Goal: Information Seeking & Learning: Learn about a topic

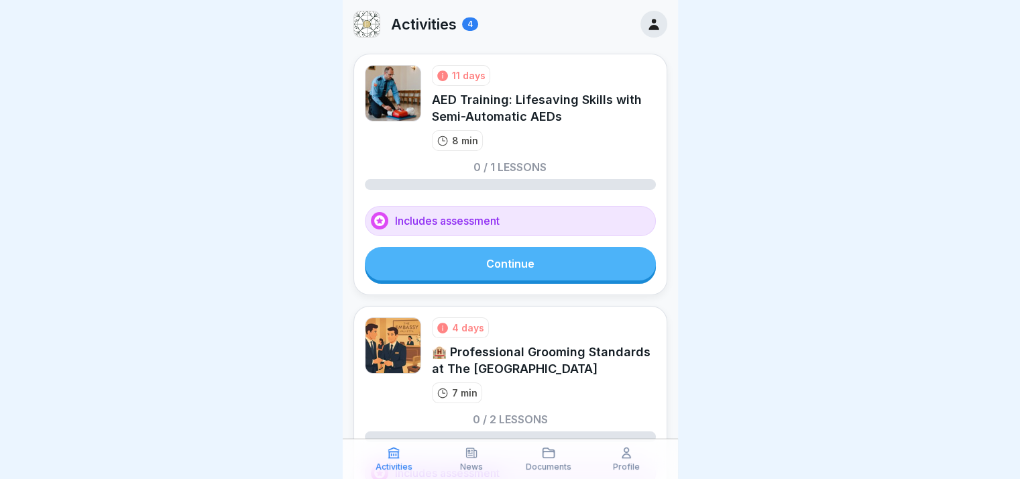
click at [482, 267] on link "Continue" at bounding box center [510, 264] width 291 height 34
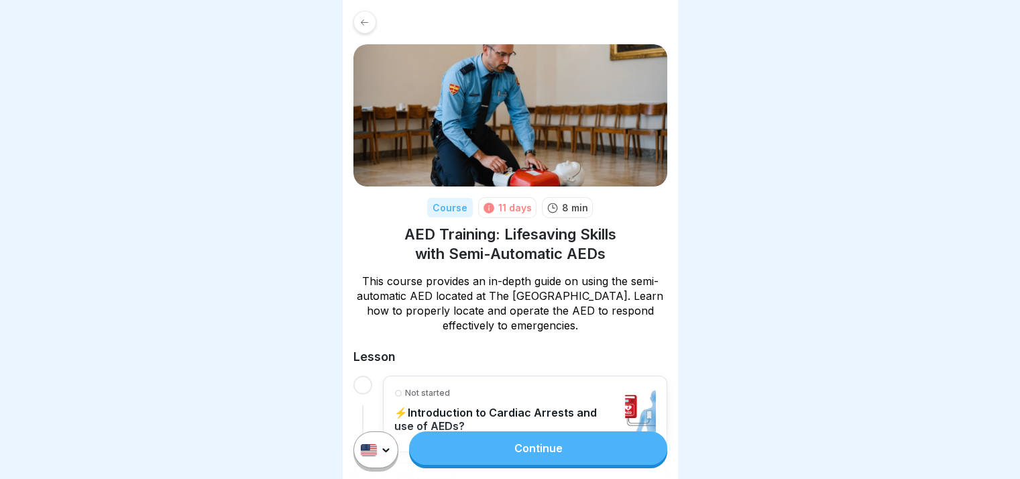
click at [370, 23] on div at bounding box center [364, 22] width 23 height 23
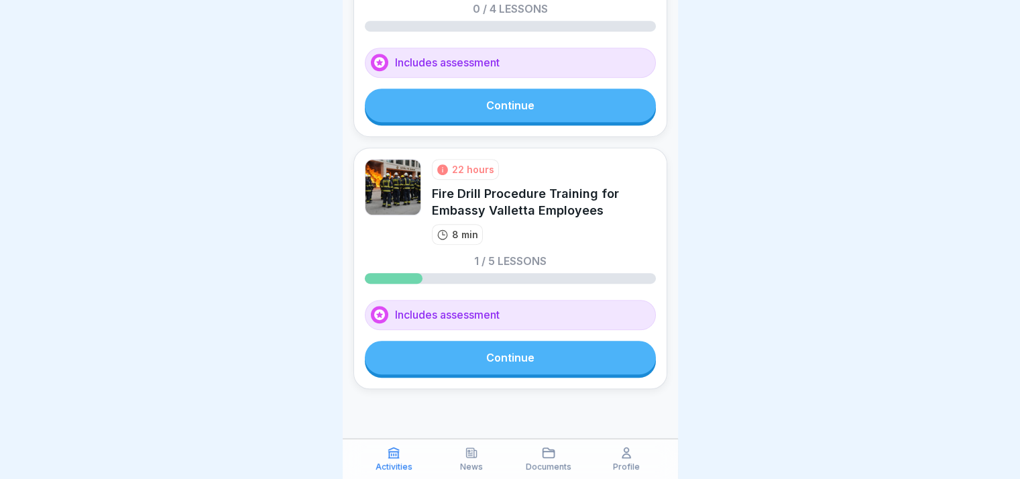
scroll to position [636, 0]
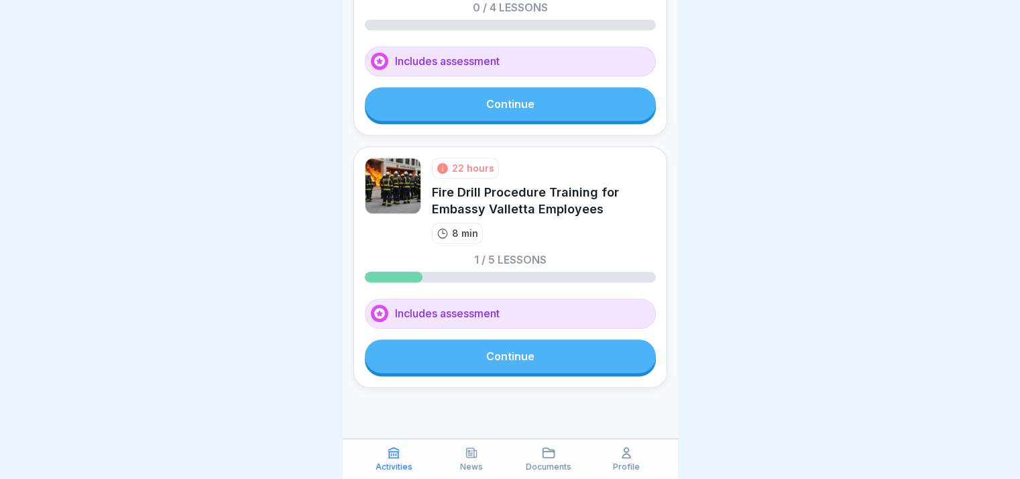
click at [497, 373] on link "Continue" at bounding box center [510, 356] width 291 height 34
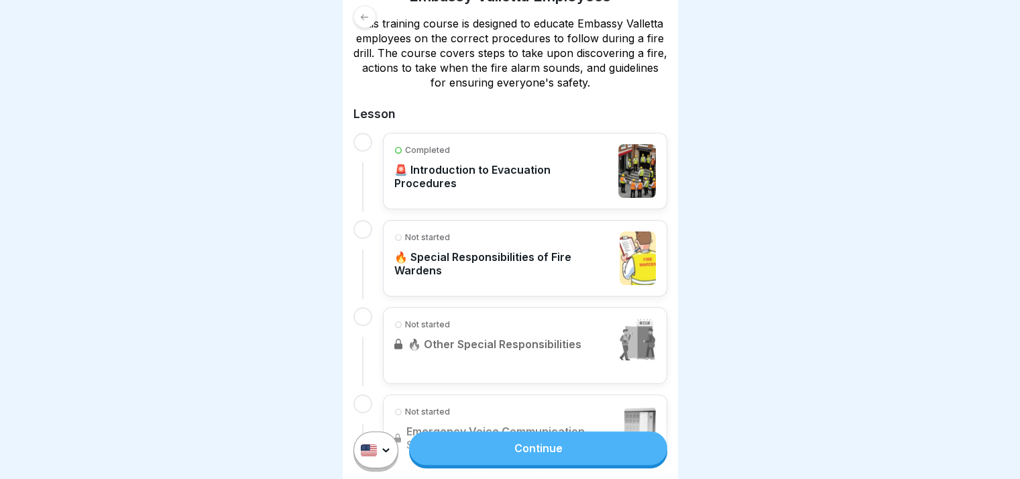
scroll to position [268, 0]
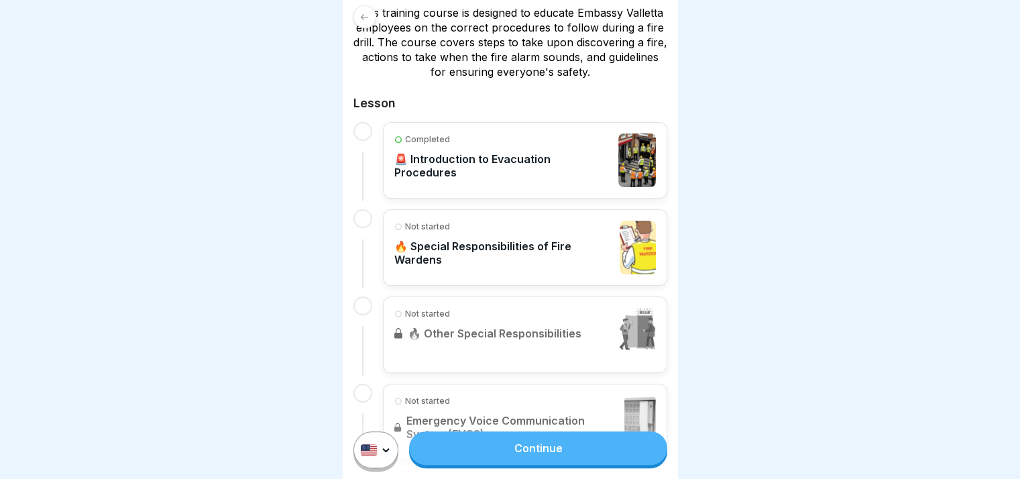
click at [466, 243] on p "🔥 Special Responsibilities of Fire Wardens" at bounding box center [503, 252] width 219 height 27
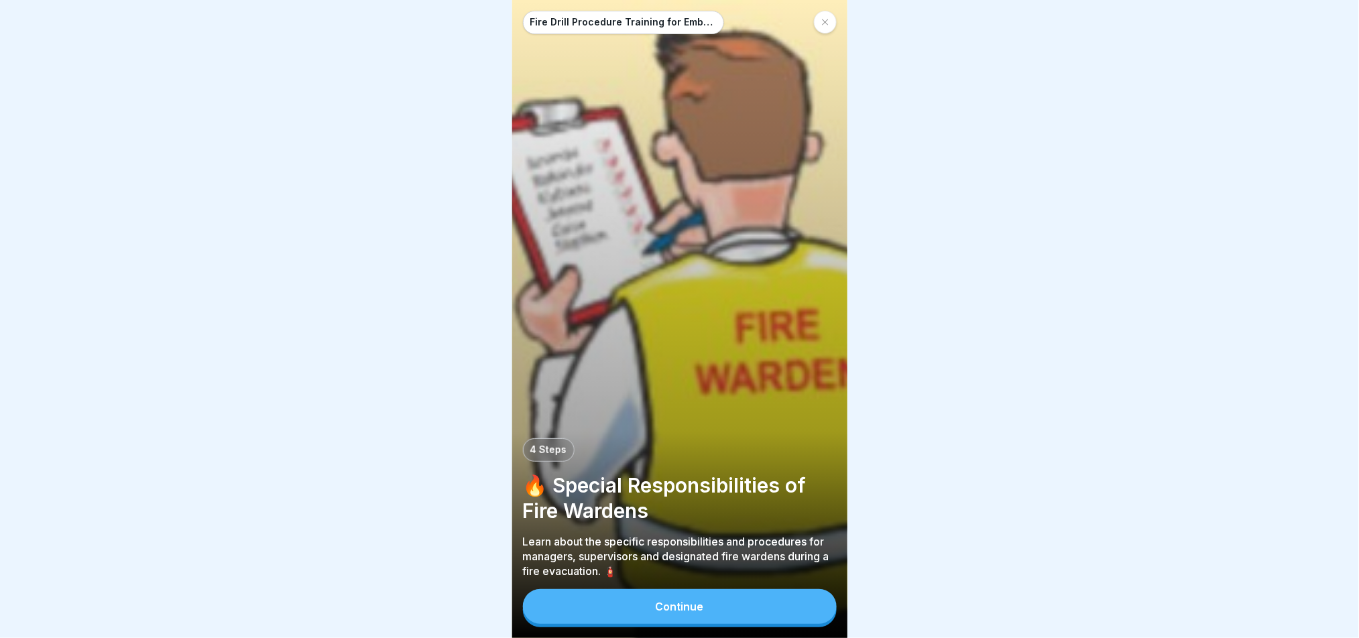
click at [1019, 304] on div at bounding box center [679, 319] width 1359 height 638
click at [674, 478] on div "Continue" at bounding box center [680, 607] width 48 height 12
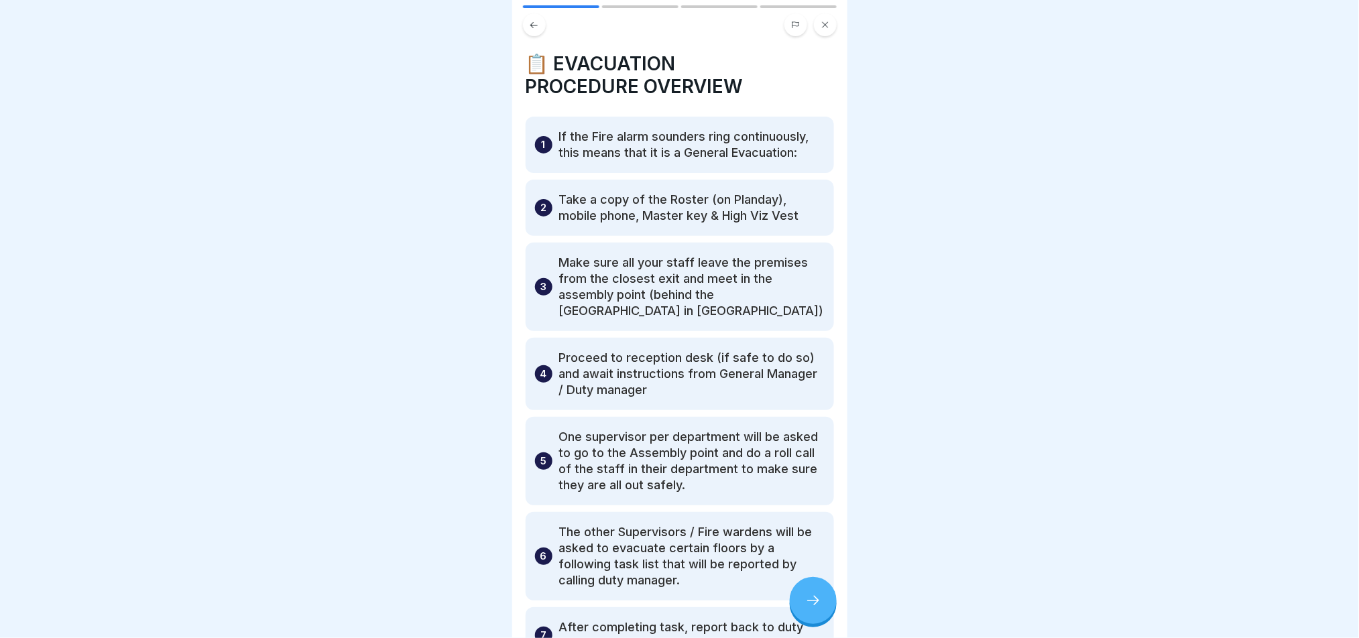
click at [539, 26] on icon at bounding box center [534, 25] width 10 height 10
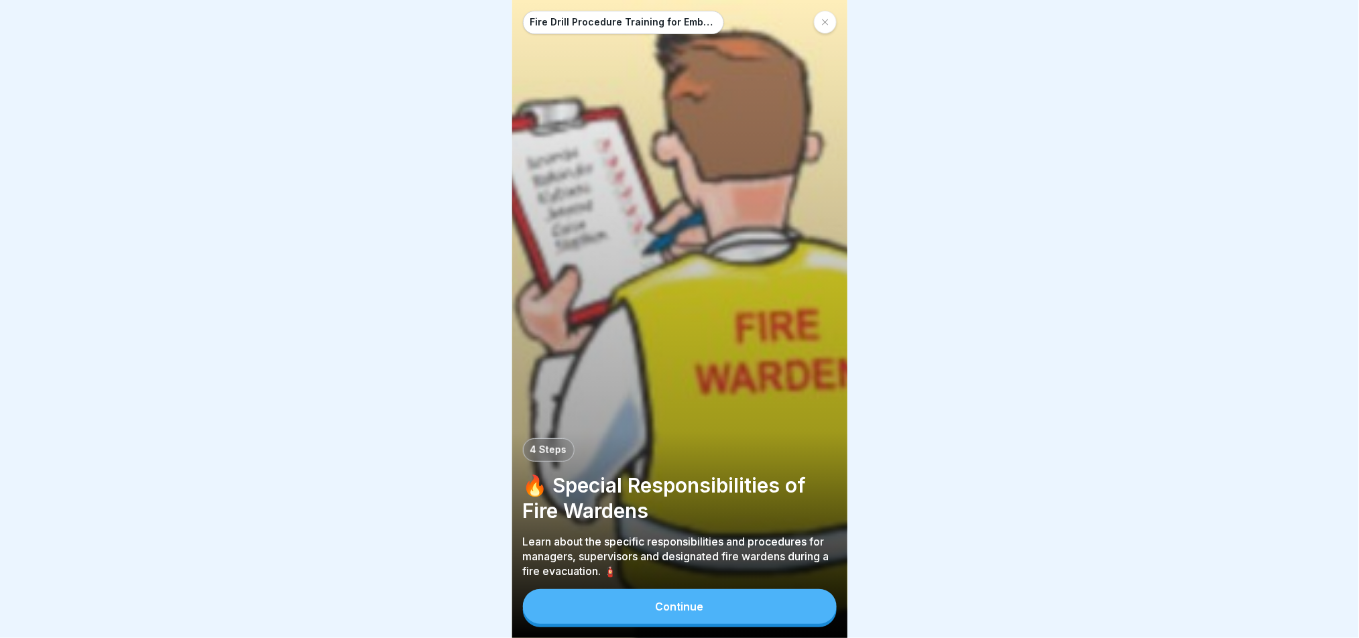
click at [707, 478] on button "Continue" at bounding box center [680, 606] width 314 height 35
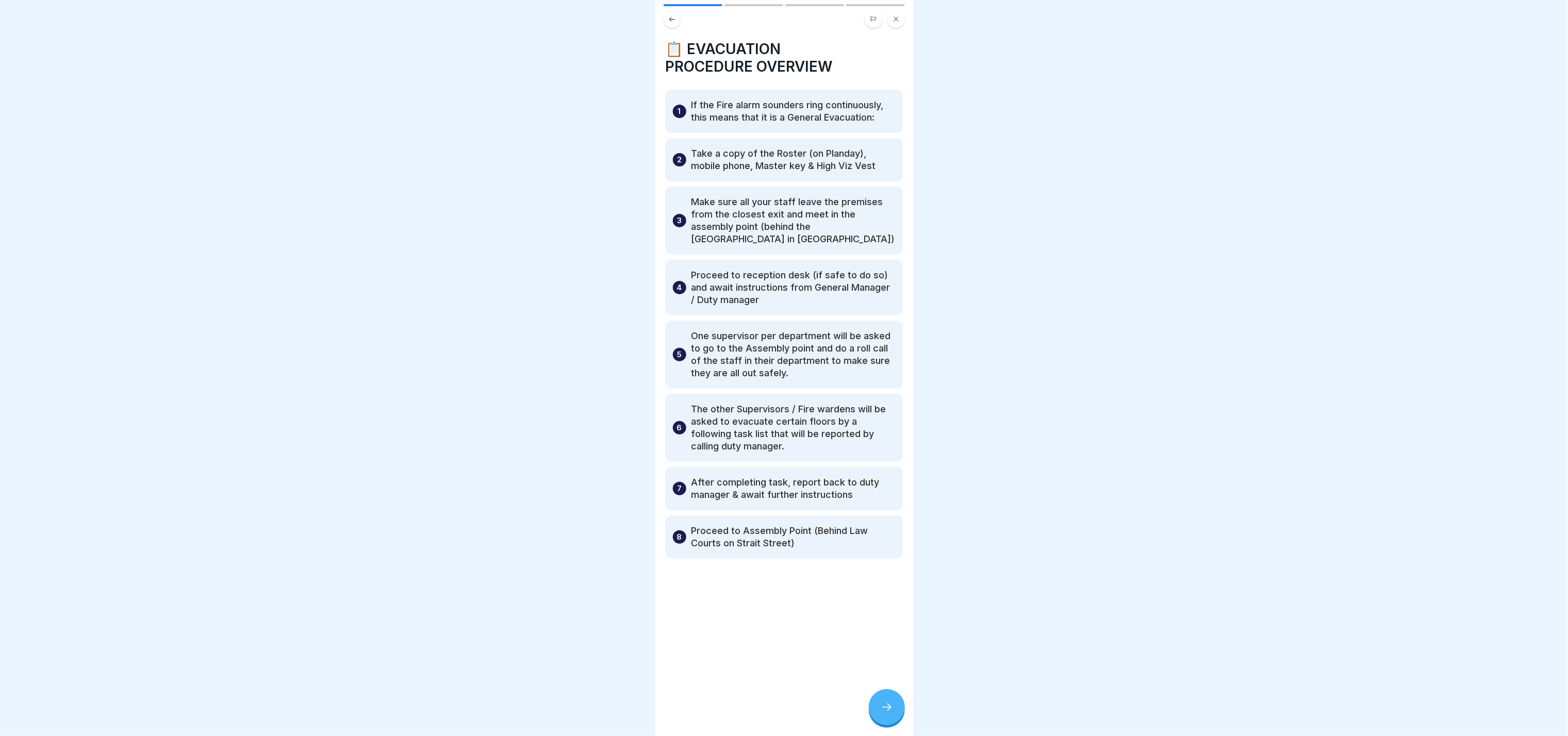
click at [784, 368] on div at bounding box center [887, 707] width 36 height 36
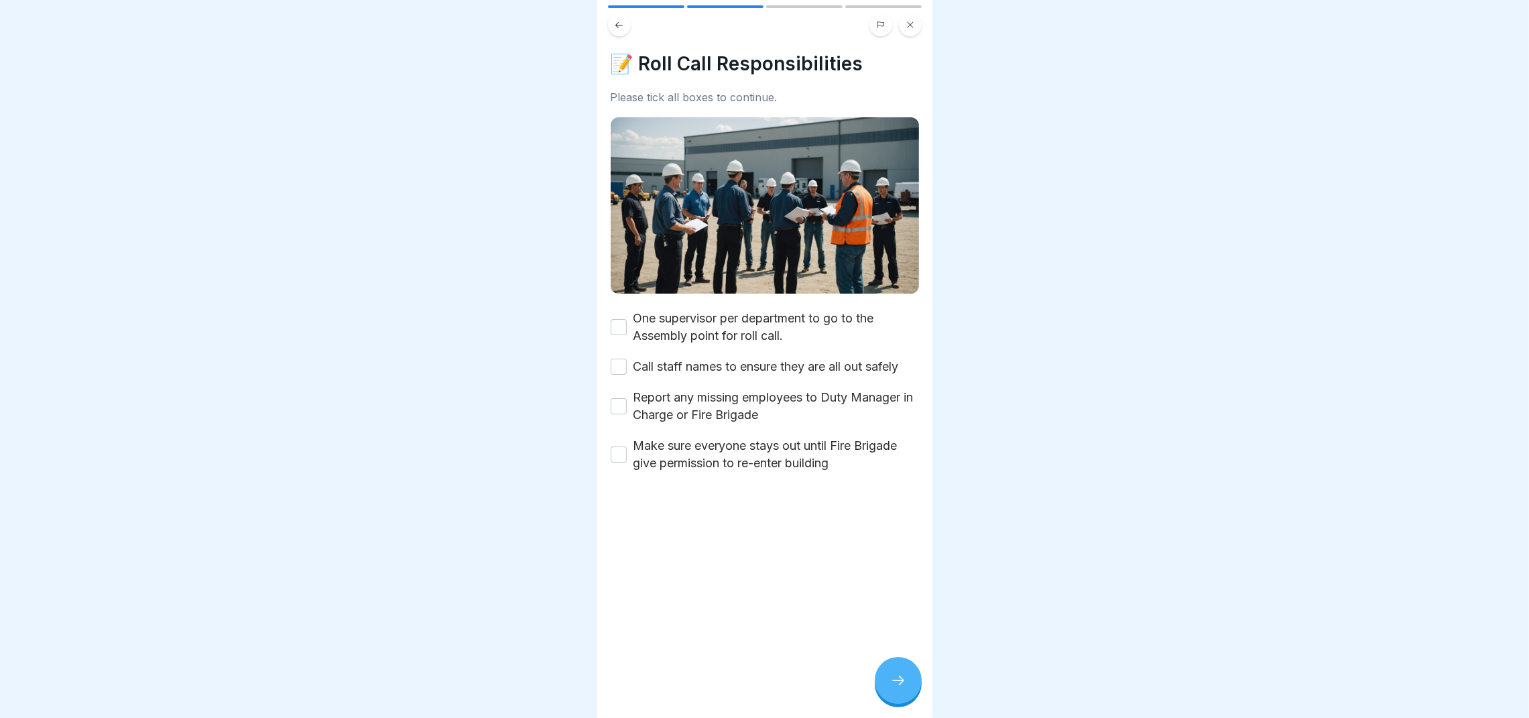
click at [895, 478] on div at bounding box center [898, 680] width 47 height 47
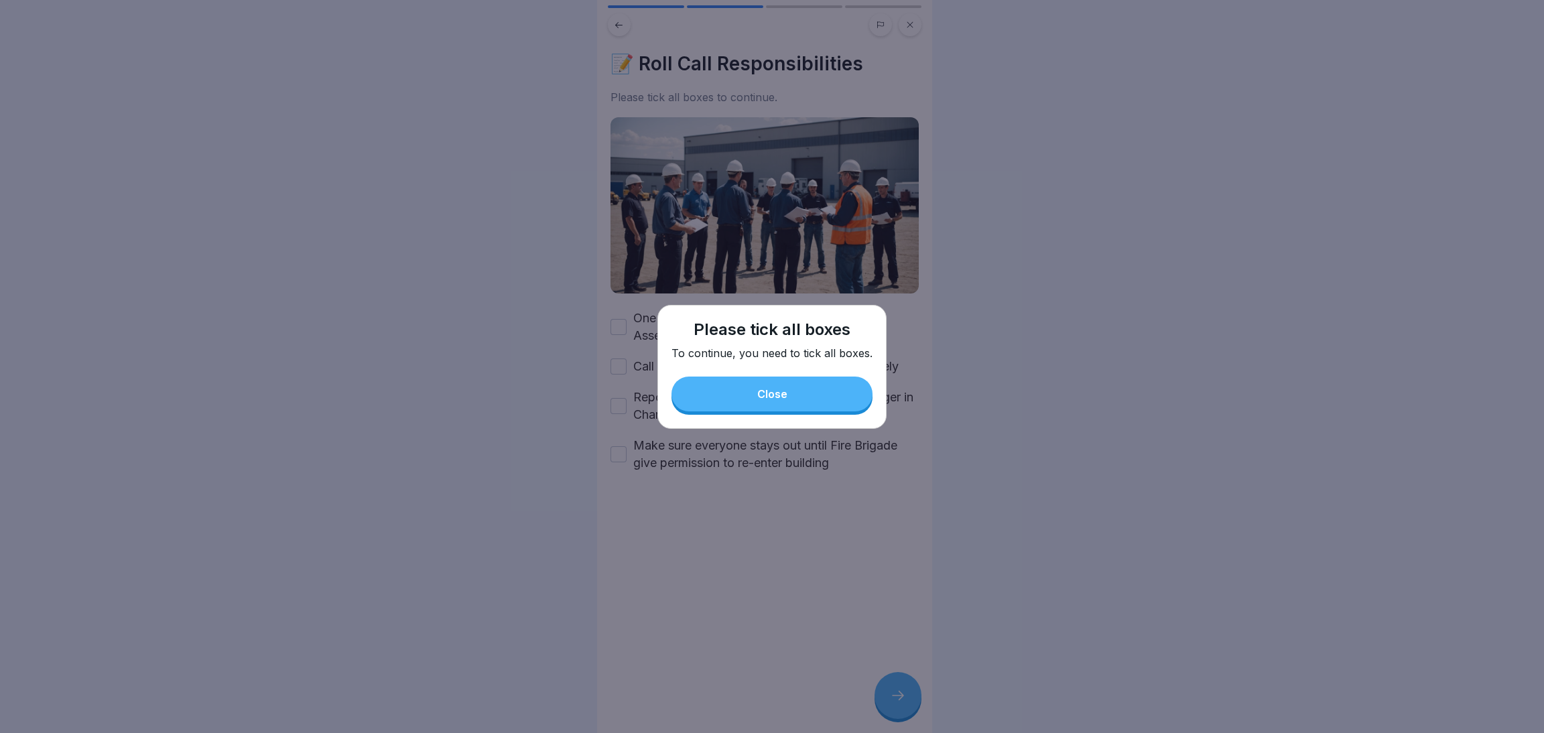
click at [735, 379] on button "Close" at bounding box center [772, 394] width 201 height 35
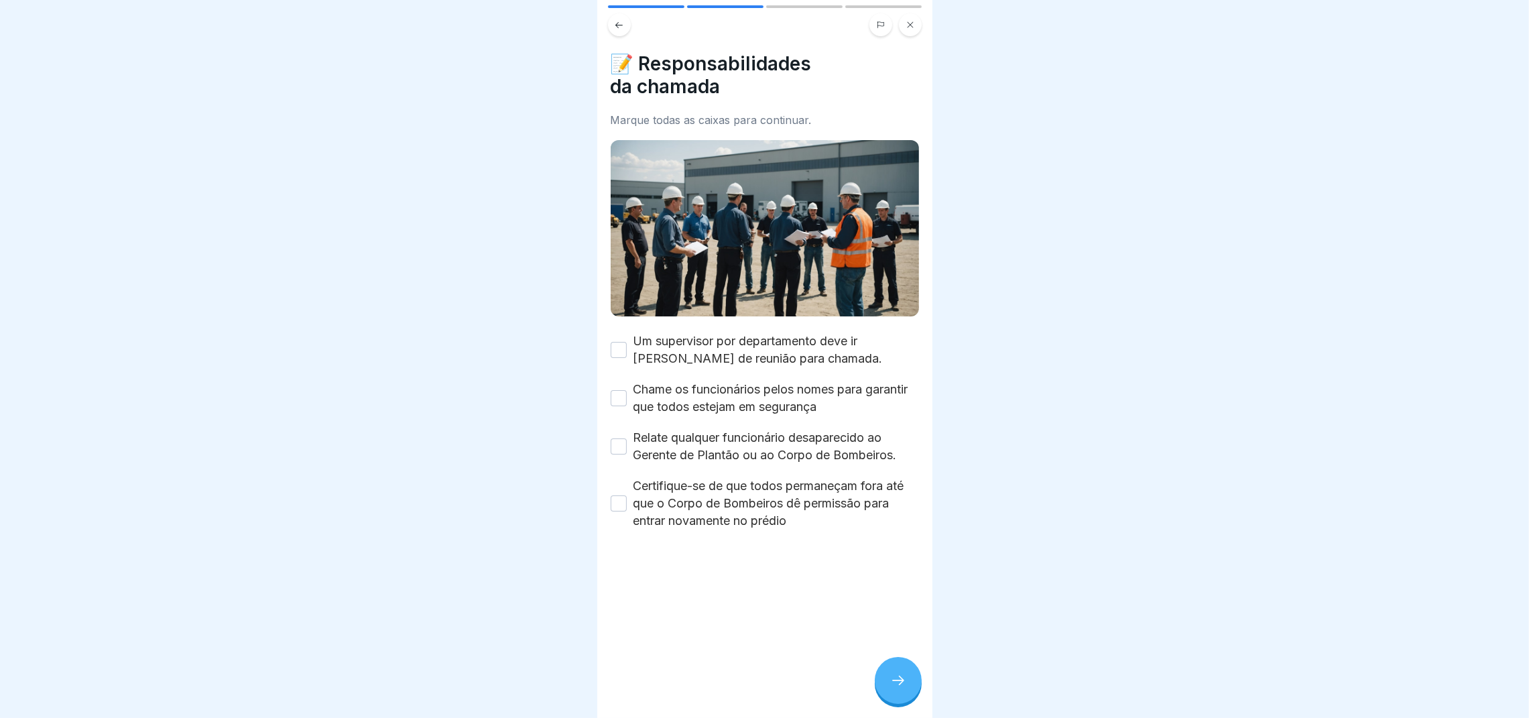
click at [616, 32] on button at bounding box center [619, 24] width 23 height 23
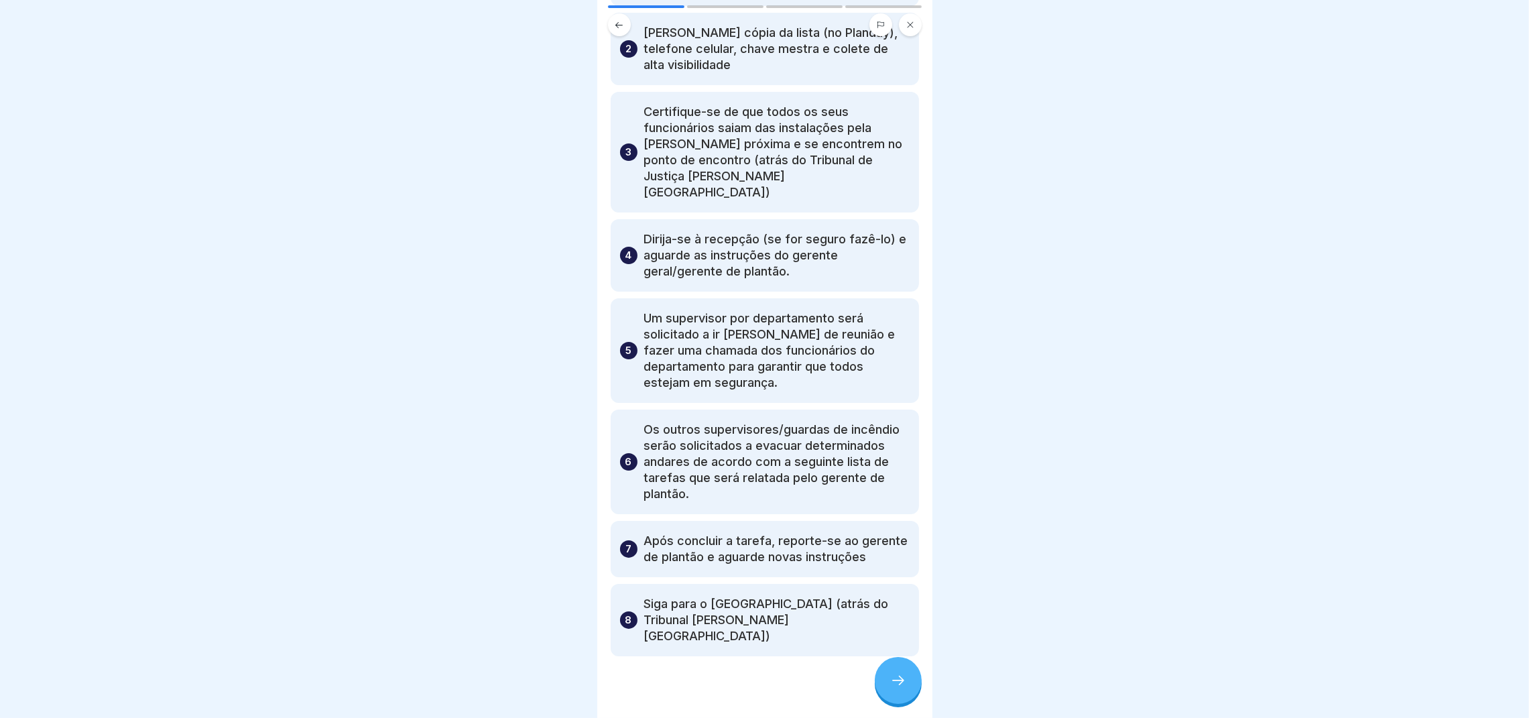
scroll to position [208, 0]
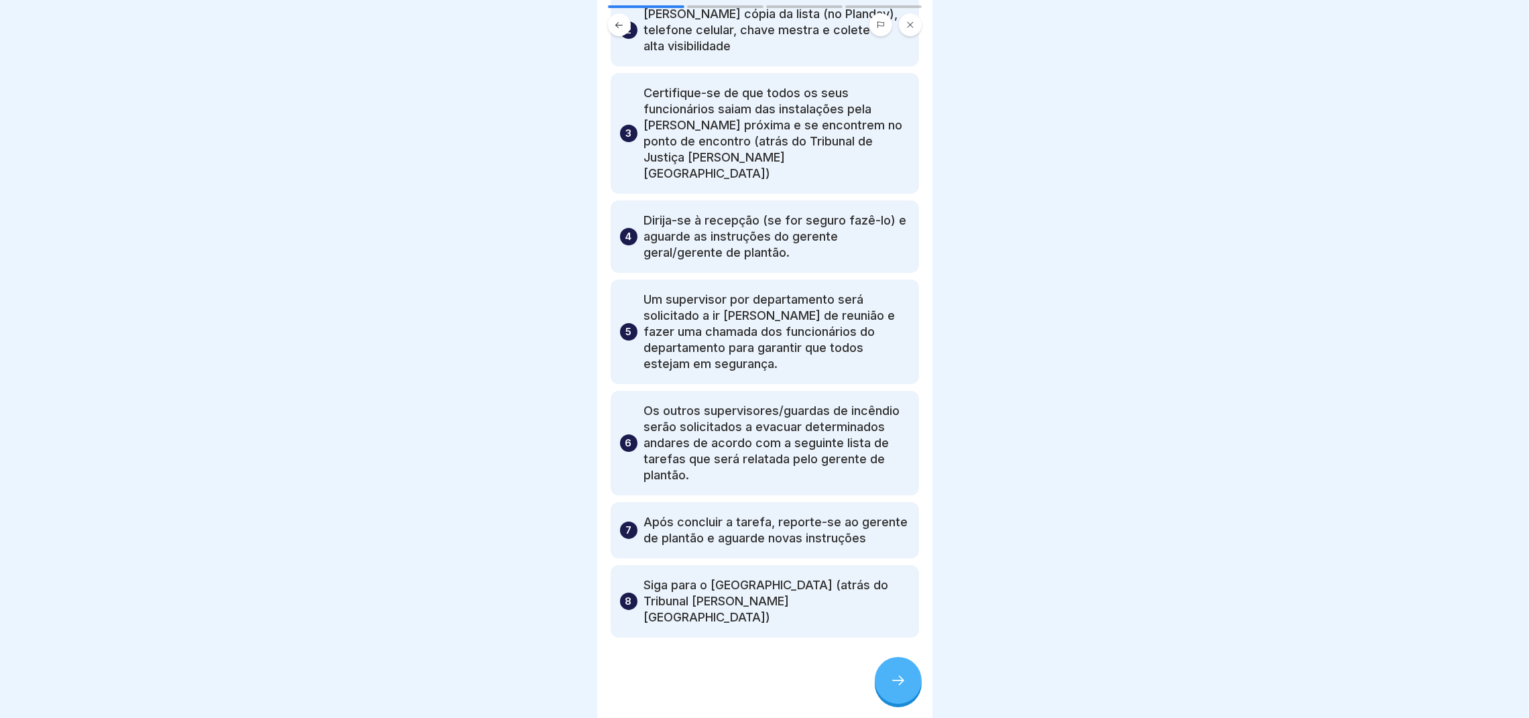
click at [898, 478] on icon at bounding box center [898, 680] width 16 height 16
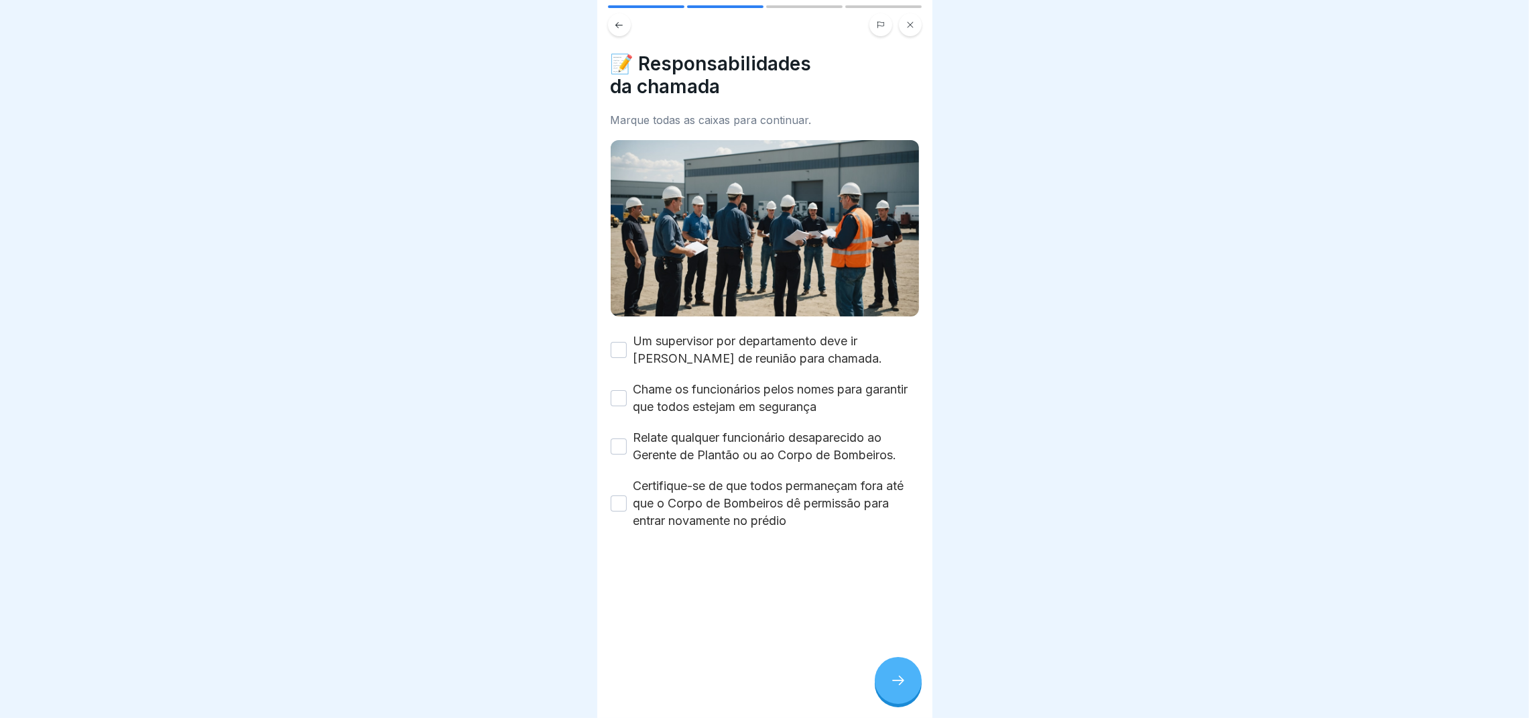
click at [616, 342] on button "Um supervisor por departamento deve ir [PERSON_NAME] de reunião para chamada." at bounding box center [619, 350] width 16 height 16
click at [620, 394] on button "Chame os funcionários pelos nomes para garantir que todos estejam em segurança" at bounding box center [619, 398] width 16 height 16
click at [622, 442] on button "Relate qualquer funcionário desaparecido ao Gerente de Plantão ou ao Corpo de B…" at bounding box center [619, 446] width 16 height 16
click at [622, 478] on button "Certifique-se de que todos permaneçam fora até que o Corpo de Bombeiros dê perm…" at bounding box center [619, 503] width 16 height 16
type button "on"
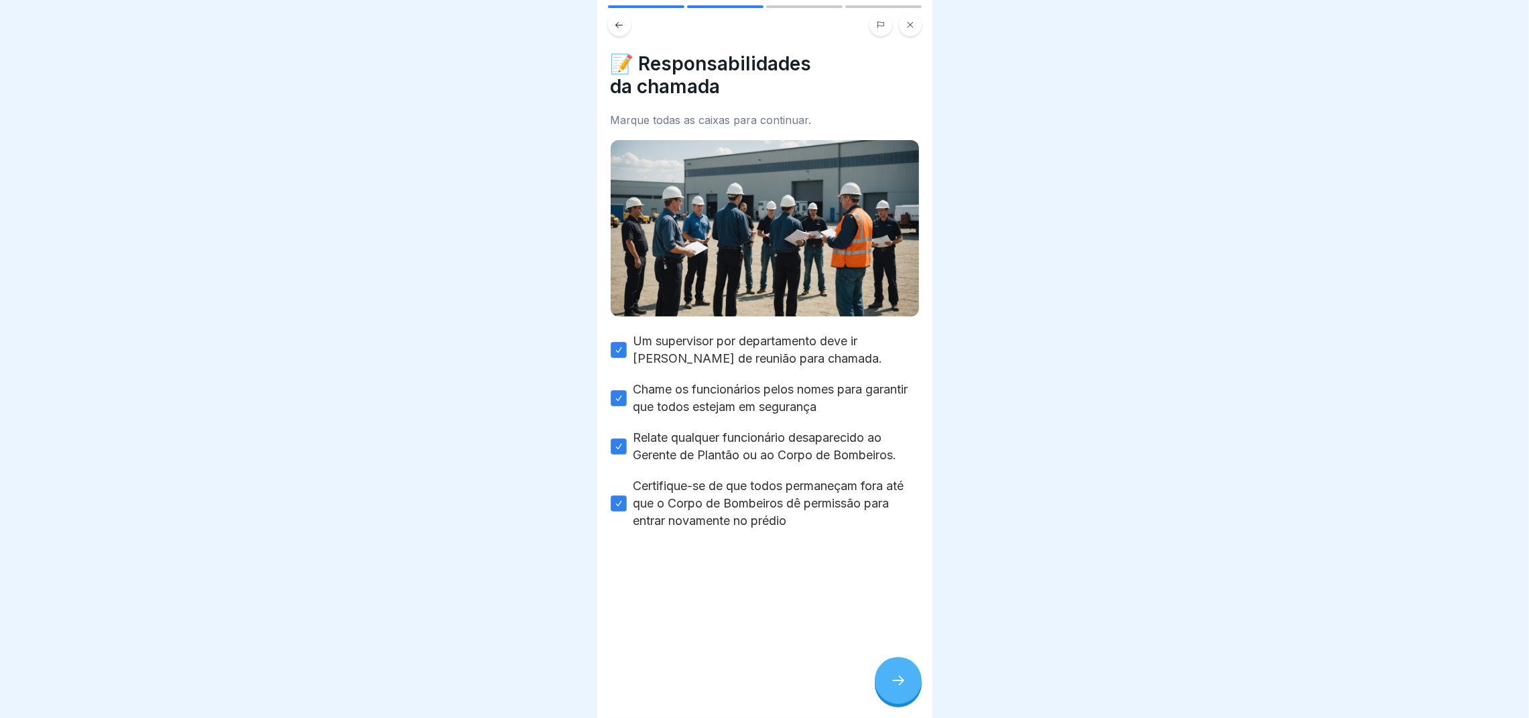
click at [899, 478] on icon at bounding box center [898, 680] width 16 height 16
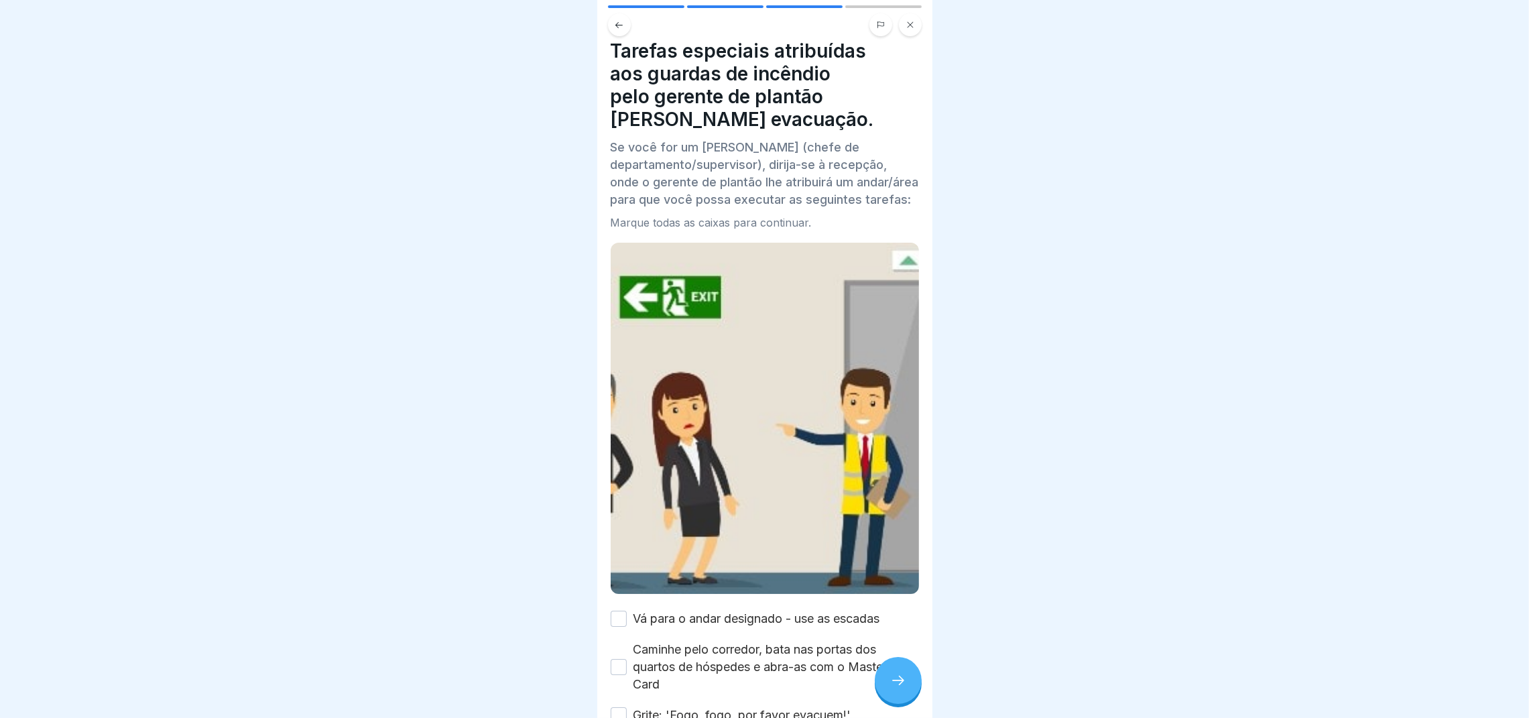
scroll to position [0, 0]
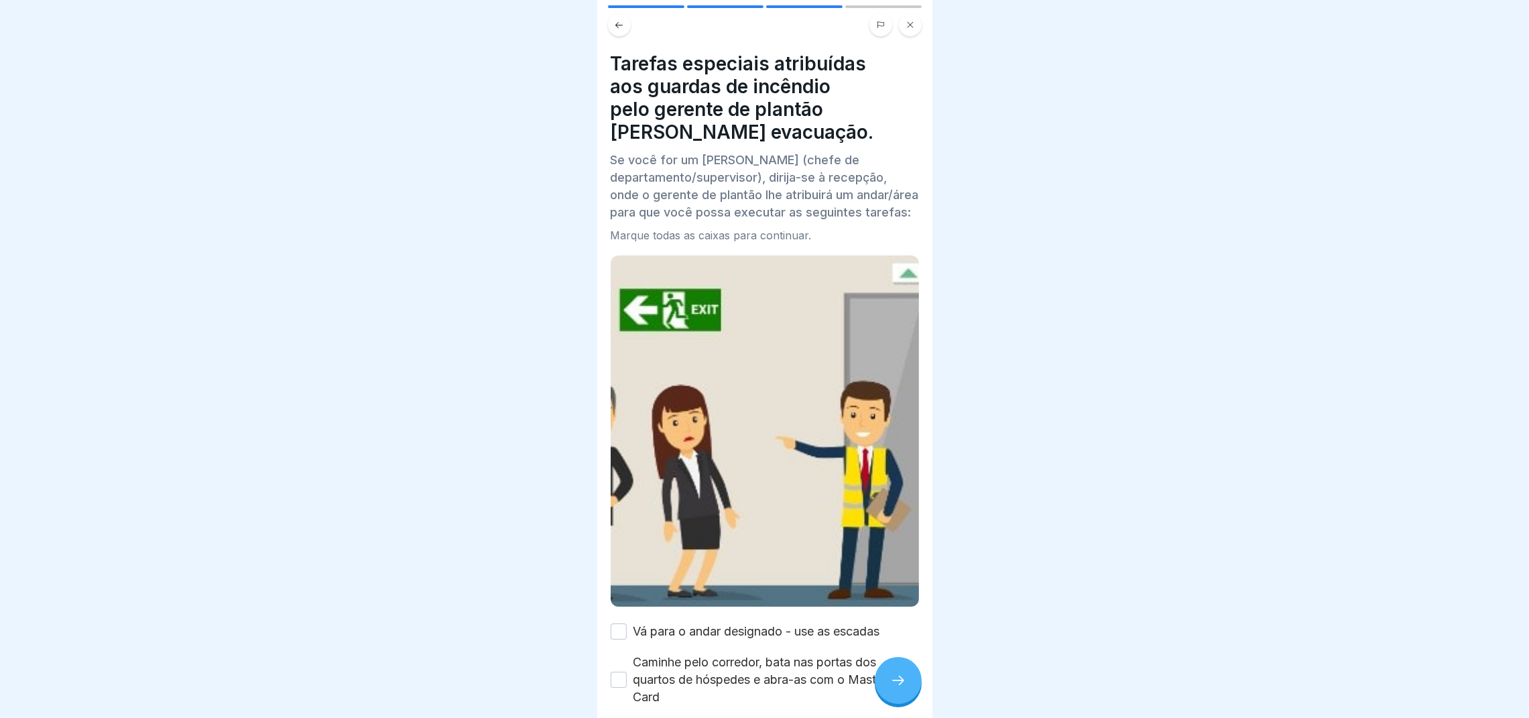
click at [614, 25] on icon at bounding box center [619, 25] width 10 height 10
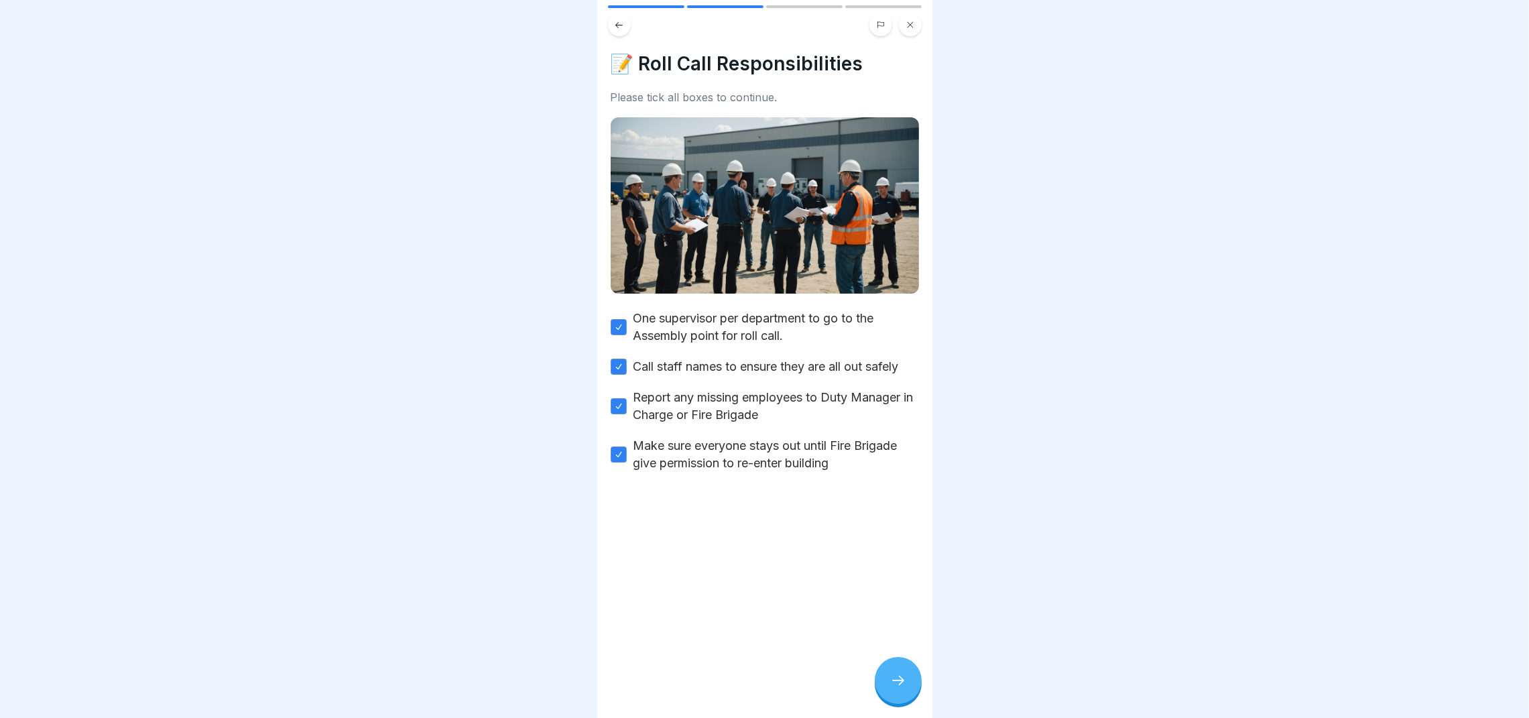
scroll to position [105, 0]
click at [1019, 259] on div at bounding box center [764, 359] width 1529 height 718
click at [899, 478] on div at bounding box center [898, 680] width 47 height 47
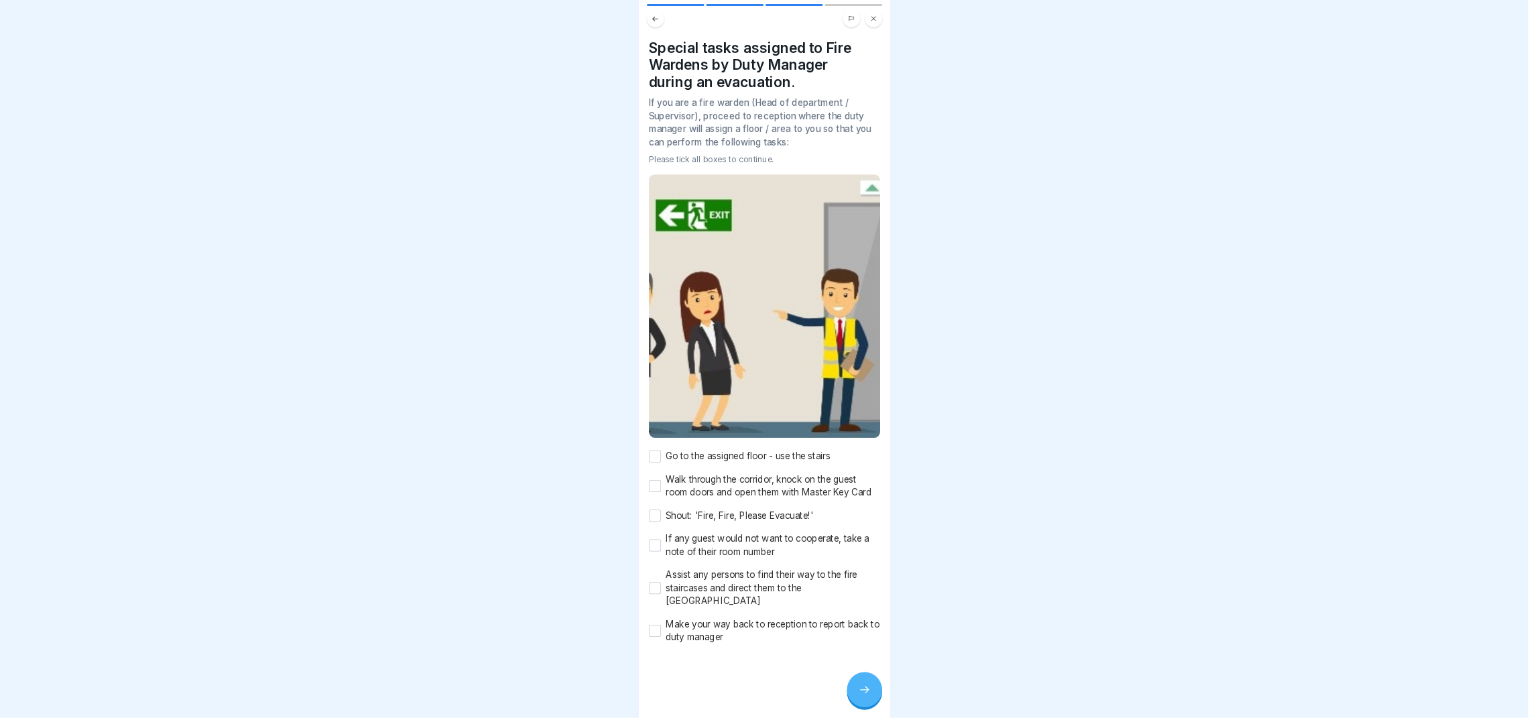
scroll to position [0, 0]
click at [871, 478] on button "Go to the assigned floor - use the stairs" at bounding box center [873, 609] width 16 height 16
click at [874, 478] on button "Walk through the corridor, knock on the guest room doors and open them with Mas…" at bounding box center [873, 648] width 16 height 16
click at [873, 478] on div "Go to the assigned floor - use the stairs Walk through the corridor, knock on t…" at bounding box center [1019, 729] width 308 height 259
click at [873, 478] on button "Shout: 'Fire, Fire, Please Evacuate!'" at bounding box center [873, 688] width 16 height 16
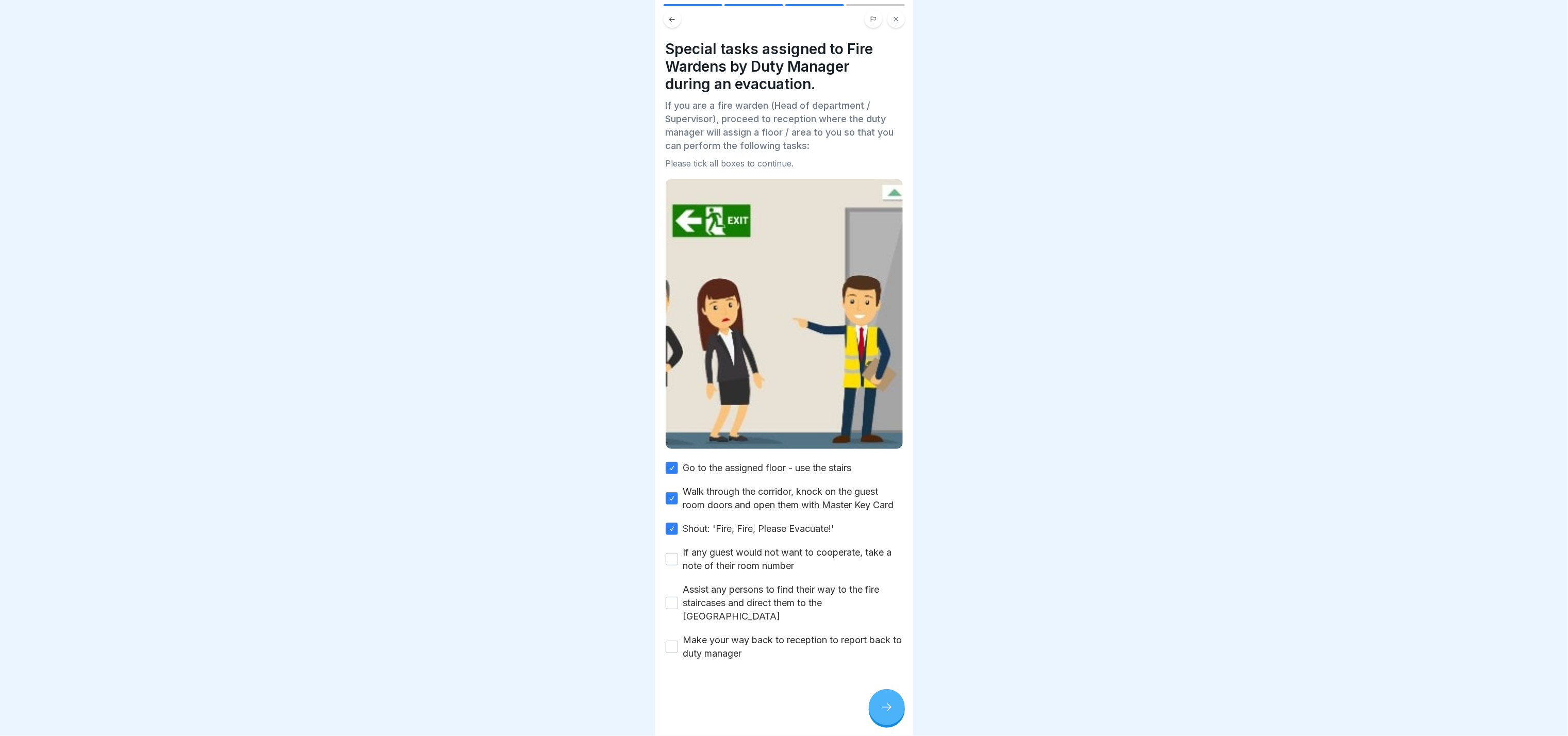
click at [670, 368] on button "If any guest would not want to cooperate, take a note of their room number" at bounding box center [672, 559] width 12 height 12
click at [670, 368] on button "Assist any persons to find their way to the fire staircases and direct them to …" at bounding box center [672, 603] width 12 height 12
click at [672, 368] on button "Make your way back to reception to report back to duty manager" at bounding box center [672, 647] width 12 height 12
type button "on"
click at [784, 368] on icon at bounding box center [887, 708] width 12 height 12
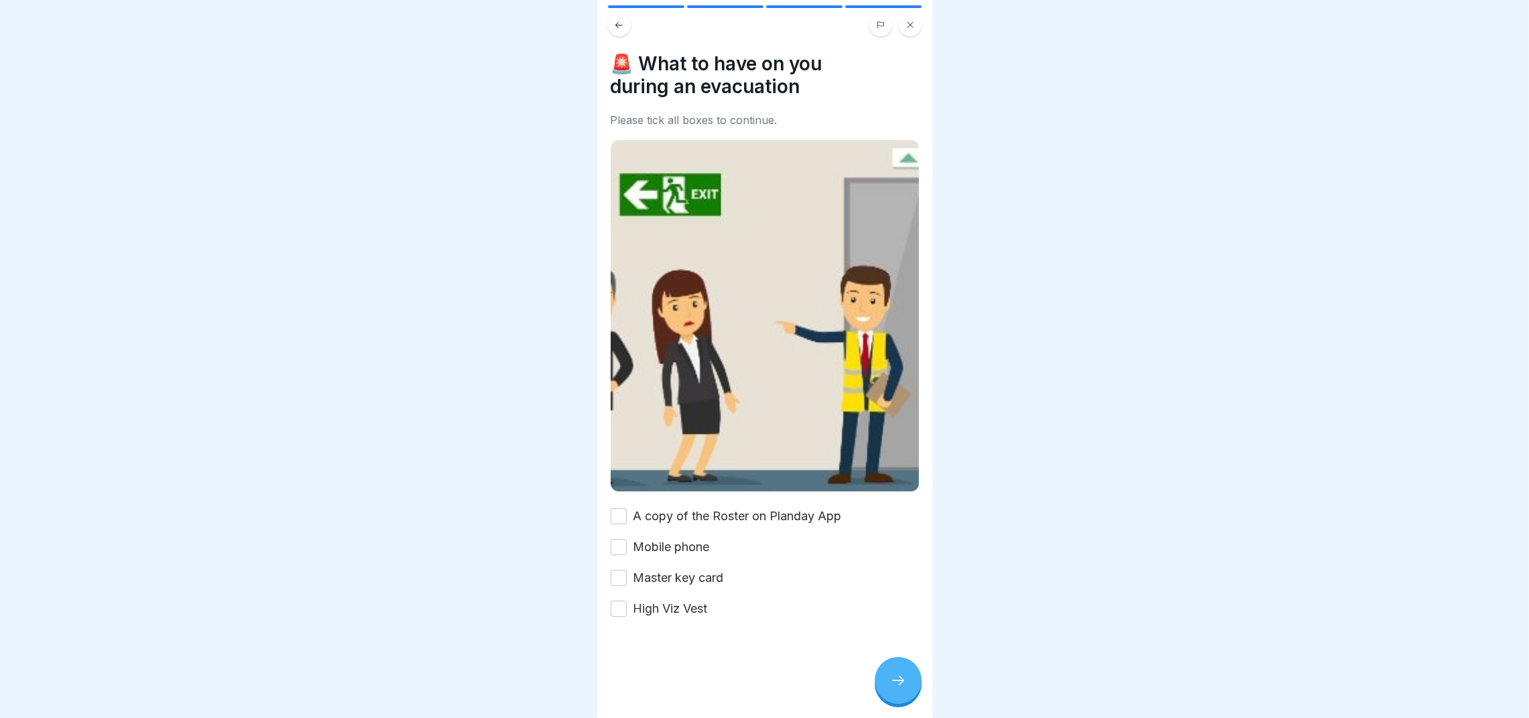
click at [612, 478] on button "A copy of the Roster on Planday App" at bounding box center [619, 516] width 16 height 16
click at [617, 478] on button "Mobile phone" at bounding box center [619, 547] width 16 height 16
click at [617, 478] on button "Master key card" at bounding box center [619, 578] width 16 height 16
click at [618, 478] on button "High Viz Vest" at bounding box center [619, 609] width 16 height 16
type button "on"
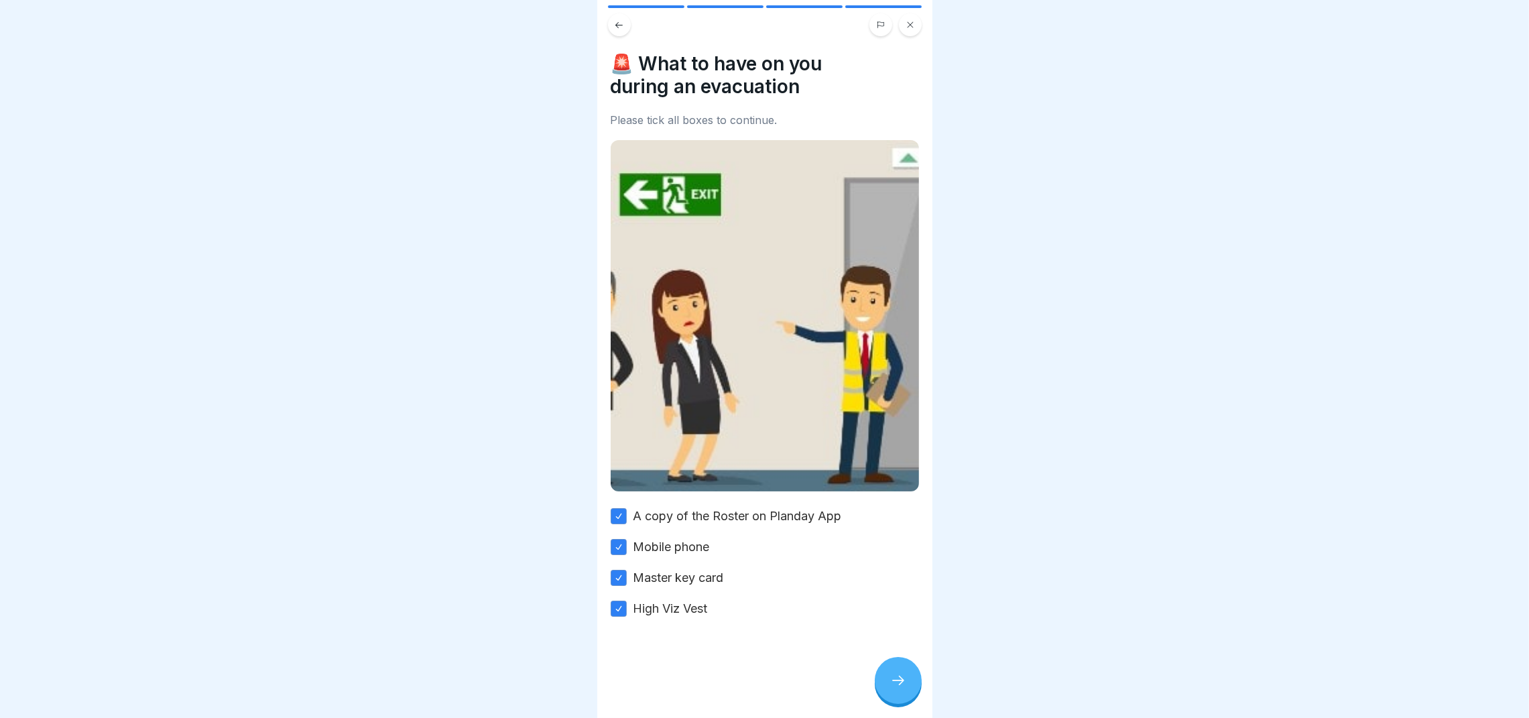
click at [896, 478] on div at bounding box center [898, 680] width 47 height 47
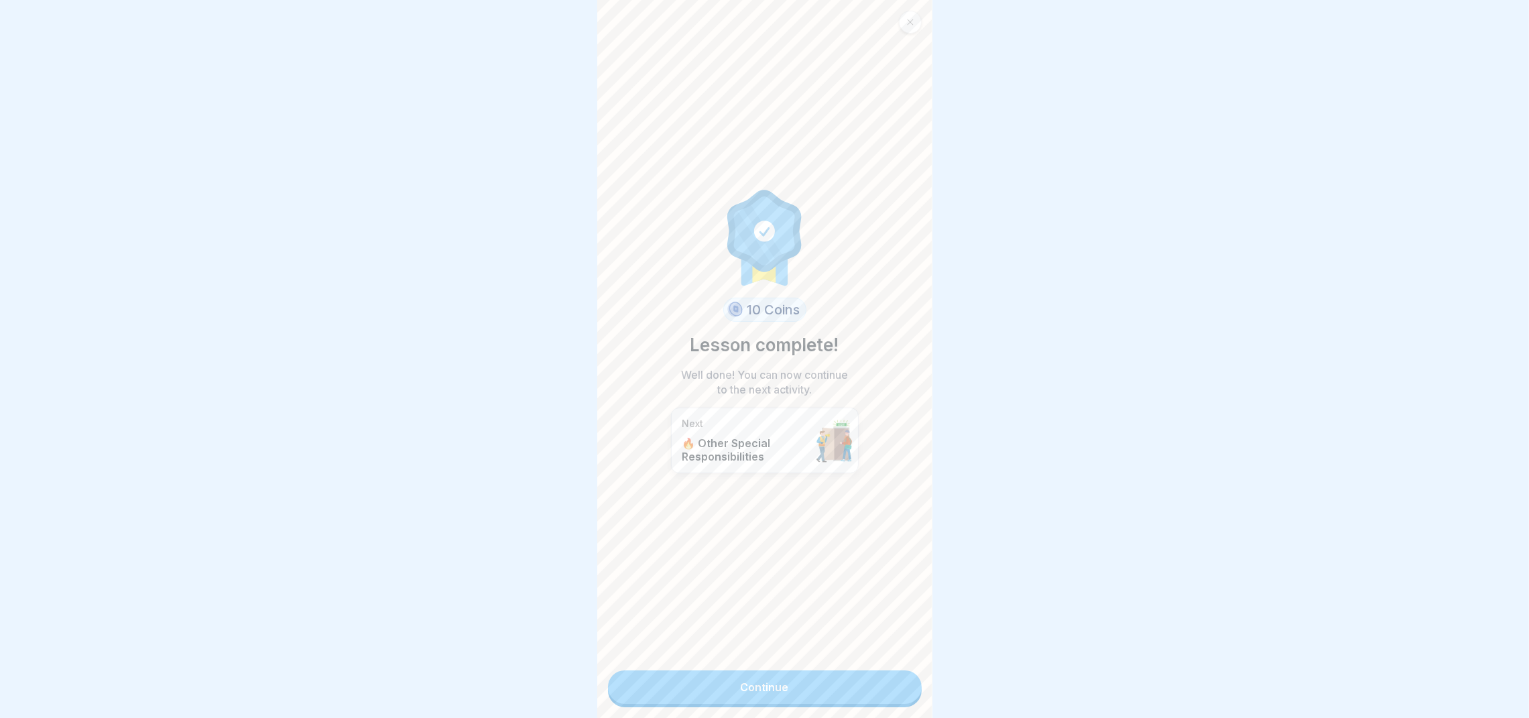
click at [914, 22] on div at bounding box center [910, 22] width 23 height 23
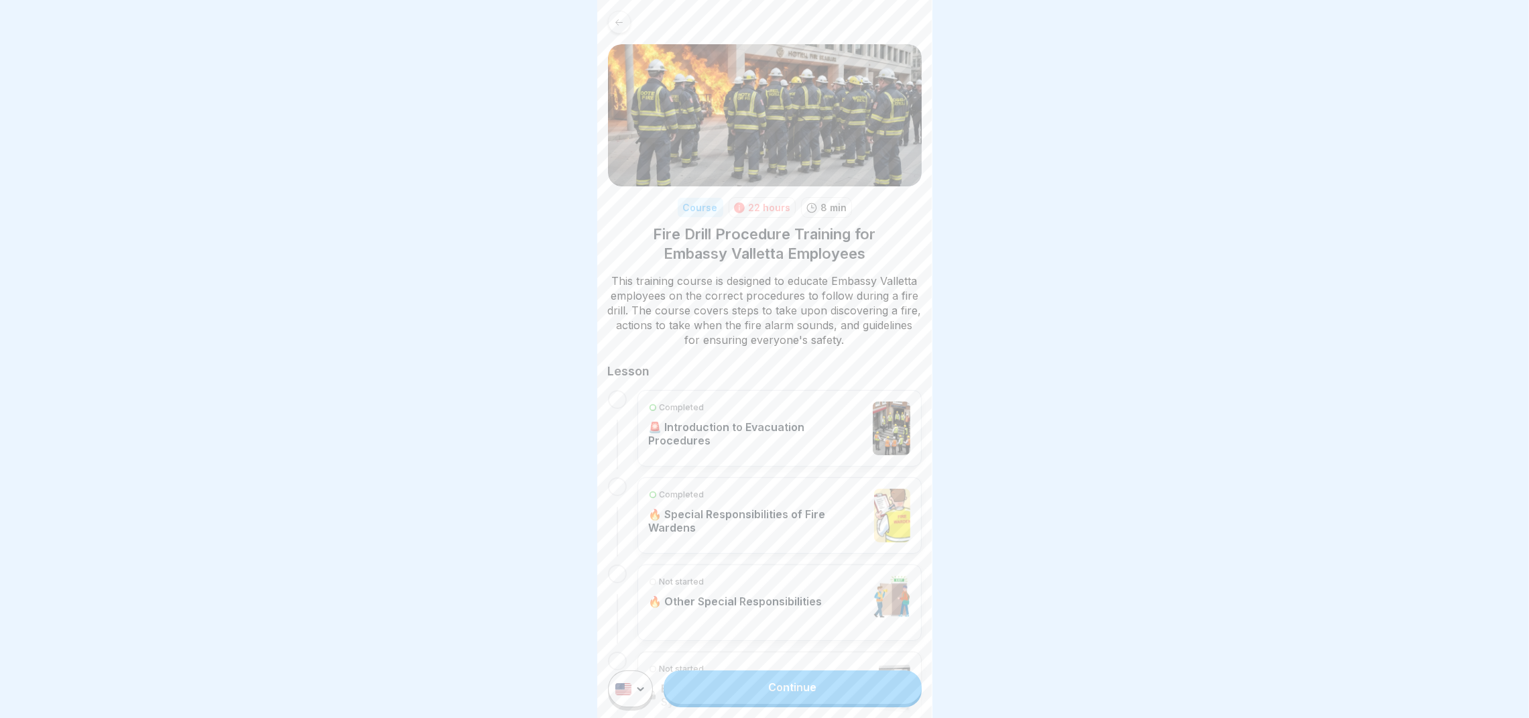
click at [727, 438] on p "🚨 Introduction to Evacuation Procedures" at bounding box center [758, 433] width 218 height 27
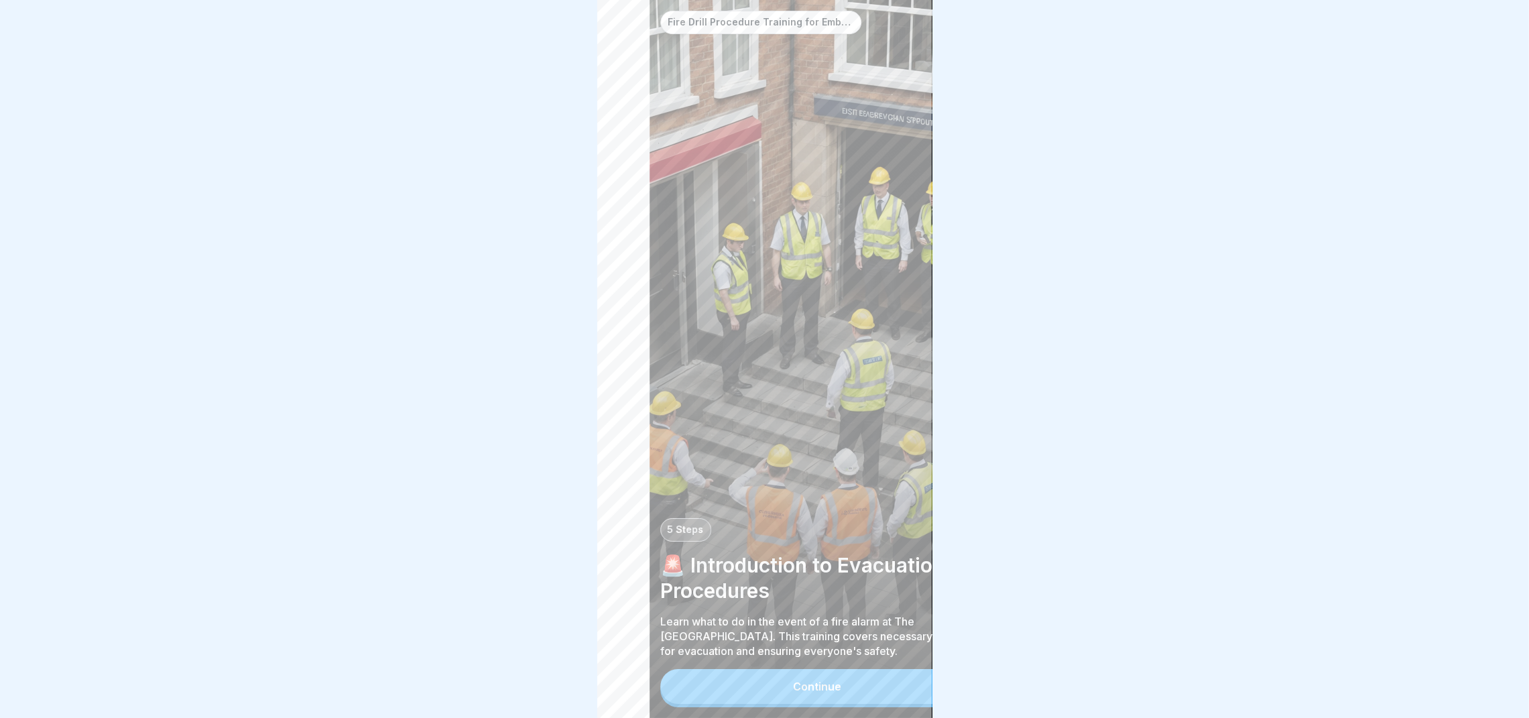
click at [757, 478] on p "🚨 Introduction to Evacuation Procedures" at bounding box center [817, 577] width 314 height 51
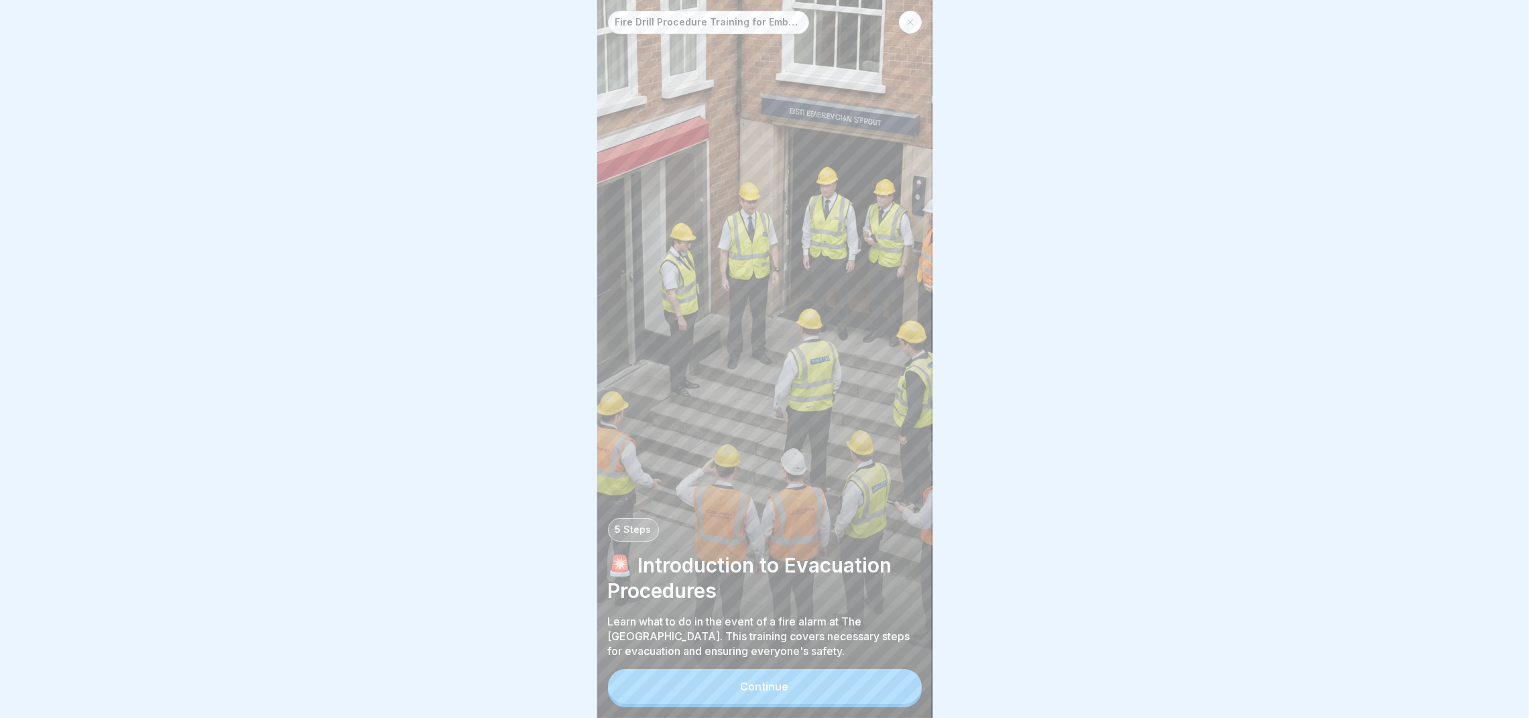
click at [707, 478] on p "🚨 Introduction to Evacuation Procedures" at bounding box center [765, 577] width 314 height 51
click at [912, 25] on icon at bounding box center [910, 22] width 8 height 8
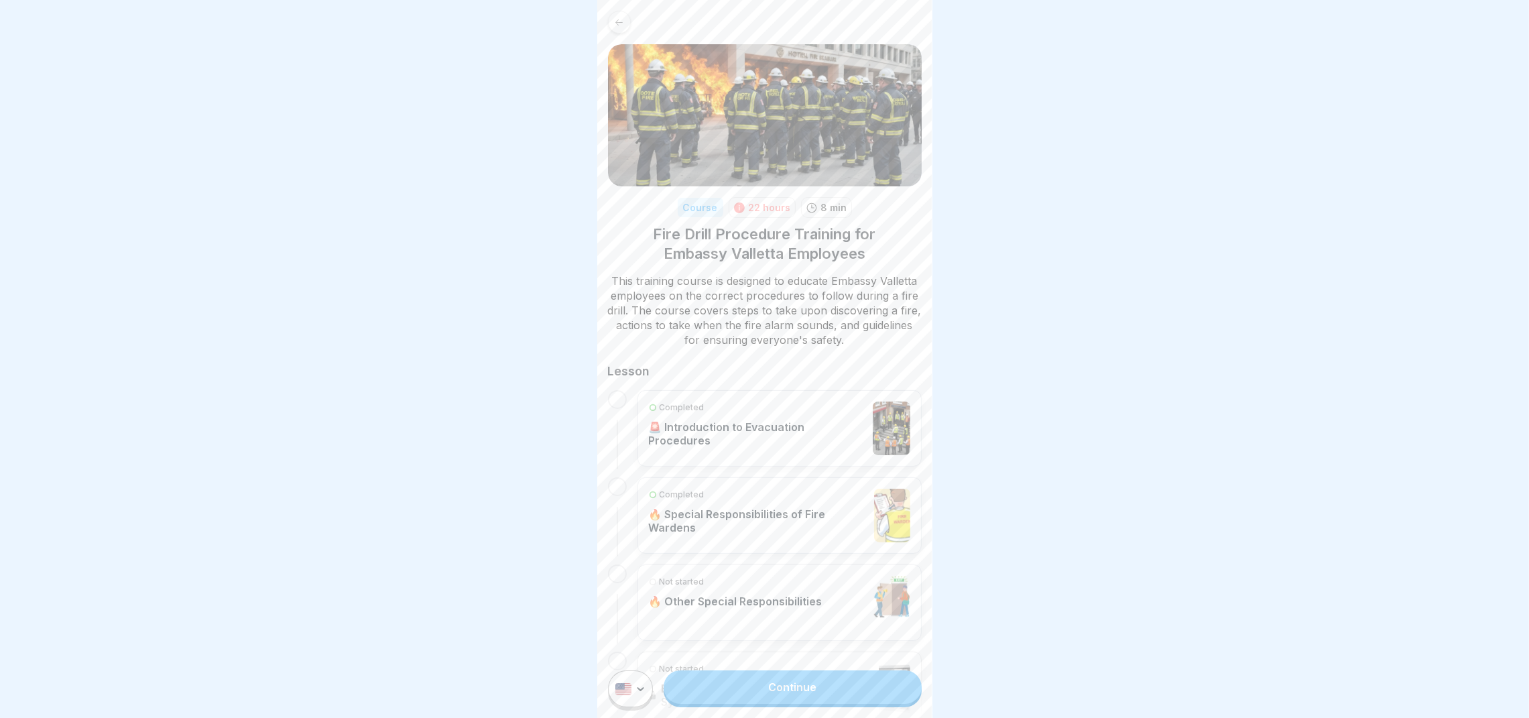
click at [739, 478] on p "🔥 Special Responsibilities of Fire Wardens" at bounding box center [758, 520] width 219 height 27
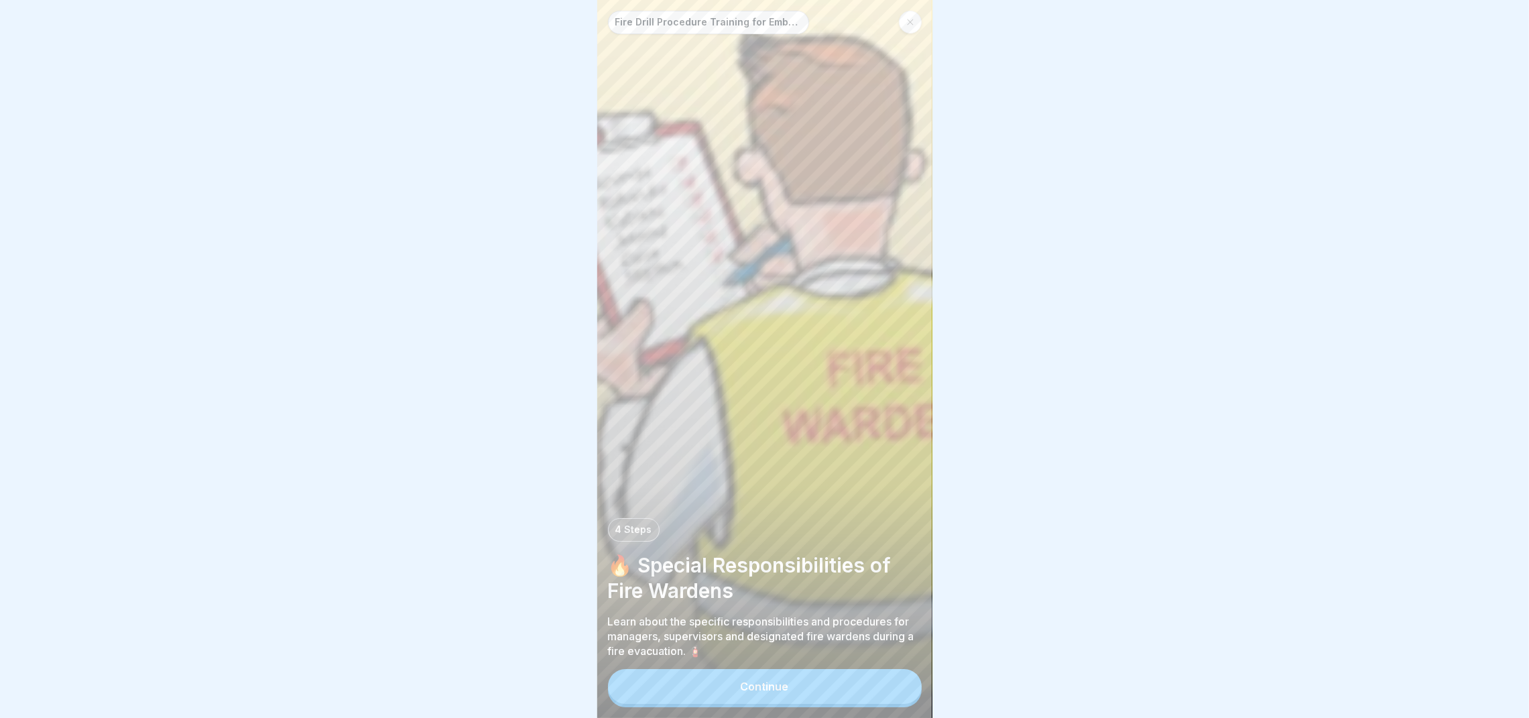
click at [806, 478] on button "Continue" at bounding box center [765, 686] width 314 height 35
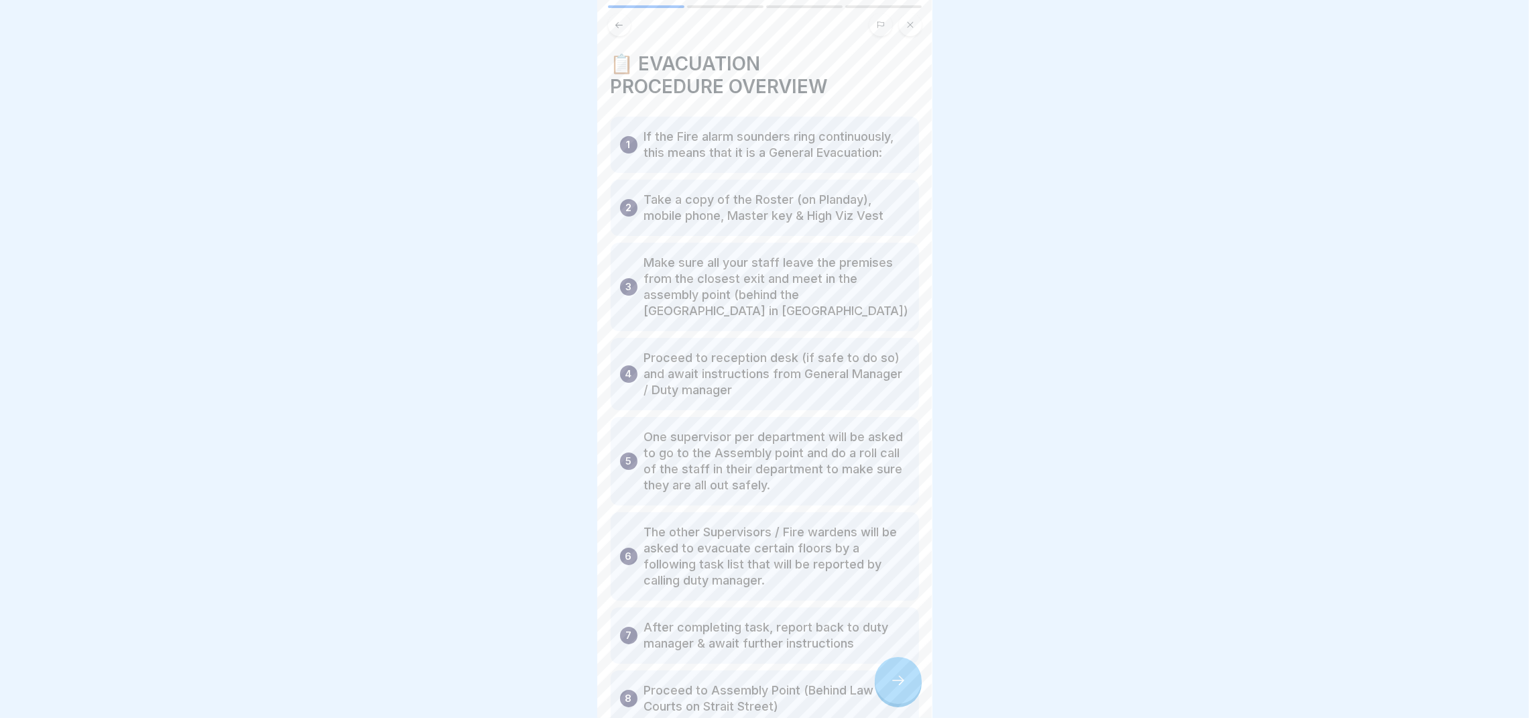
click at [896, 478] on icon at bounding box center [898, 680] width 16 height 16
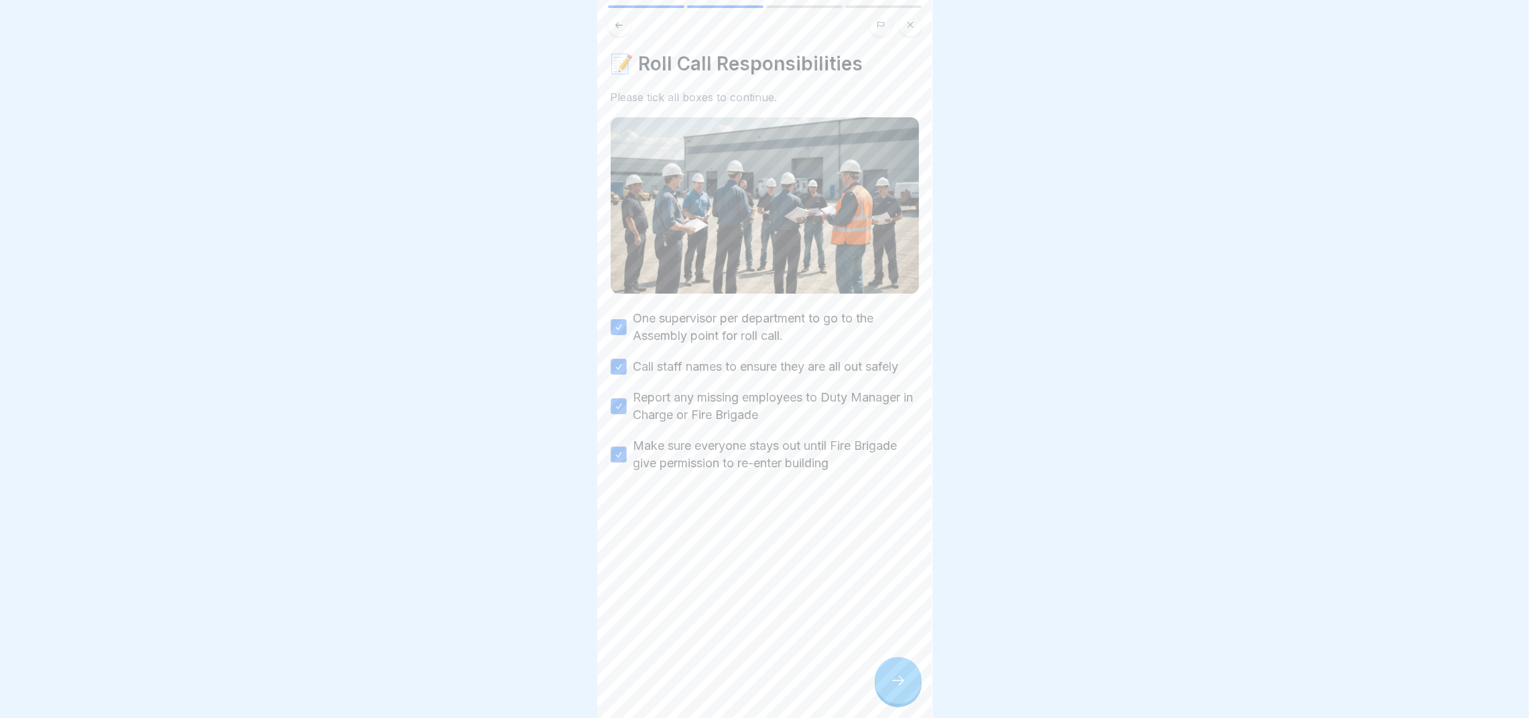
click at [615, 21] on icon at bounding box center [619, 25] width 10 height 10
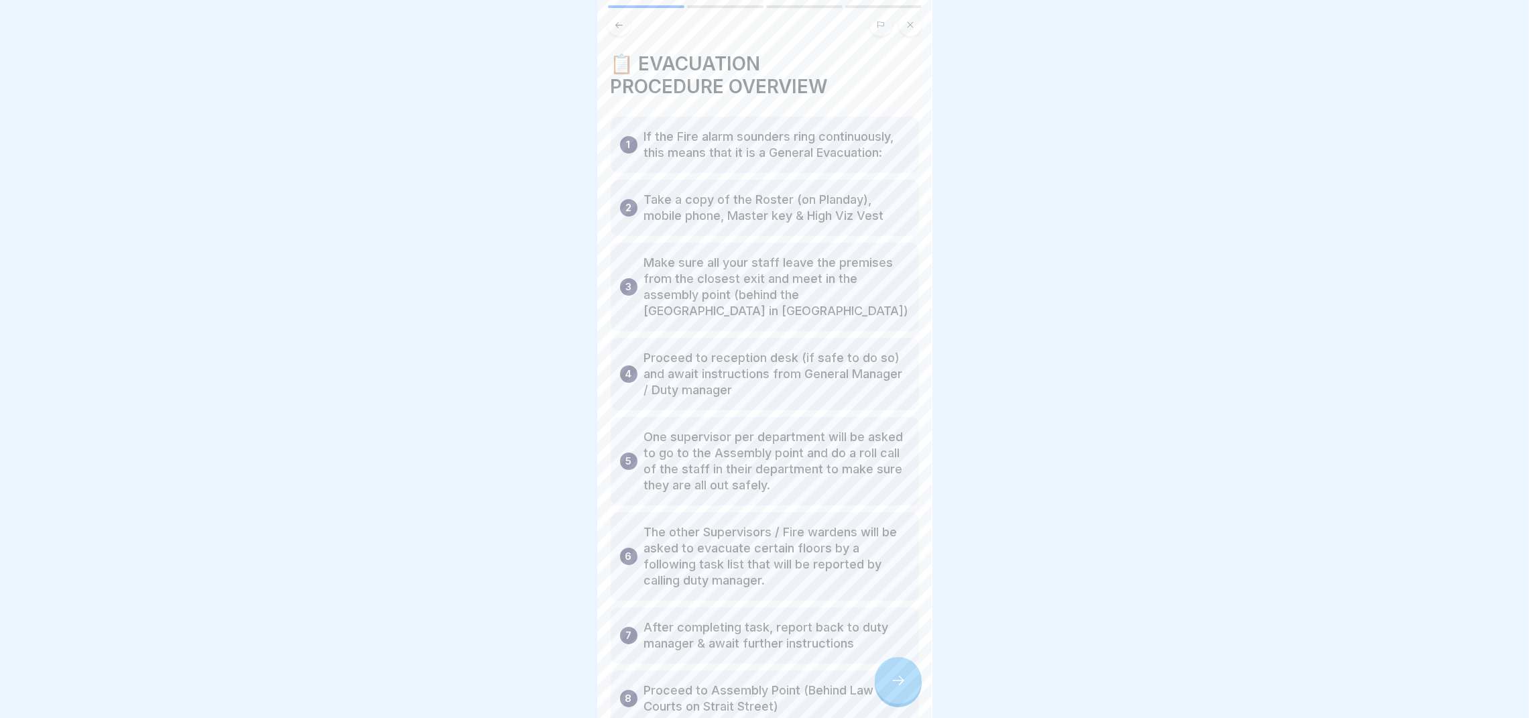
click at [621, 20] on icon at bounding box center [619, 25] width 10 height 10
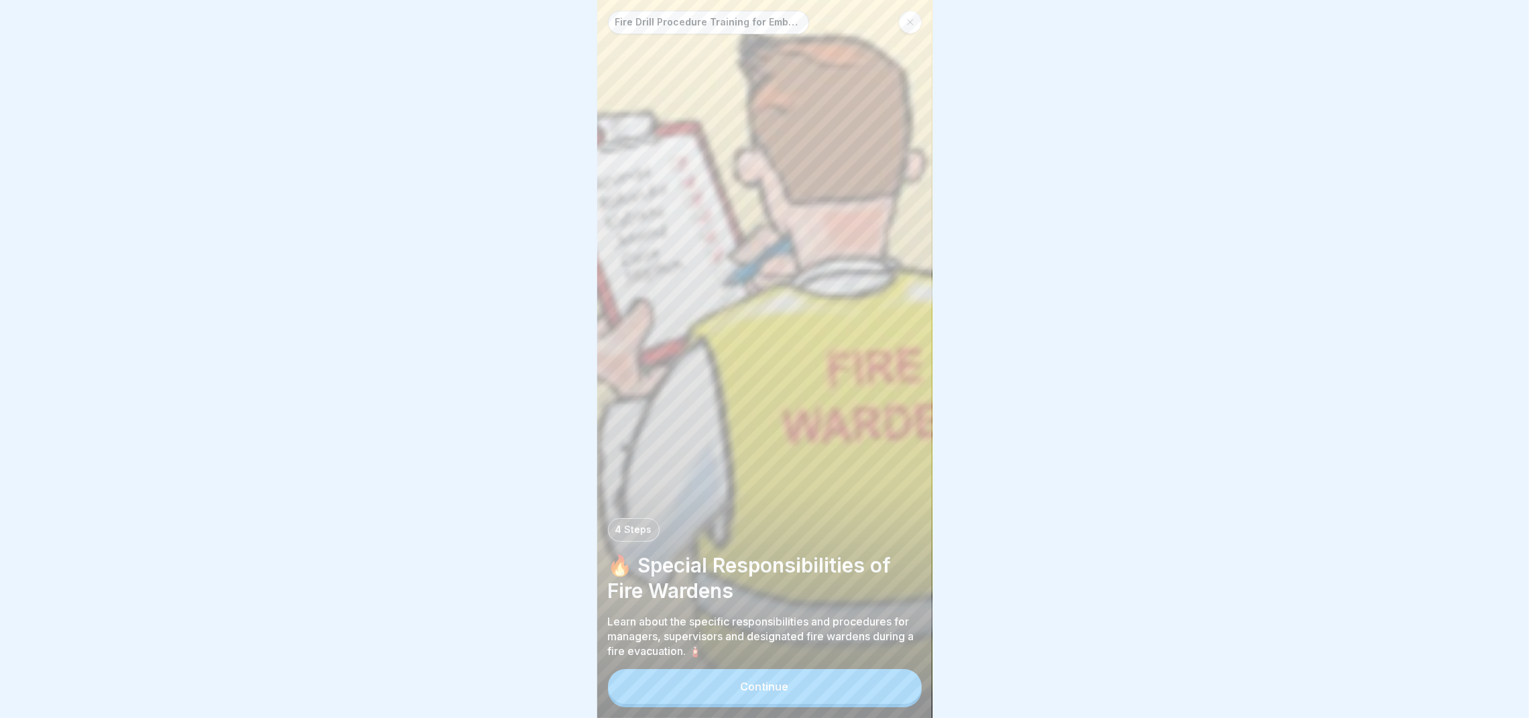
click at [912, 21] on icon at bounding box center [910, 22] width 8 height 8
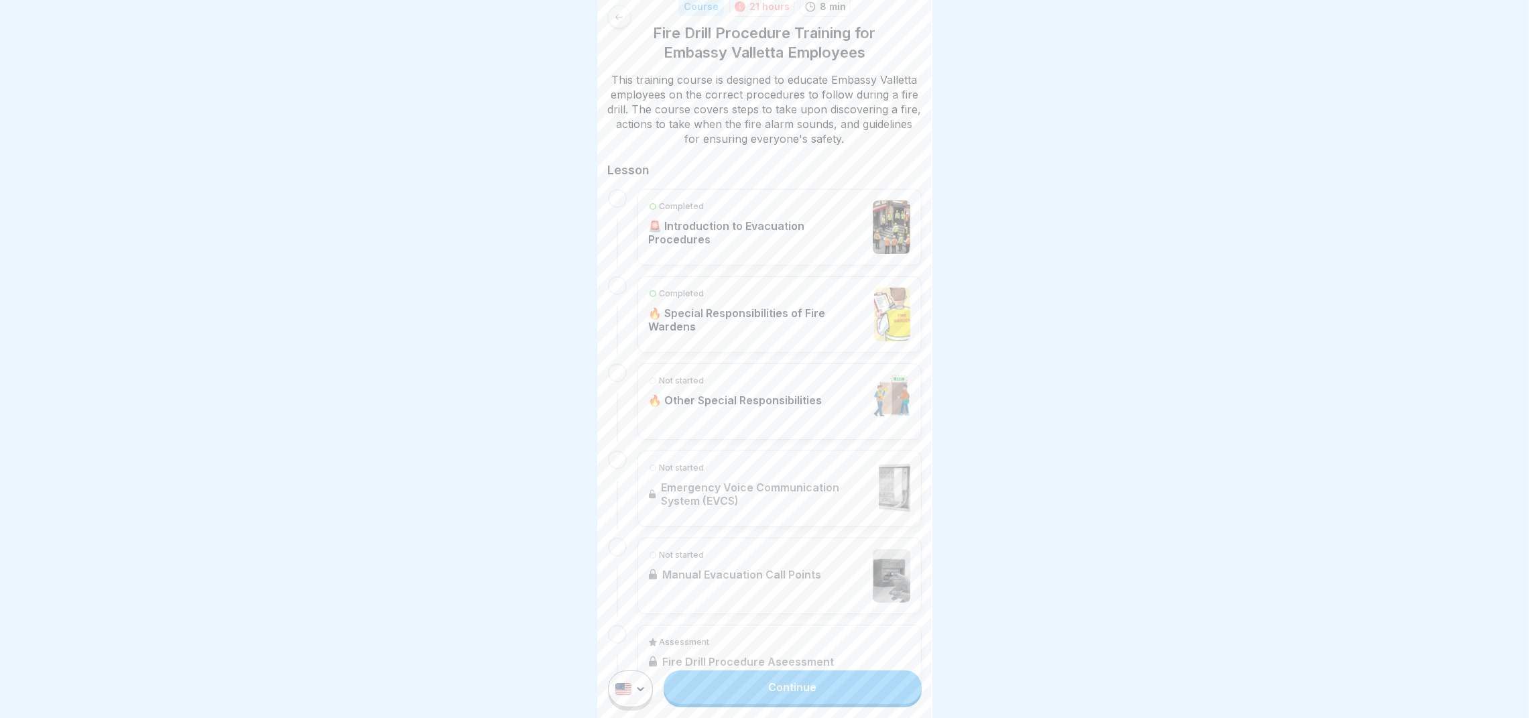
scroll to position [250, 0]
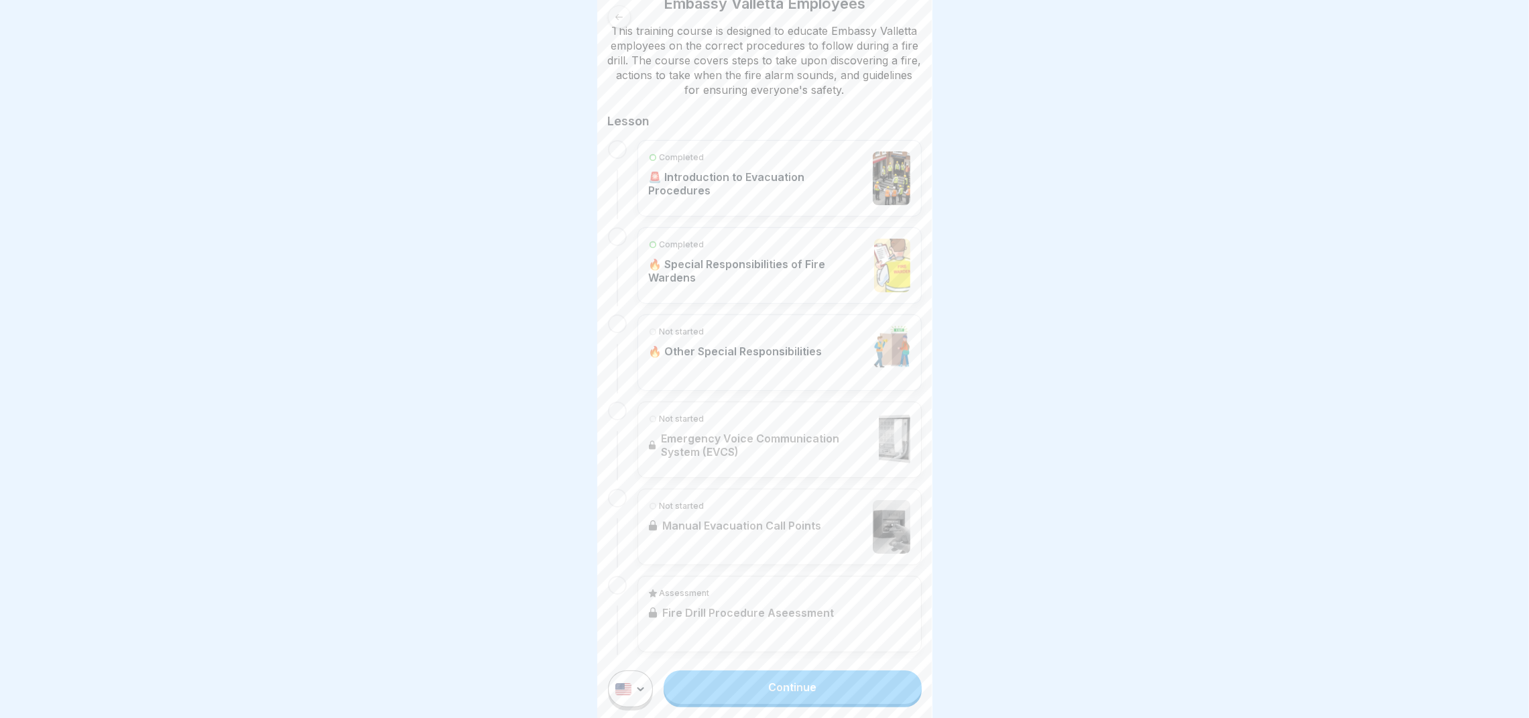
click at [727, 353] on p "🔥 Other Special Responsibilities" at bounding box center [736, 351] width 174 height 13
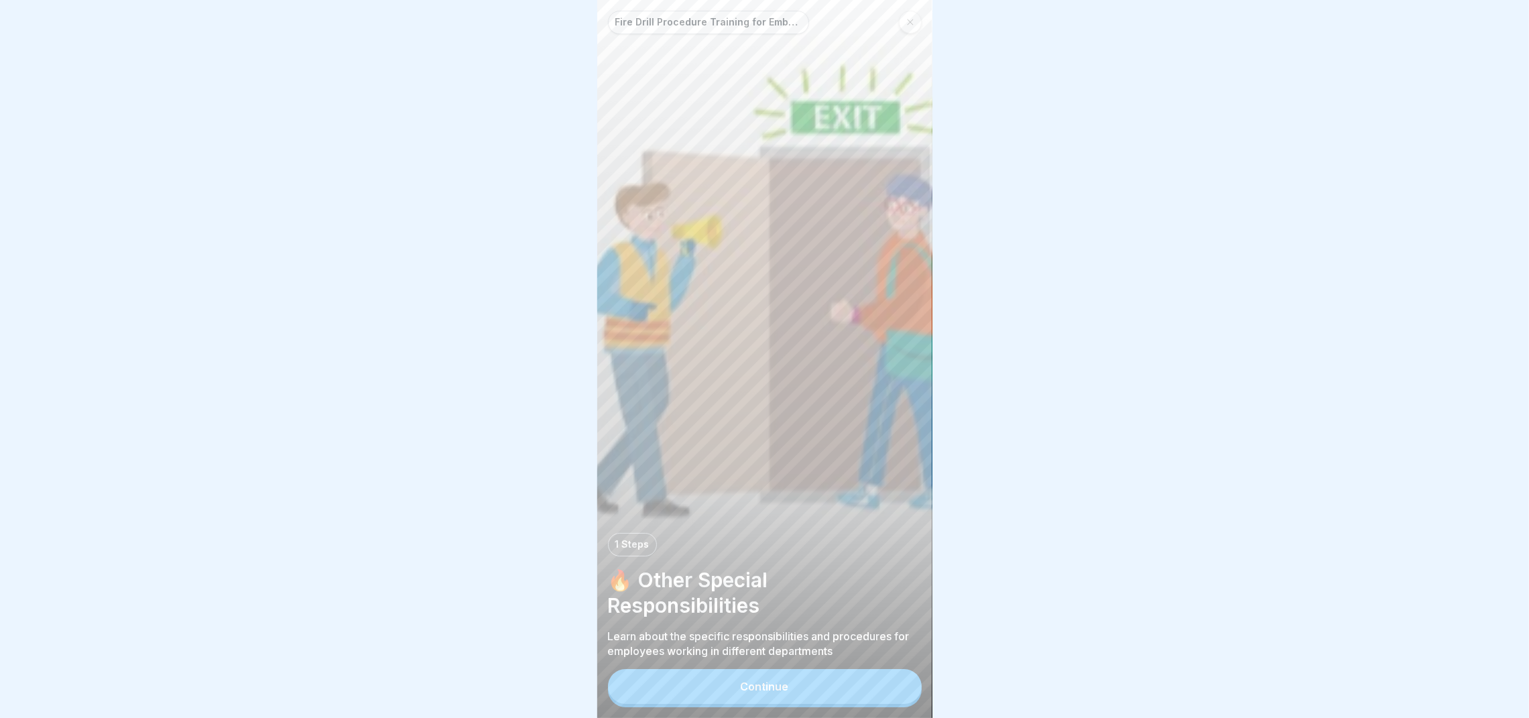
click at [859, 478] on button "Continue" at bounding box center [765, 686] width 314 height 35
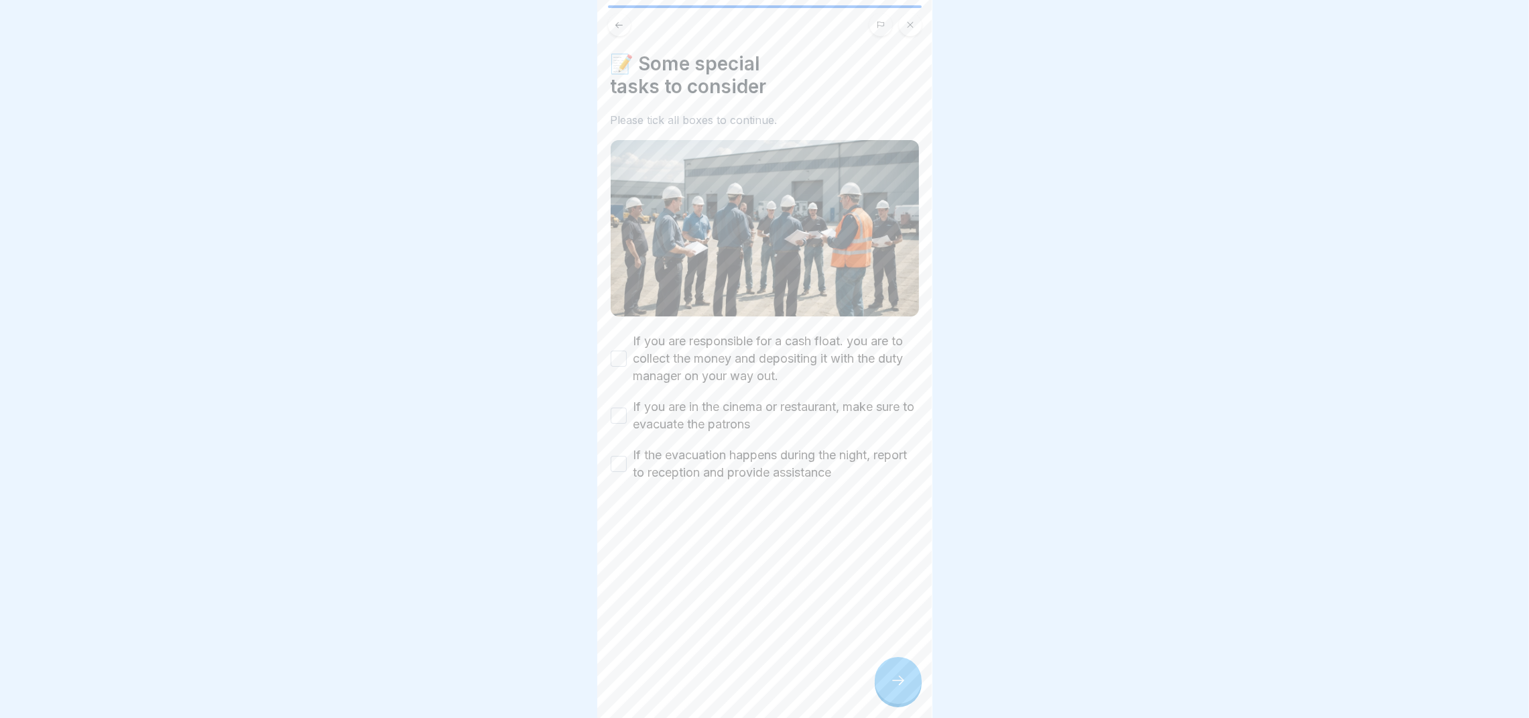
click at [617, 351] on button "If you are responsible for a cash float. you are to collect the money and depos…" at bounding box center [619, 359] width 16 height 16
click at [622, 408] on button "If you are in the cinema or restaurant, make sure to evacuate the patrons" at bounding box center [619, 416] width 16 height 16
click at [621, 459] on button "If the evacuation happens during the night, report to reception and provide ass…" at bounding box center [619, 464] width 16 height 16
type button "on"
click at [910, 478] on div at bounding box center [898, 680] width 47 height 47
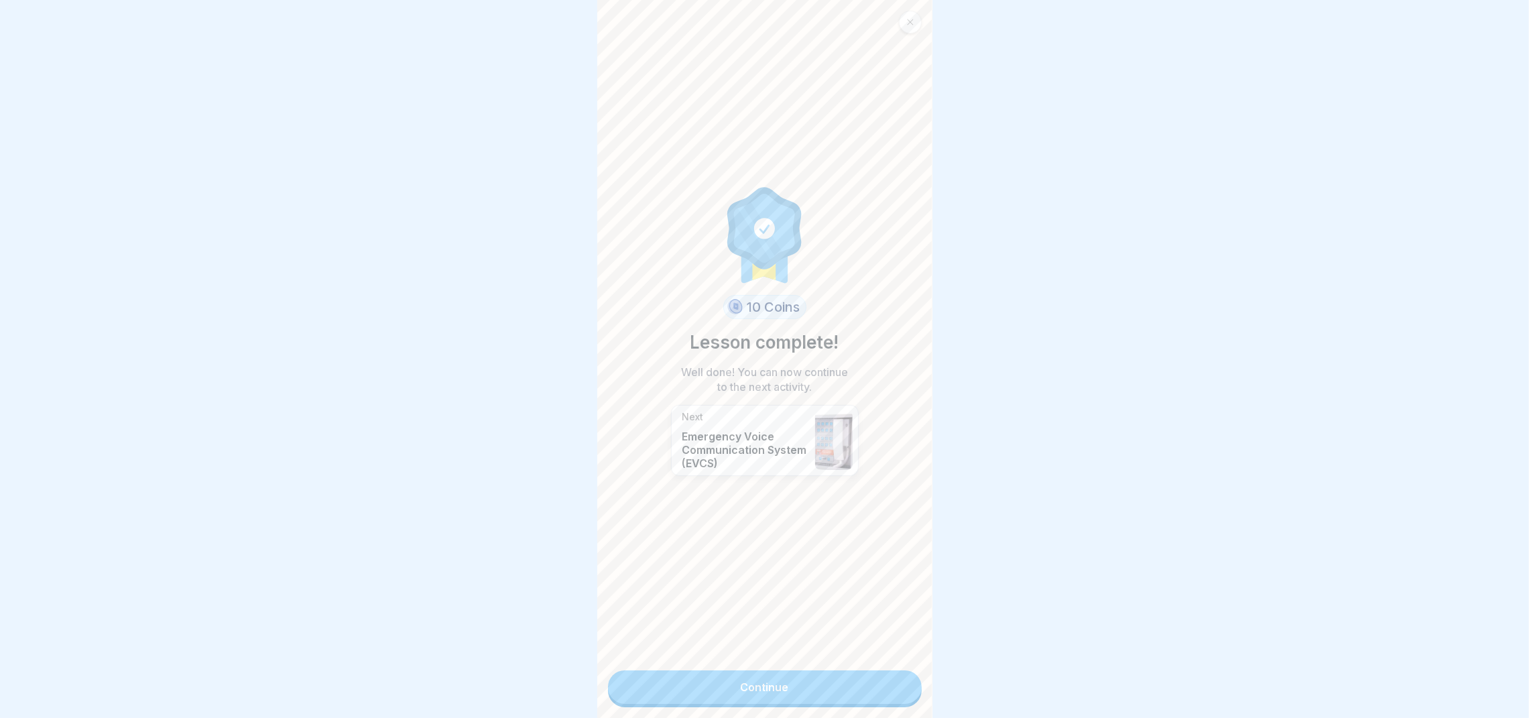
click at [806, 478] on link "Continue" at bounding box center [765, 687] width 314 height 34
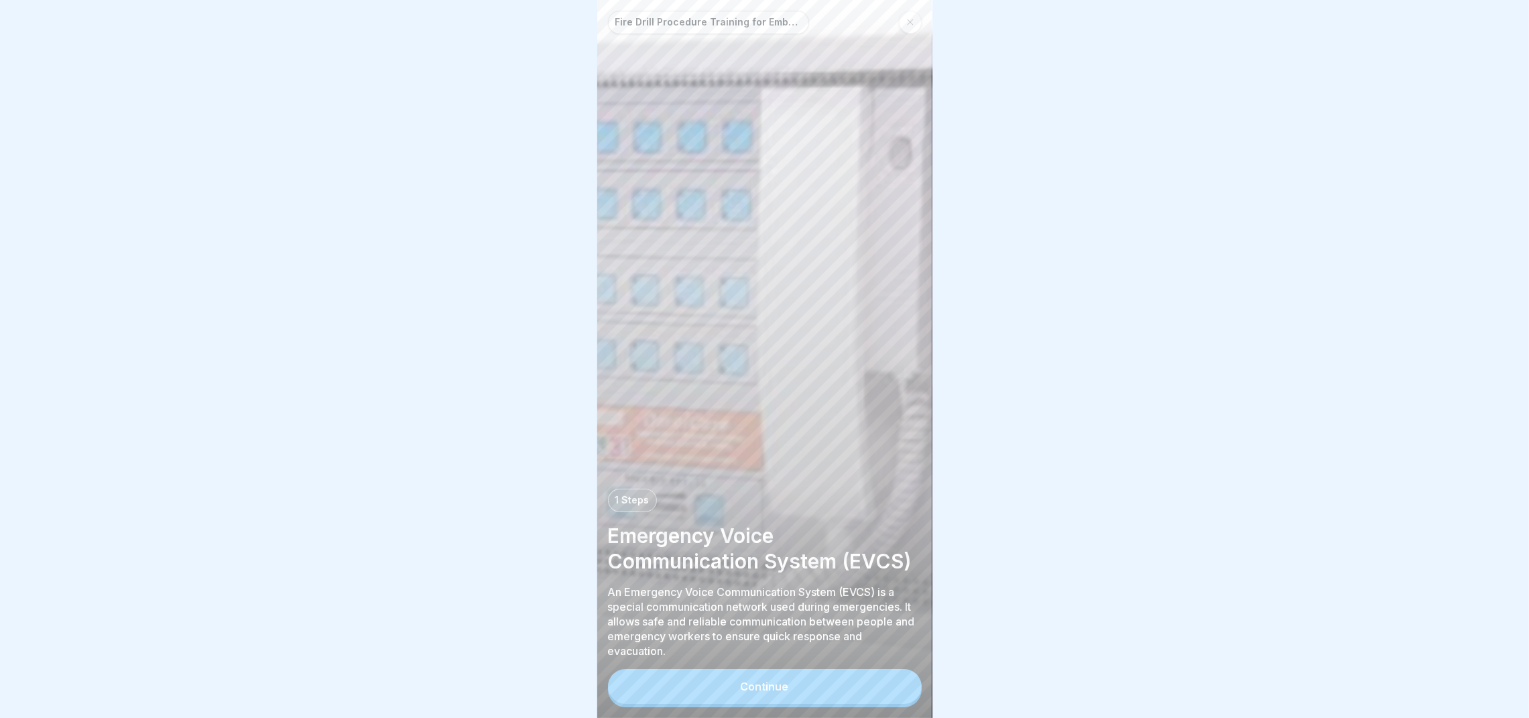
click at [908, 14] on div at bounding box center [910, 22] width 23 height 23
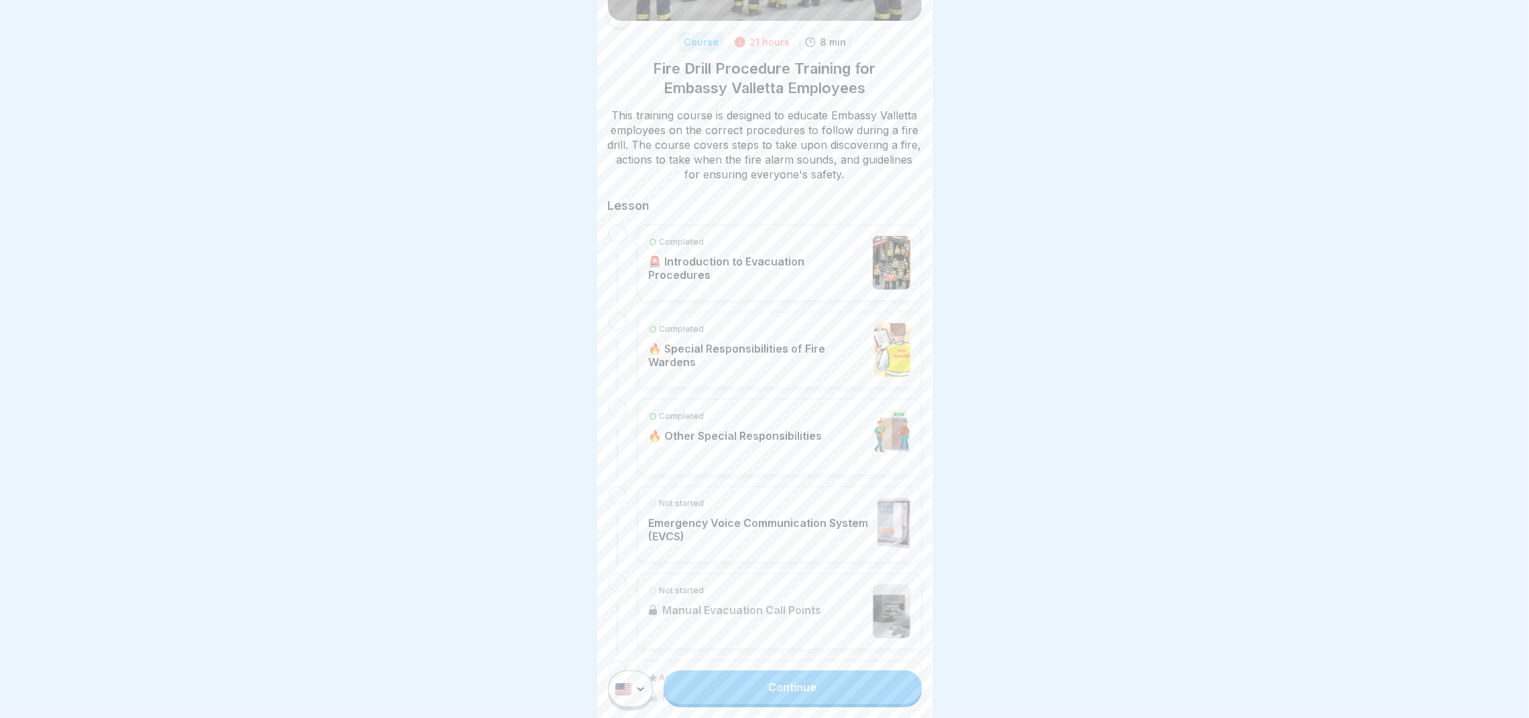
scroll to position [201, 0]
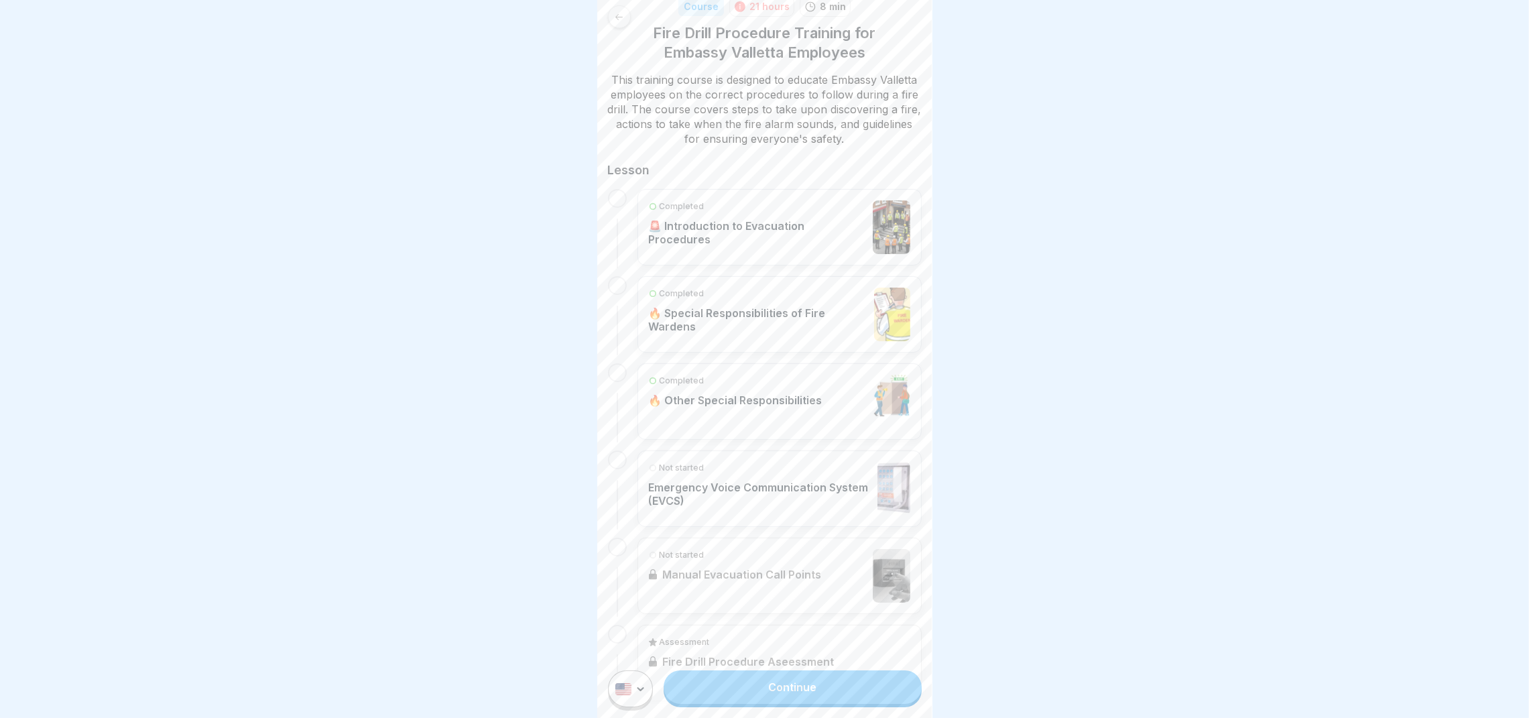
click at [769, 414] on div "Completed 🔥 Other Special Responsibilities" at bounding box center [736, 402] width 174 height 54
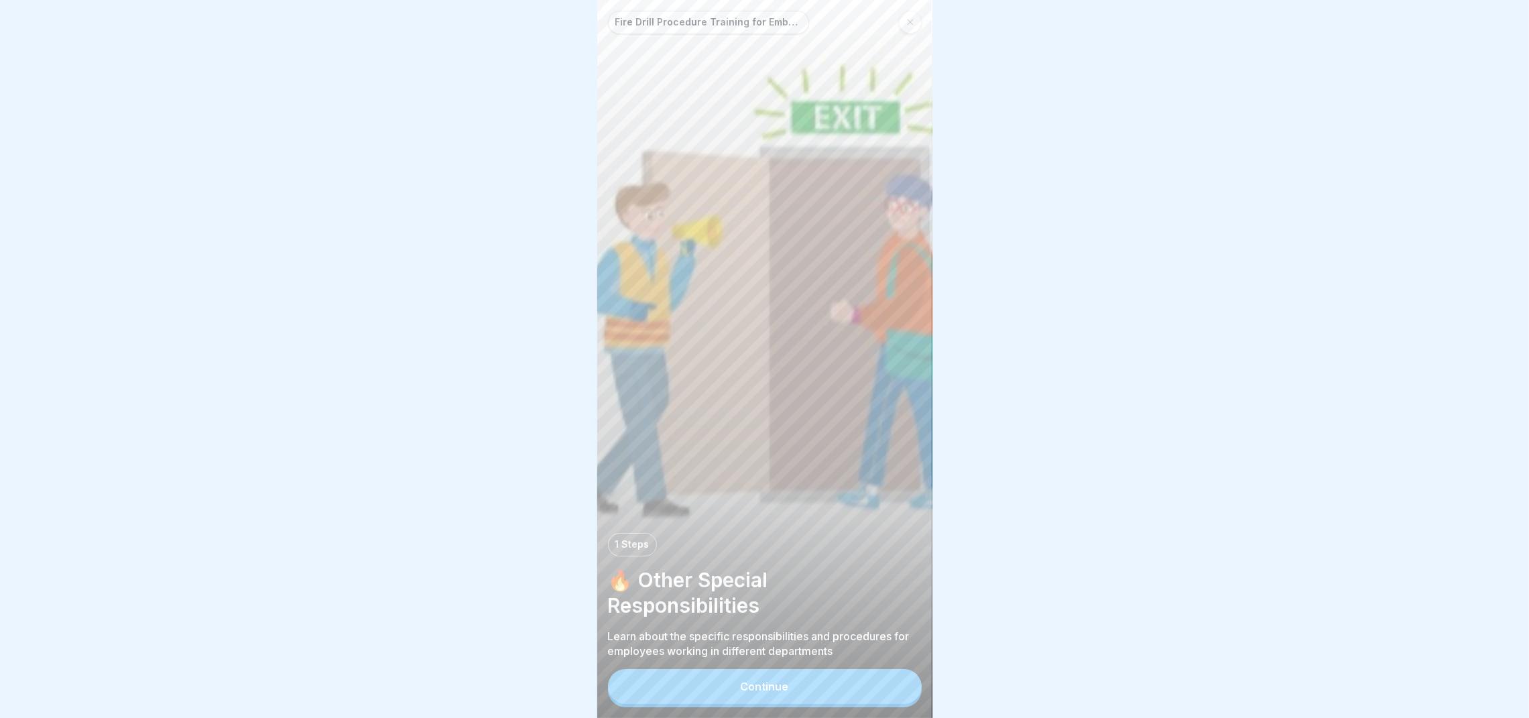
click at [778, 478] on div "Continue" at bounding box center [765, 686] width 48 height 12
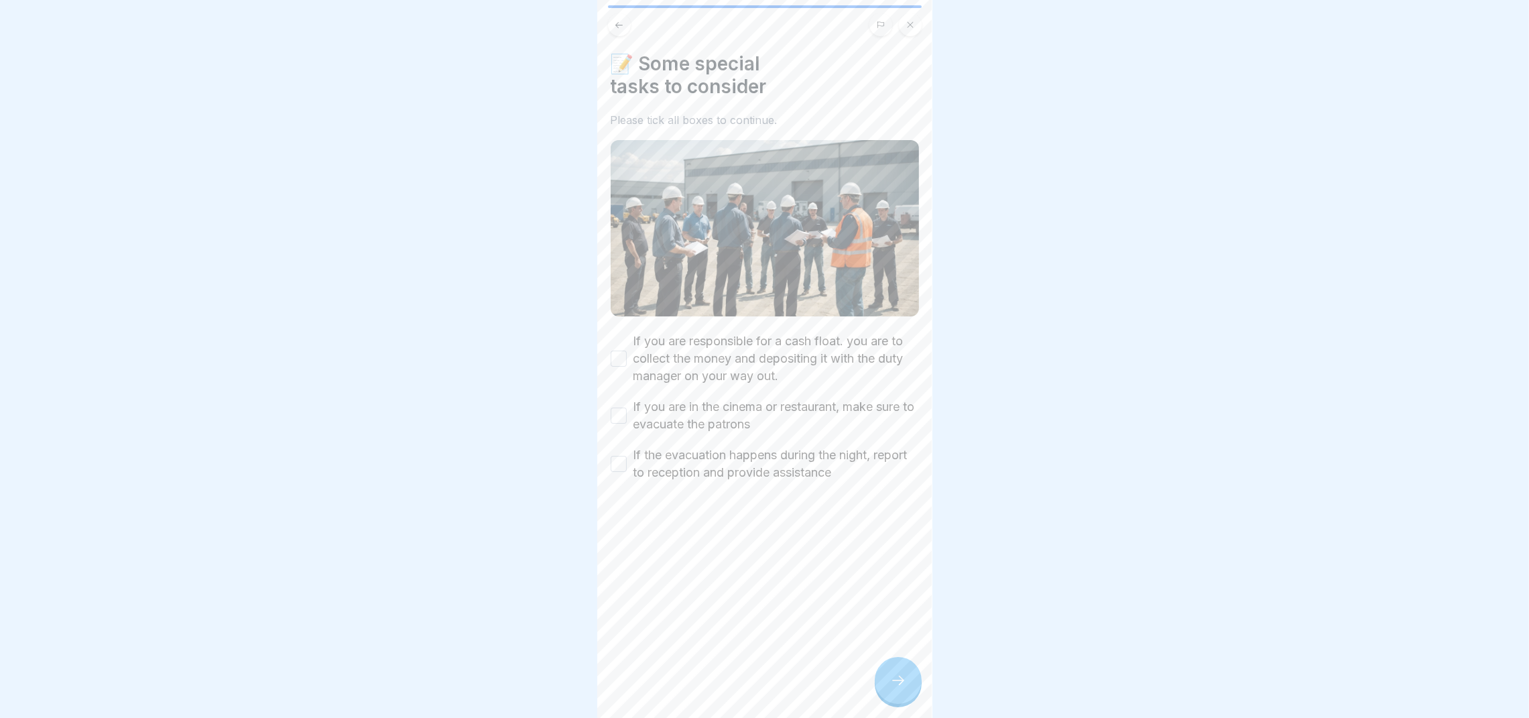
click at [622, 28] on icon at bounding box center [619, 25] width 10 height 10
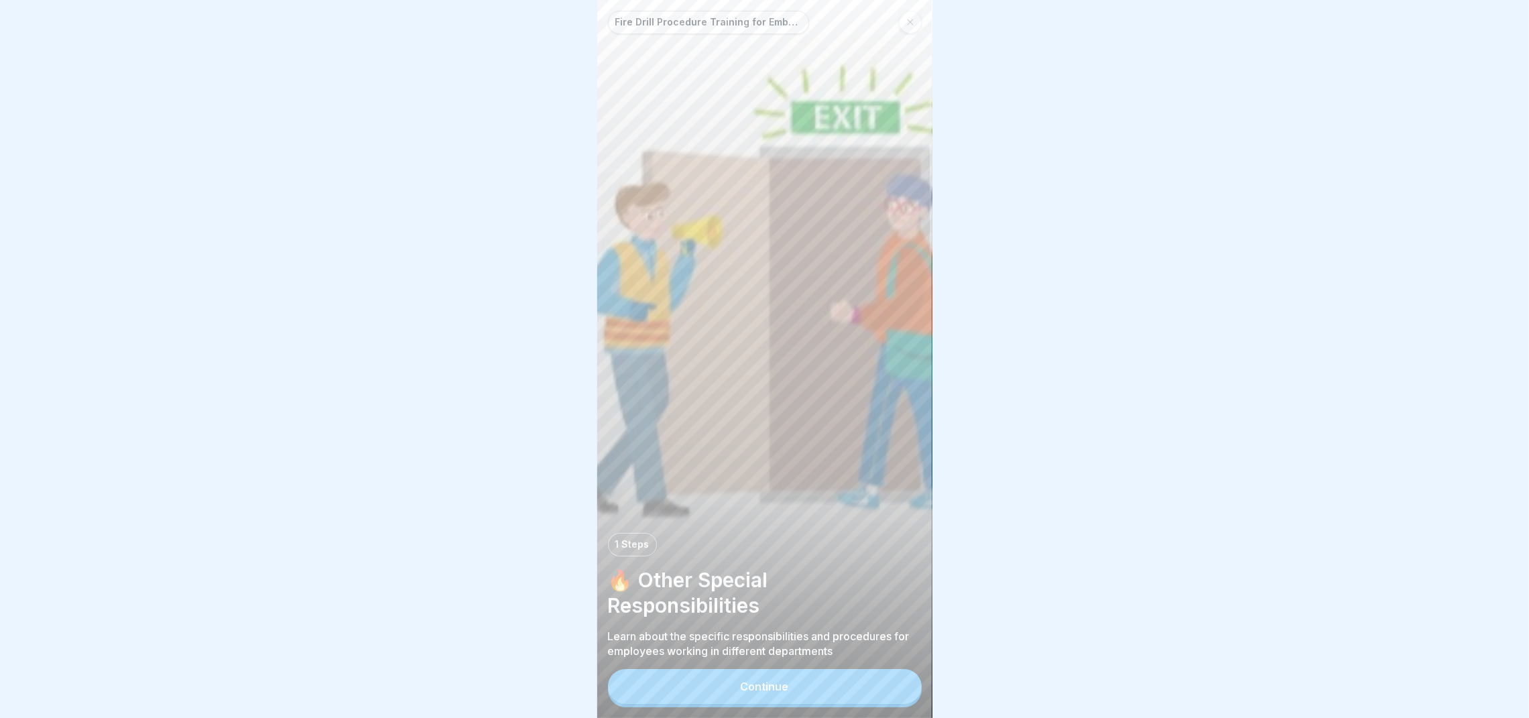
click at [912, 14] on div at bounding box center [910, 22] width 23 height 23
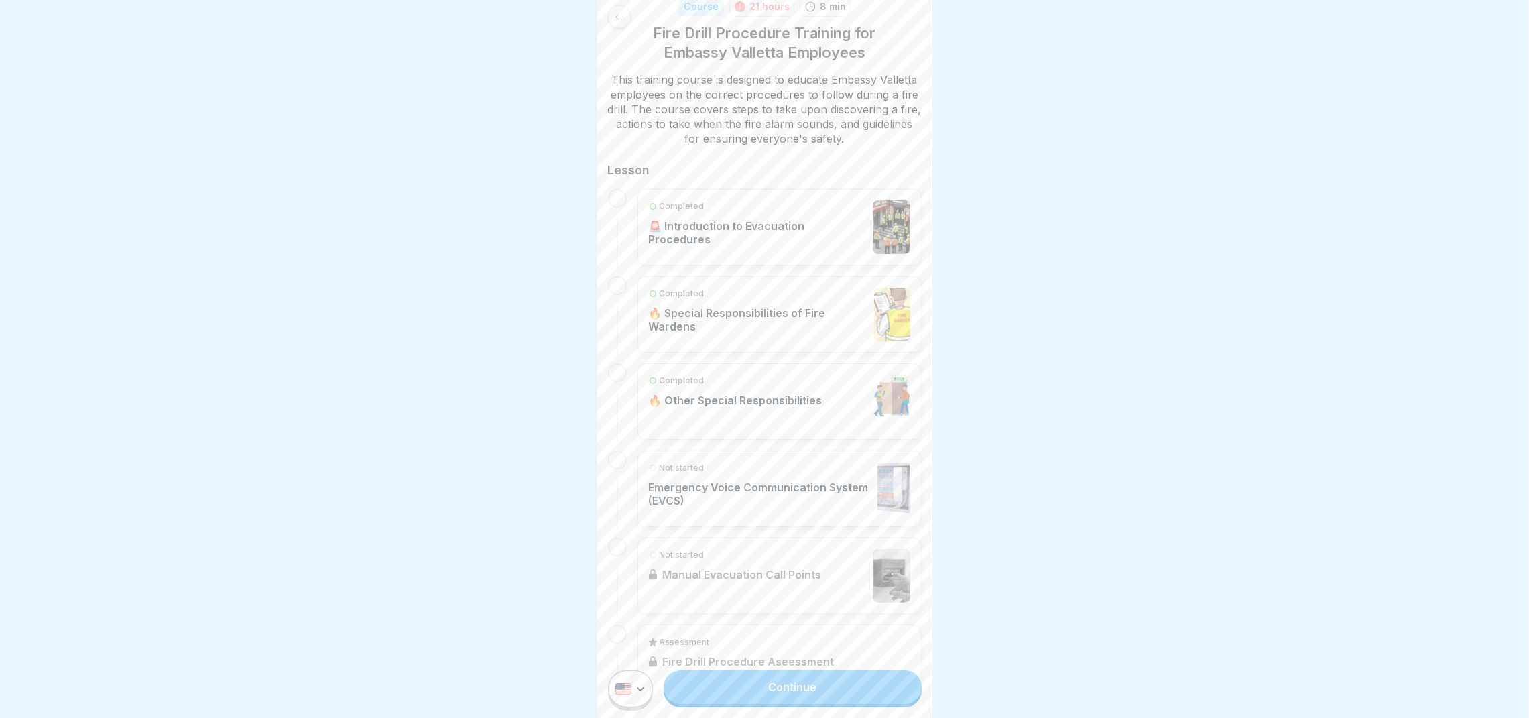
scroll to position [250, 0]
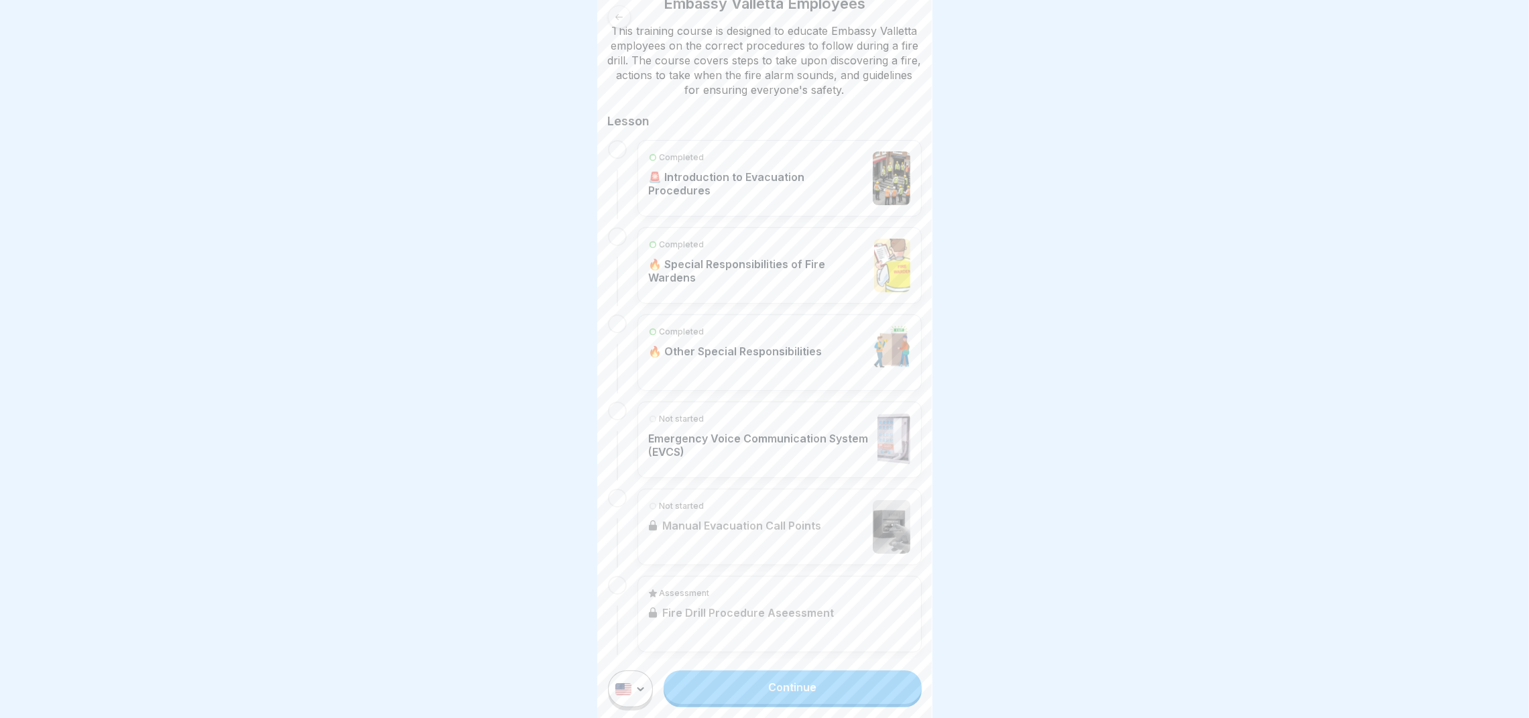
click at [754, 444] on p "Emergency Voice Communication System (EVCS)" at bounding box center [760, 445] width 223 height 27
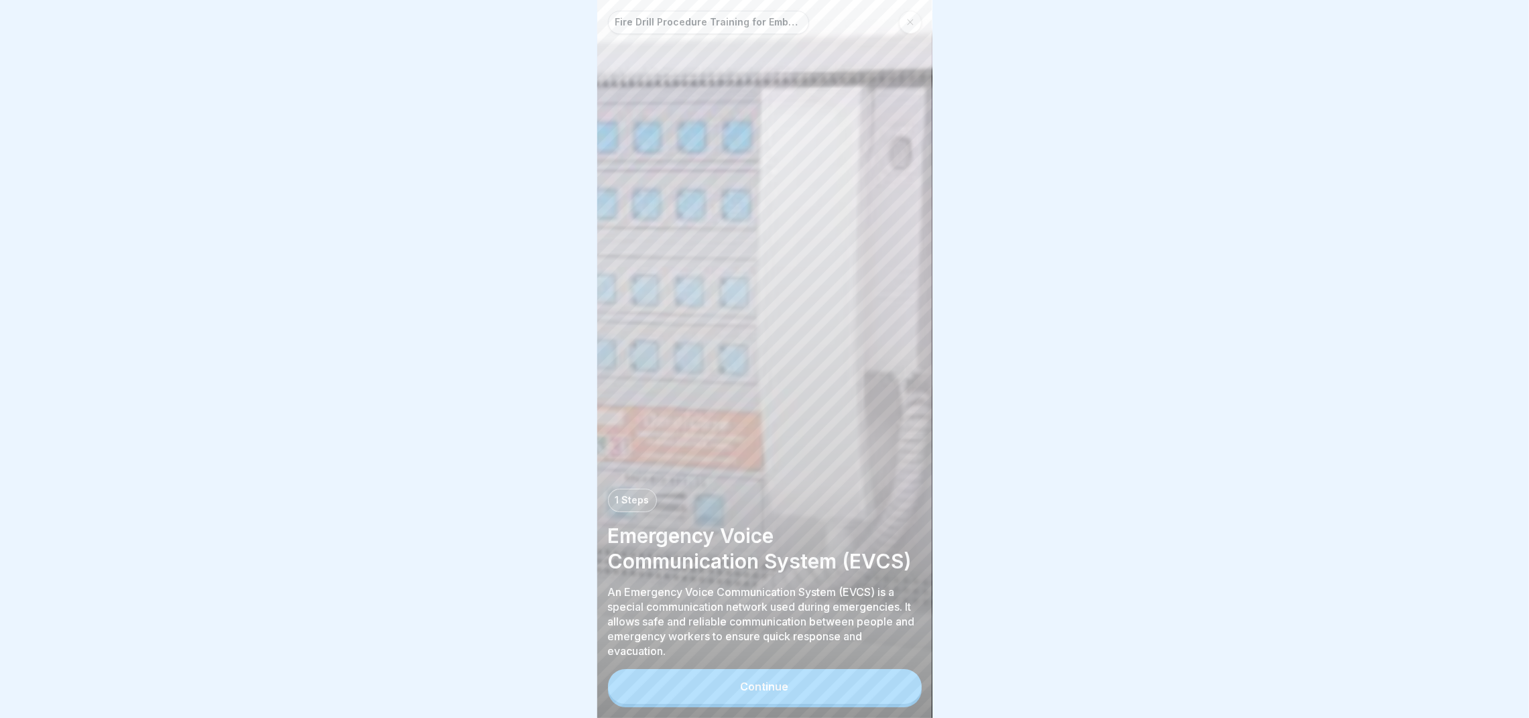
scroll to position [15, 0]
click at [846, 478] on button "Continue" at bounding box center [765, 686] width 314 height 35
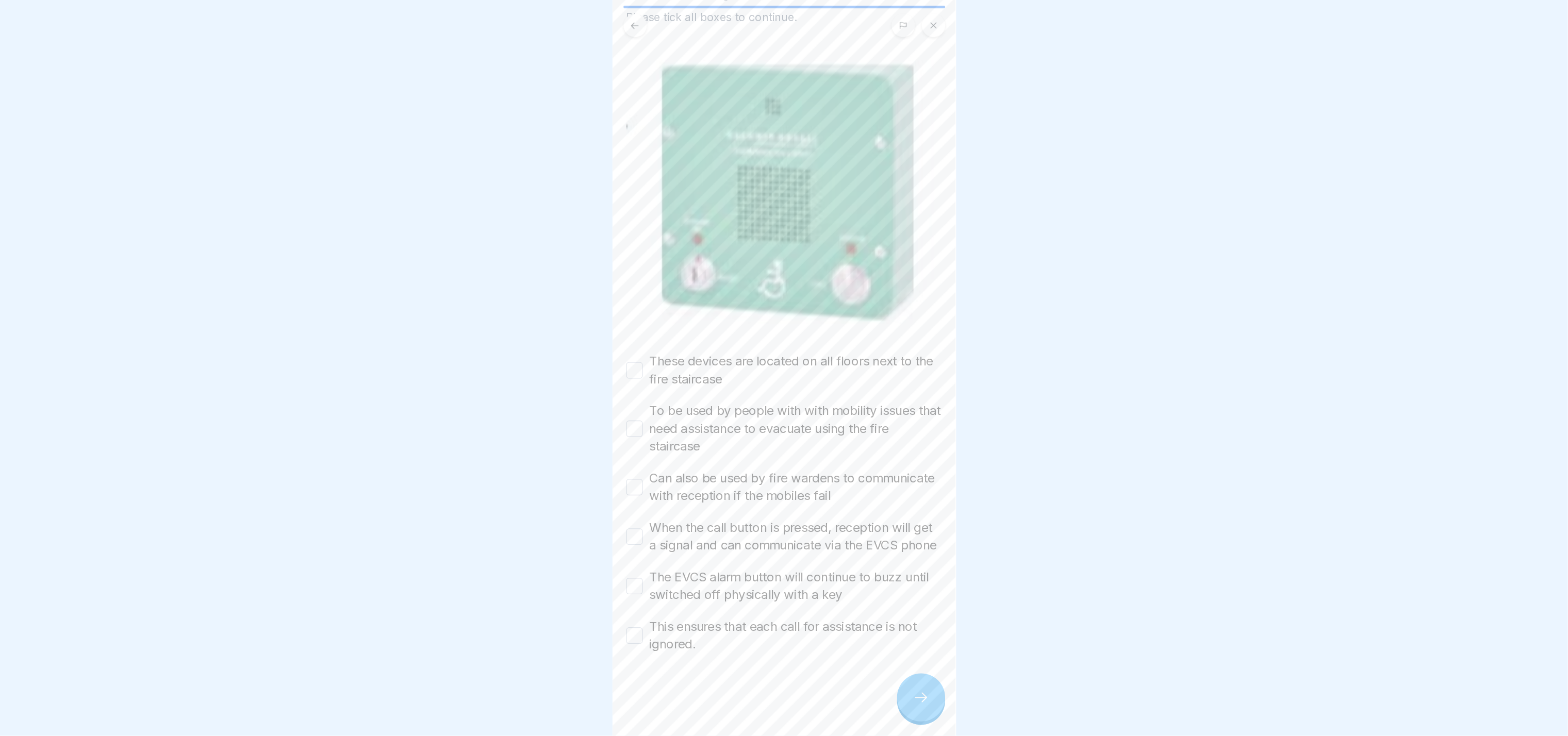
scroll to position [0, 0]
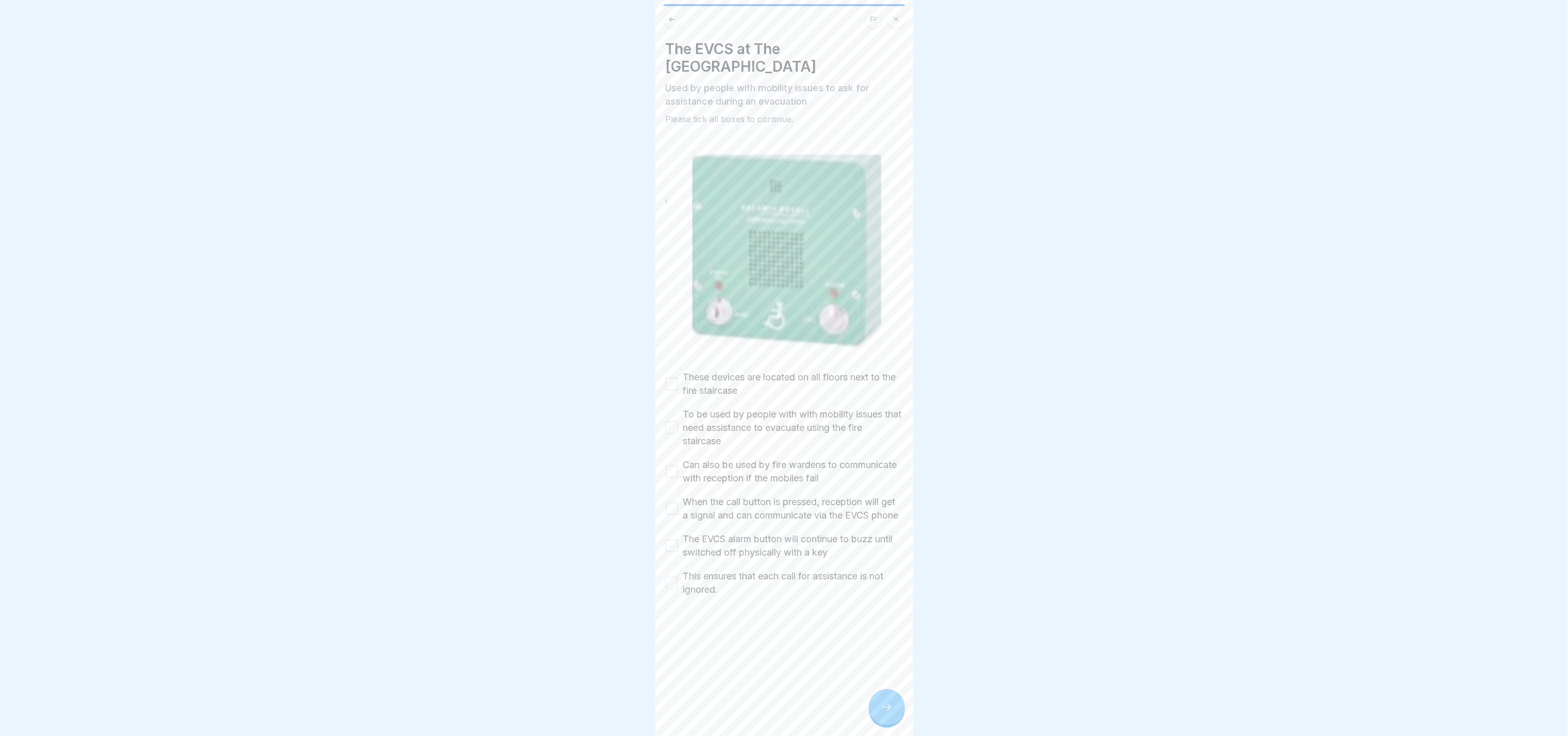
click at [670, 368] on button "This ensures that each call for assistance is not ignored." at bounding box center [672, 583] width 12 height 12
click at [672, 368] on button "The EVCS alarm button will continue to buzz until switched off physically with …" at bounding box center [672, 546] width 12 height 12
click at [672, 368] on button "When the call button is pressed, reception will get a signal and can communicat…" at bounding box center [672, 509] width 12 height 12
drag, startPoint x: 676, startPoint y: 448, endPoint x: 676, endPoint y: 408, distance: 40.0
click at [676, 368] on button "Can also be used by fire wardens to communicate with reception if the mobiles f…" at bounding box center [672, 471] width 12 height 12
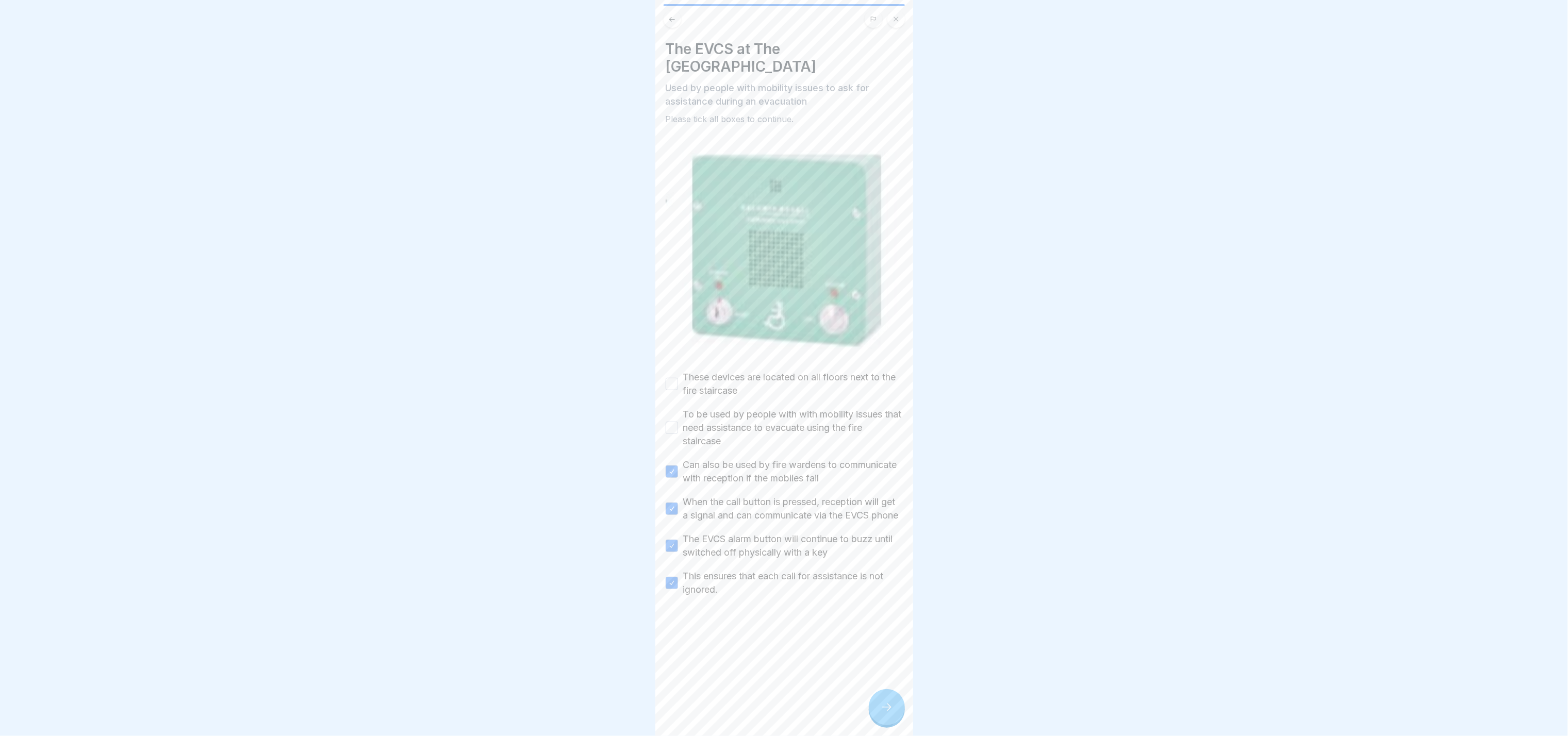
click at [679, 368] on div "To be used by people with with mobility issues that need assistance to evacuate…" at bounding box center [784, 428] width 237 height 40
click at [675, 368] on button "To be used by people with with mobility issues that need assistance to evacuate…" at bounding box center [672, 428] width 12 height 12
click at [674, 368] on button "These devices are located on all floors next to the fire staircase" at bounding box center [672, 384] width 12 height 12
type button "on"
click at [784, 368] on div at bounding box center [887, 707] width 36 height 36
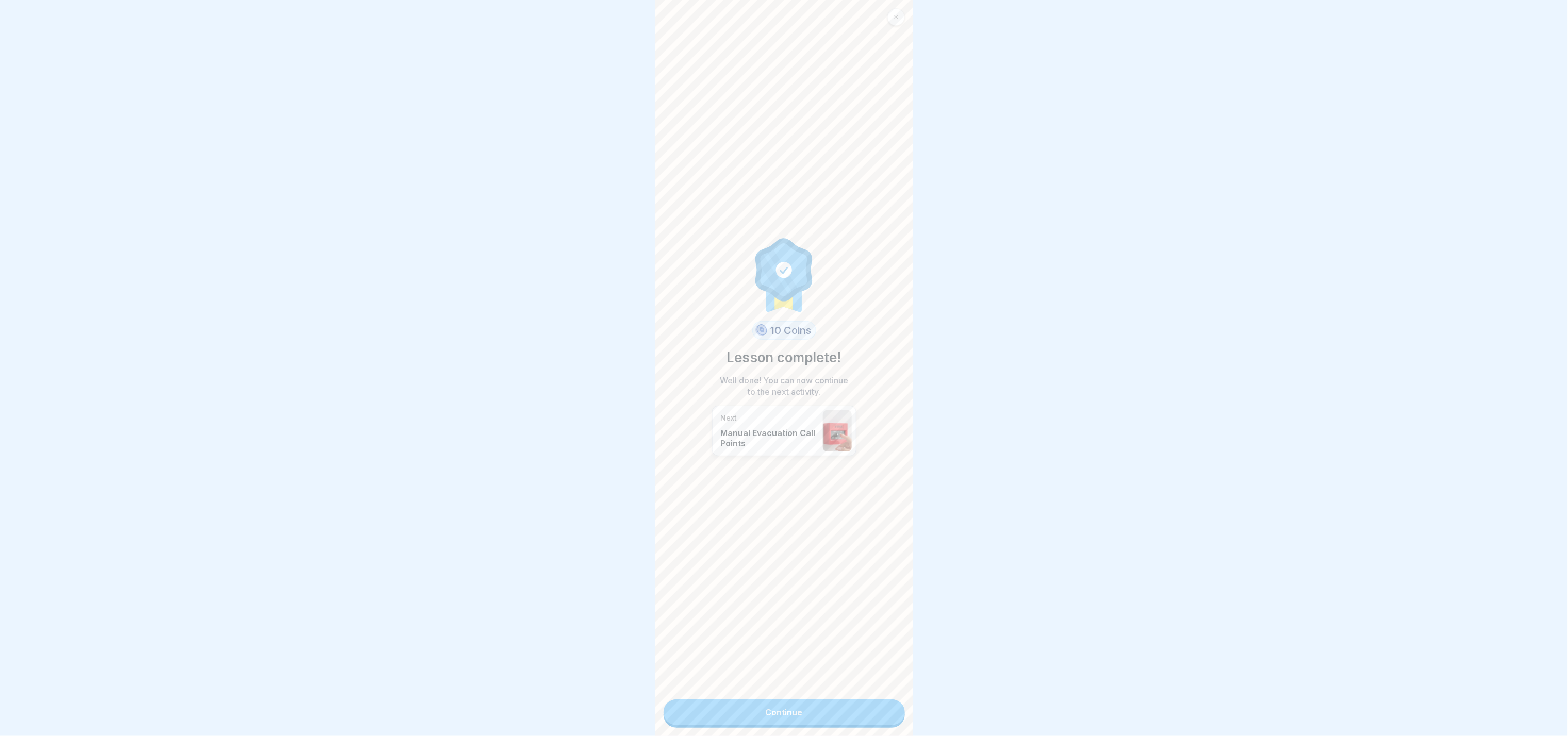
click at [784, 8] on div at bounding box center [896, 17] width 18 height 18
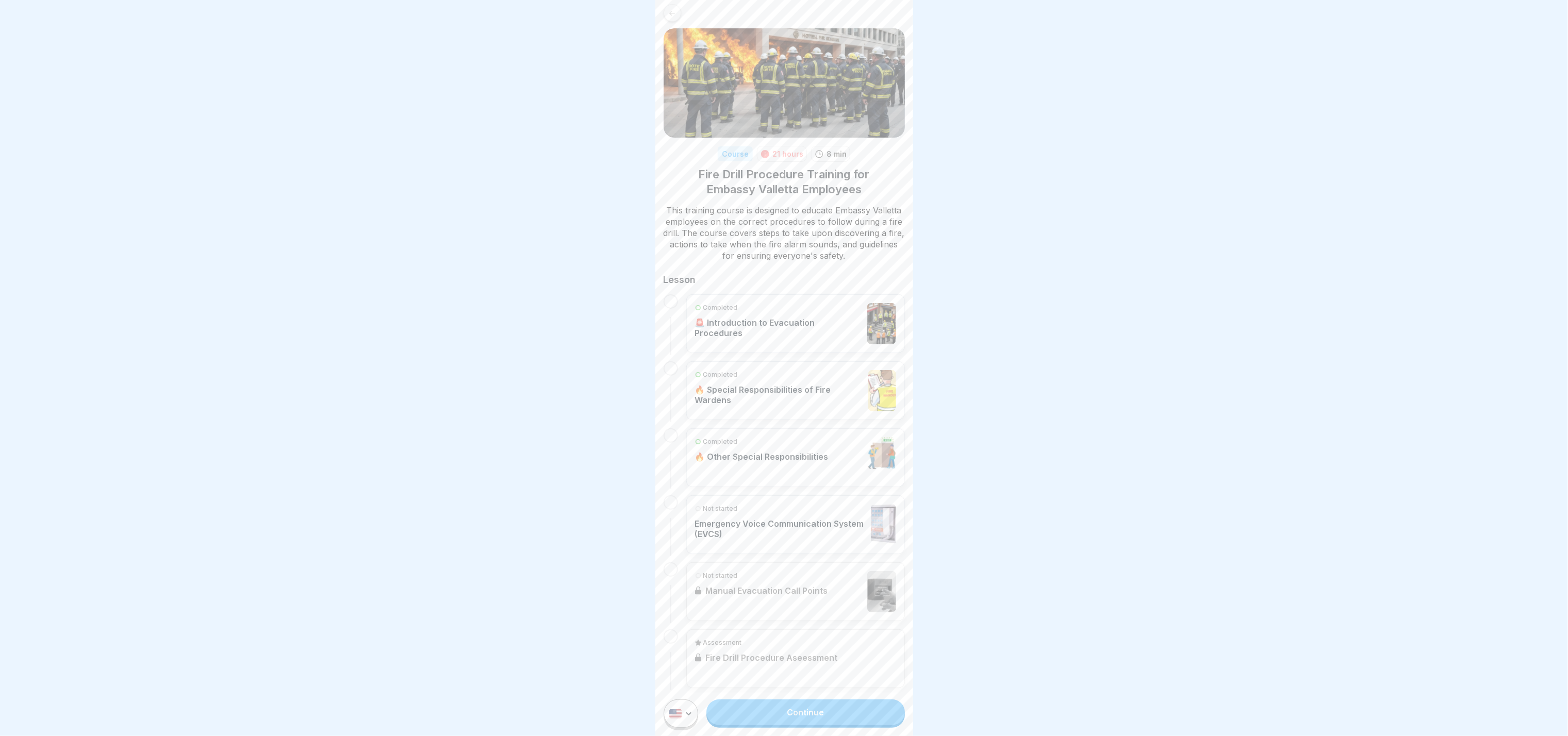
scroll to position [7, 0]
click at [784, 368] on p "Emergency Voice Communication System (EVCS)" at bounding box center [781, 527] width 172 height 21
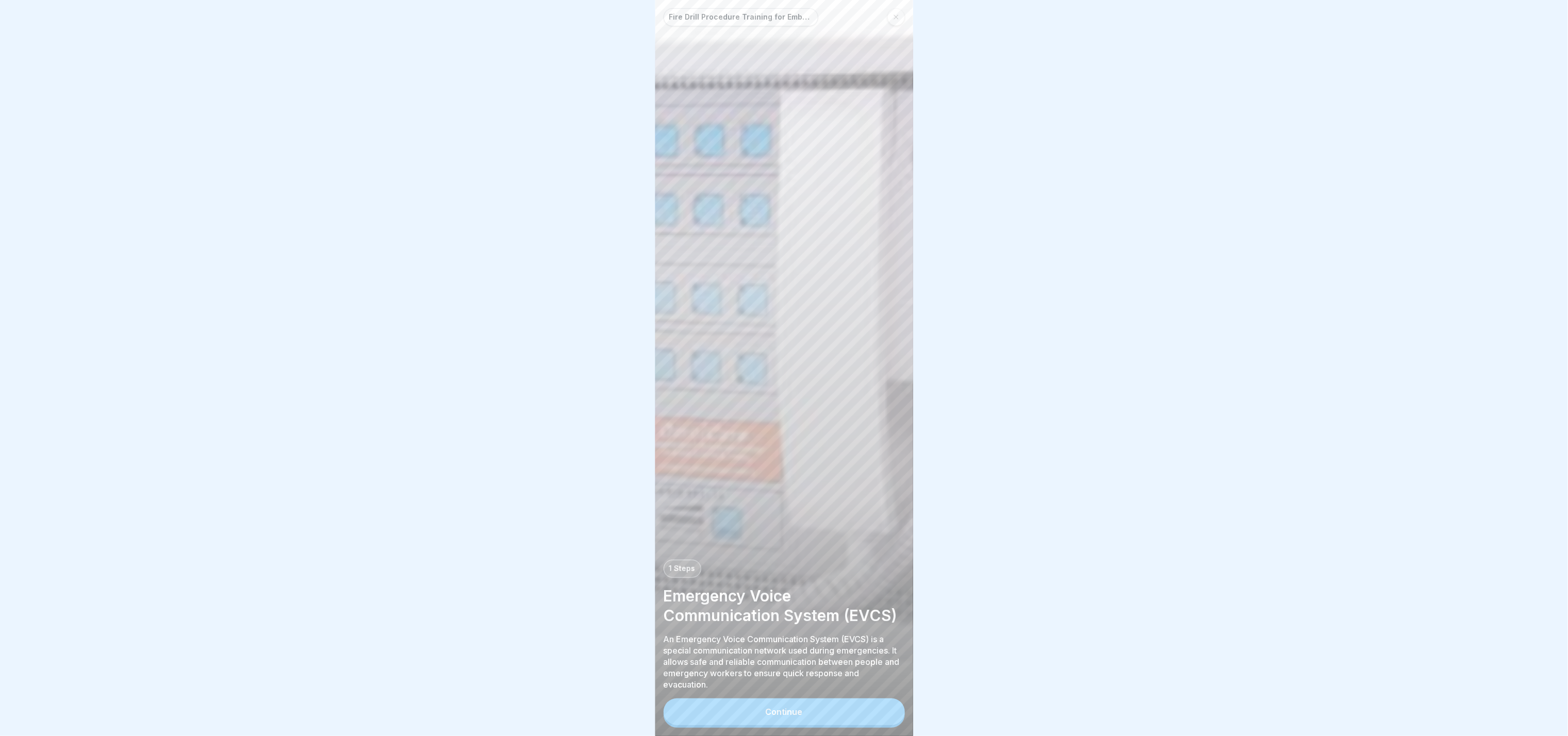
scroll to position [15, 0]
click at [784, 368] on button "Continue" at bounding box center [785, 711] width 242 height 27
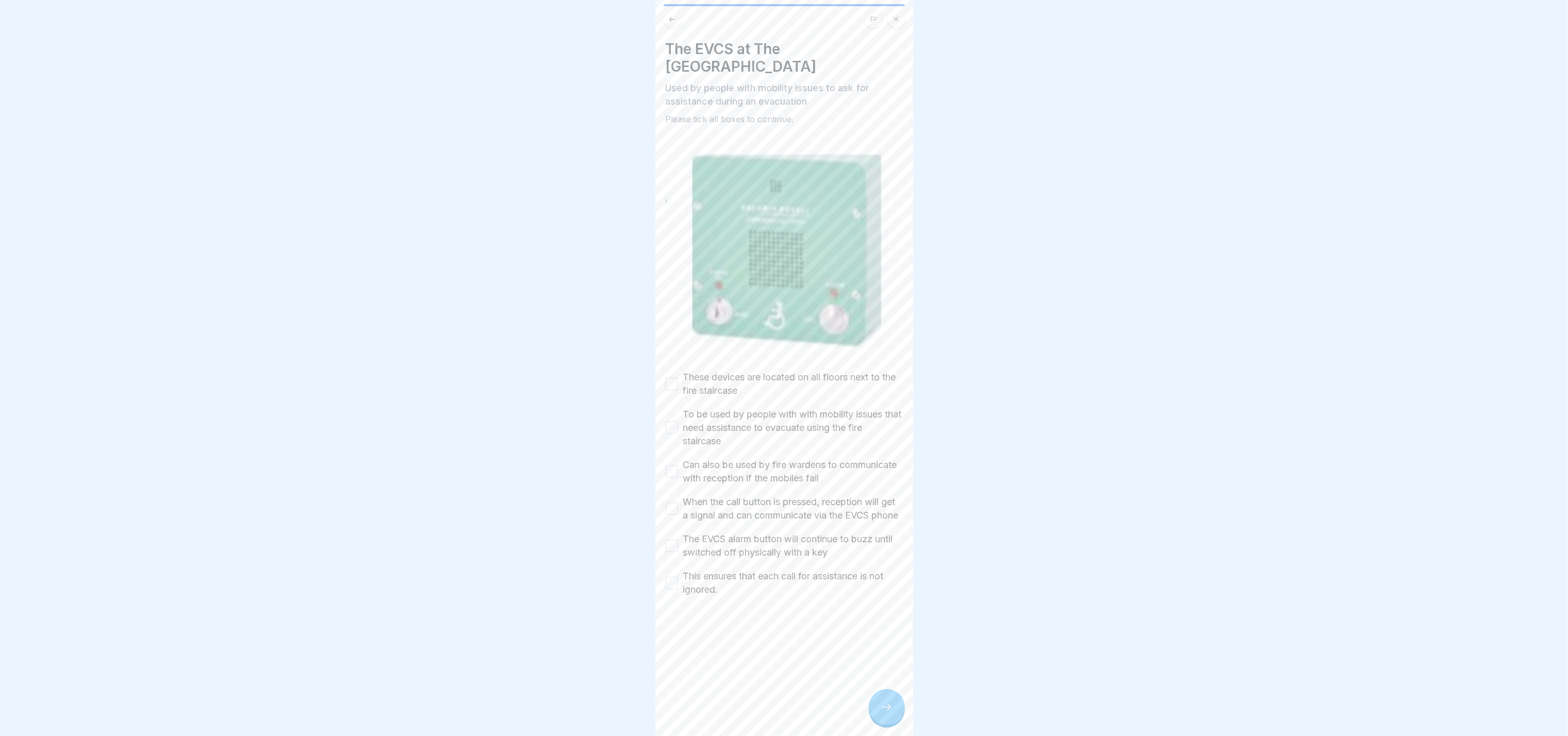
click at [669, 368] on button "These devices are located on all floors next to the fire staircase" at bounding box center [672, 384] width 12 height 12
click at [673, 368] on button "To be used by people with with mobility issues that need assistance to evacuate…" at bounding box center [672, 428] width 12 height 12
click at [676, 368] on button "Can also be used by fire wardens to communicate with reception if the mobiles f…" at bounding box center [672, 471] width 12 height 12
click at [676, 368] on div "When the call button is pressed, reception will get a signal and can communicat…" at bounding box center [784, 508] width 237 height 27
click at [675, 368] on div "When the call button is pressed, reception will get a signal and can communicat…" at bounding box center [784, 508] width 237 height 27
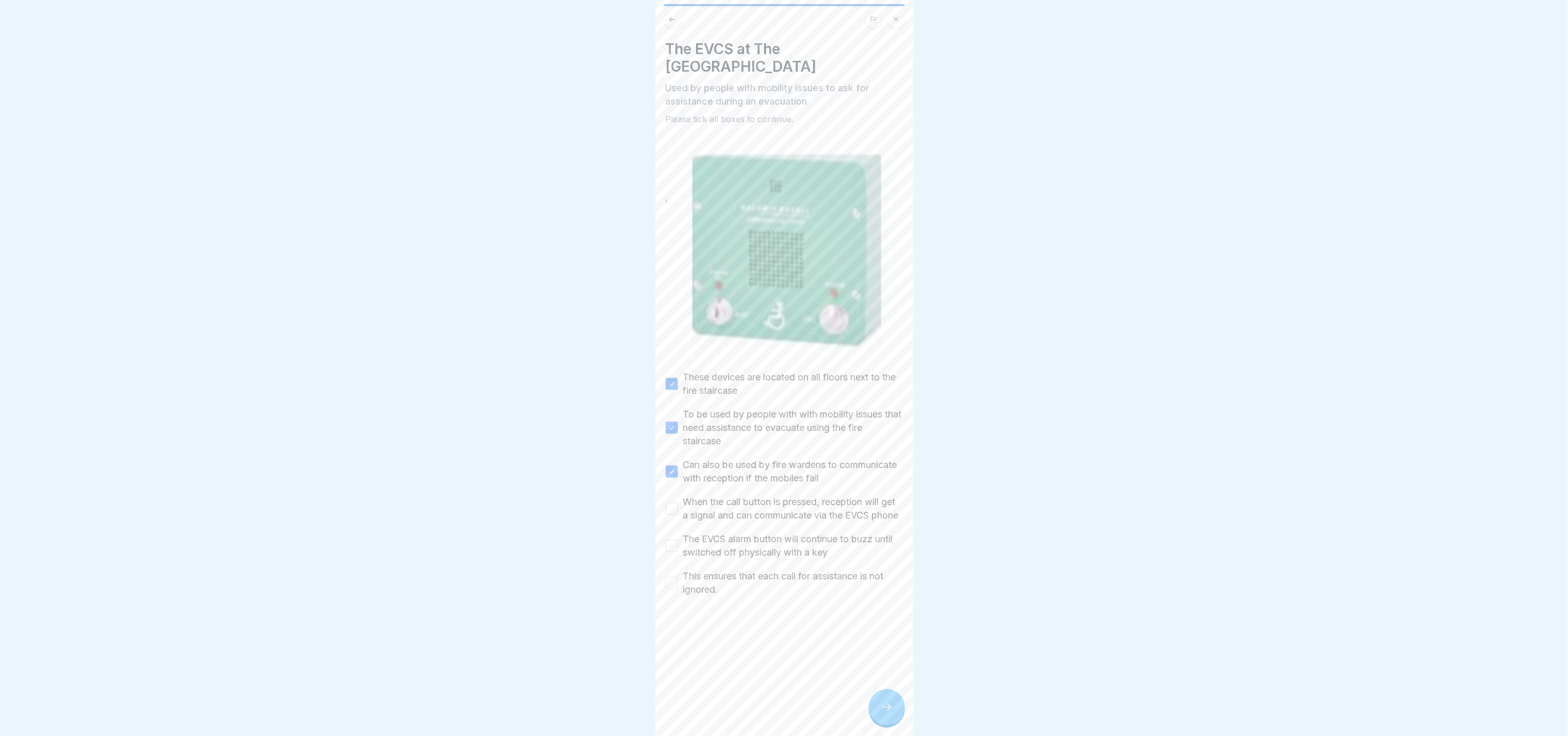
click at [670, 368] on button "When the call button is pressed, reception will get a signal and can communicat…" at bounding box center [672, 509] width 12 height 12
click at [672, 368] on button "The EVCS alarm button will continue to buzz until switched off physically with …" at bounding box center [672, 546] width 12 height 12
click at [673, 368] on button "This ensures that each call for assistance is not ignored." at bounding box center [672, 583] width 12 height 12
click at [784, 368] on div at bounding box center [887, 707] width 36 height 36
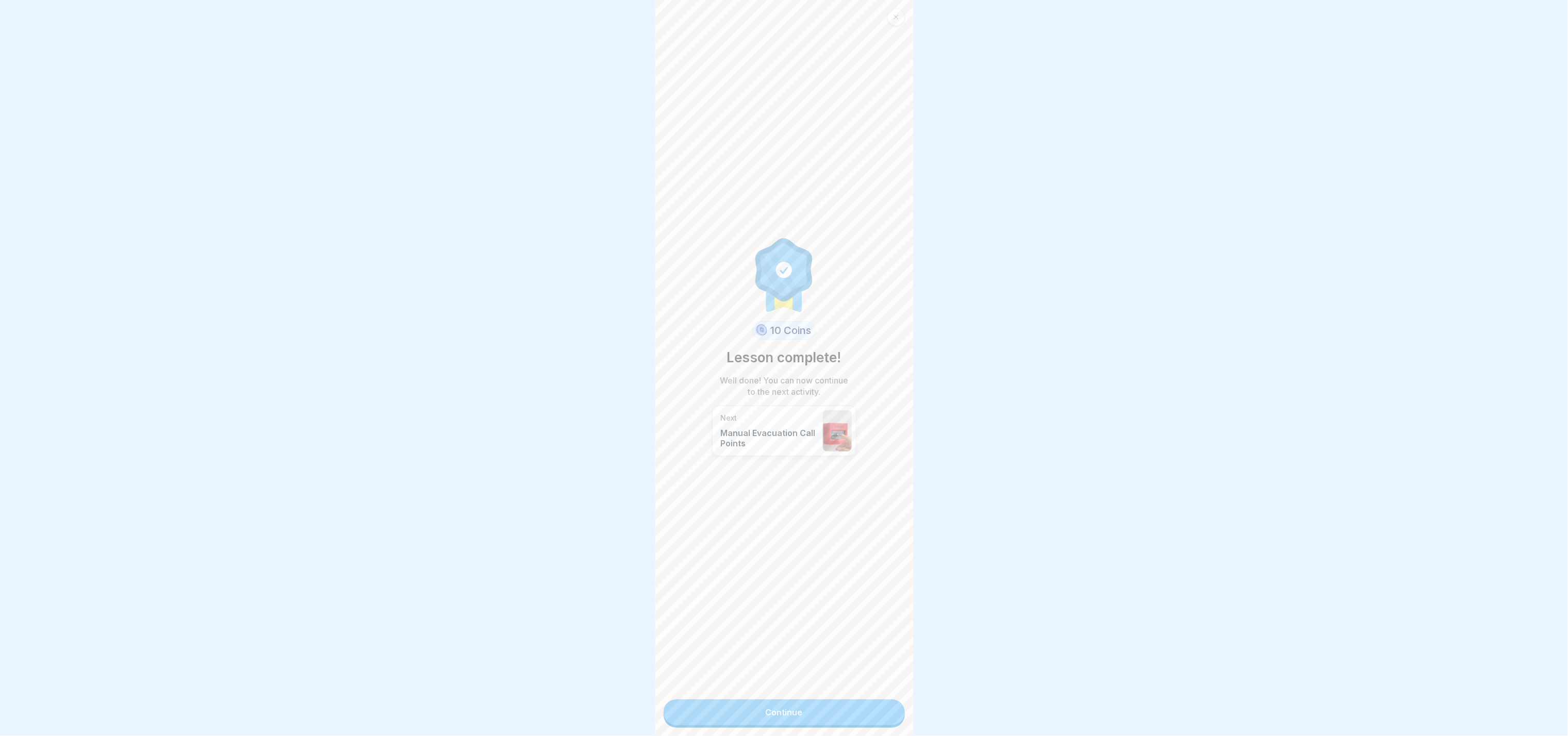
click at [784, 368] on link "Continue" at bounding box center [785, 713] width 242 height 26
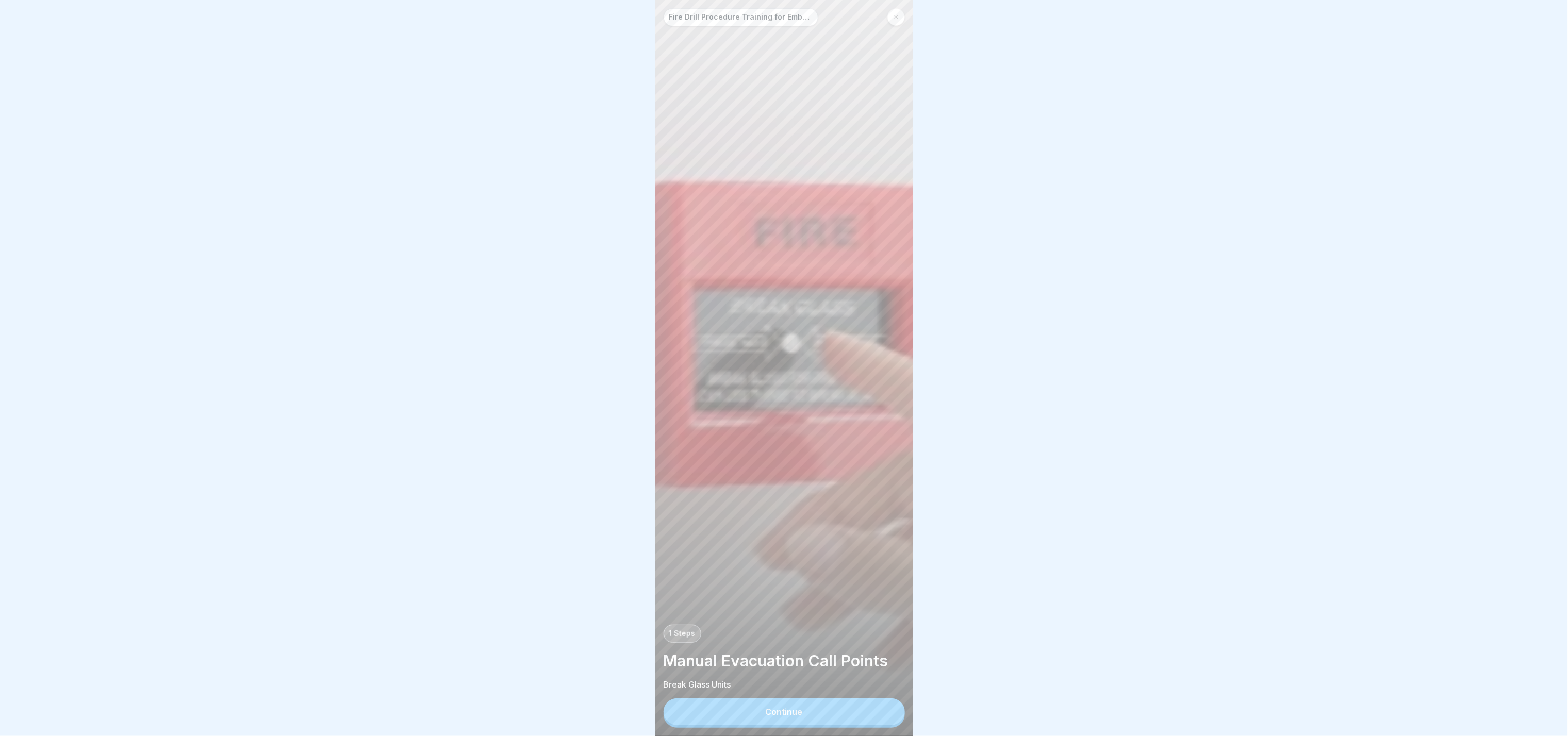
click at [784, 22] on div at bounding box center [896, 17] width 18 height 18
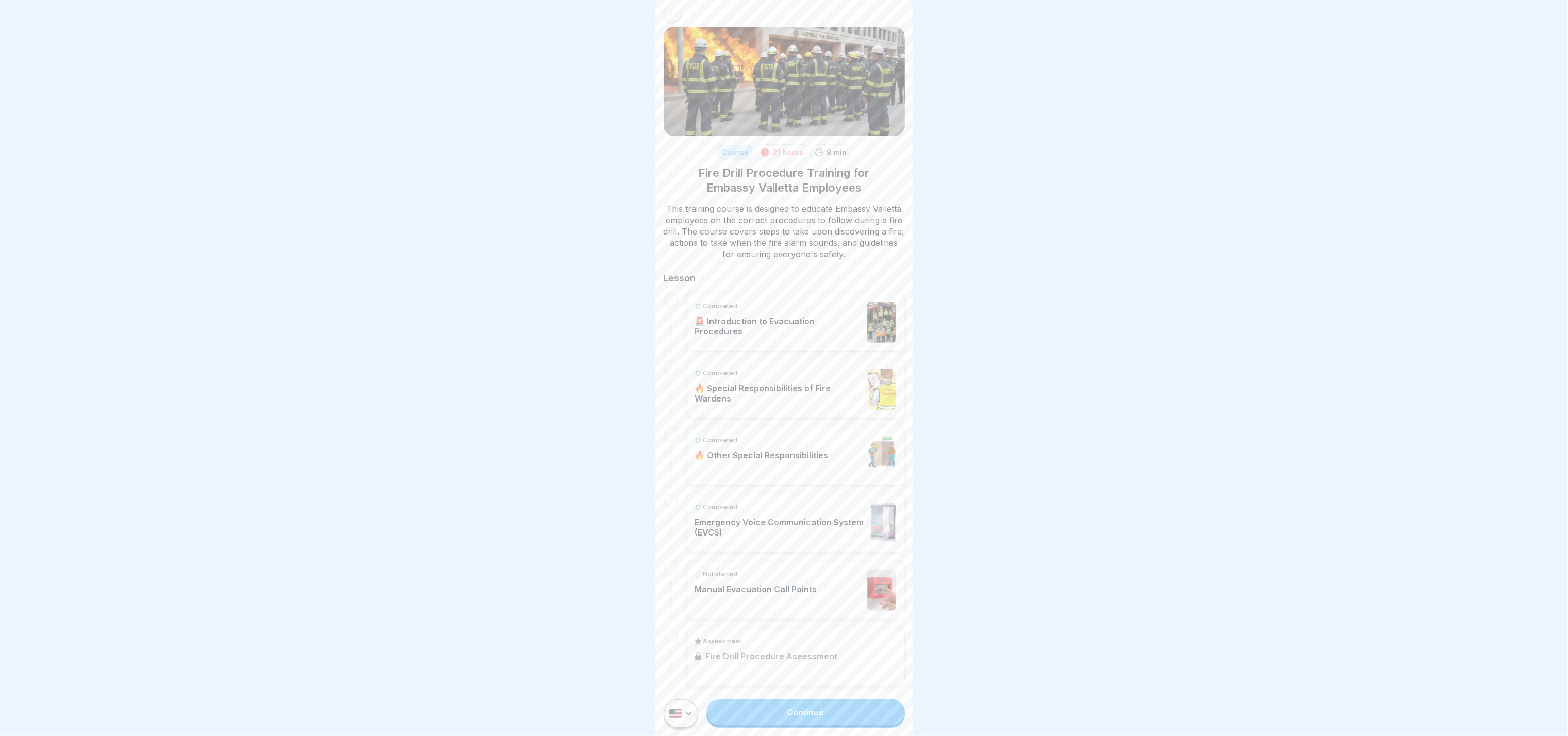
scroll to position [15, 0]
click at [763, 368] on div "Completed 🔥 Special Responsibilities of Fire Wardens" at bounding box center [779, 389] width 168 height 42
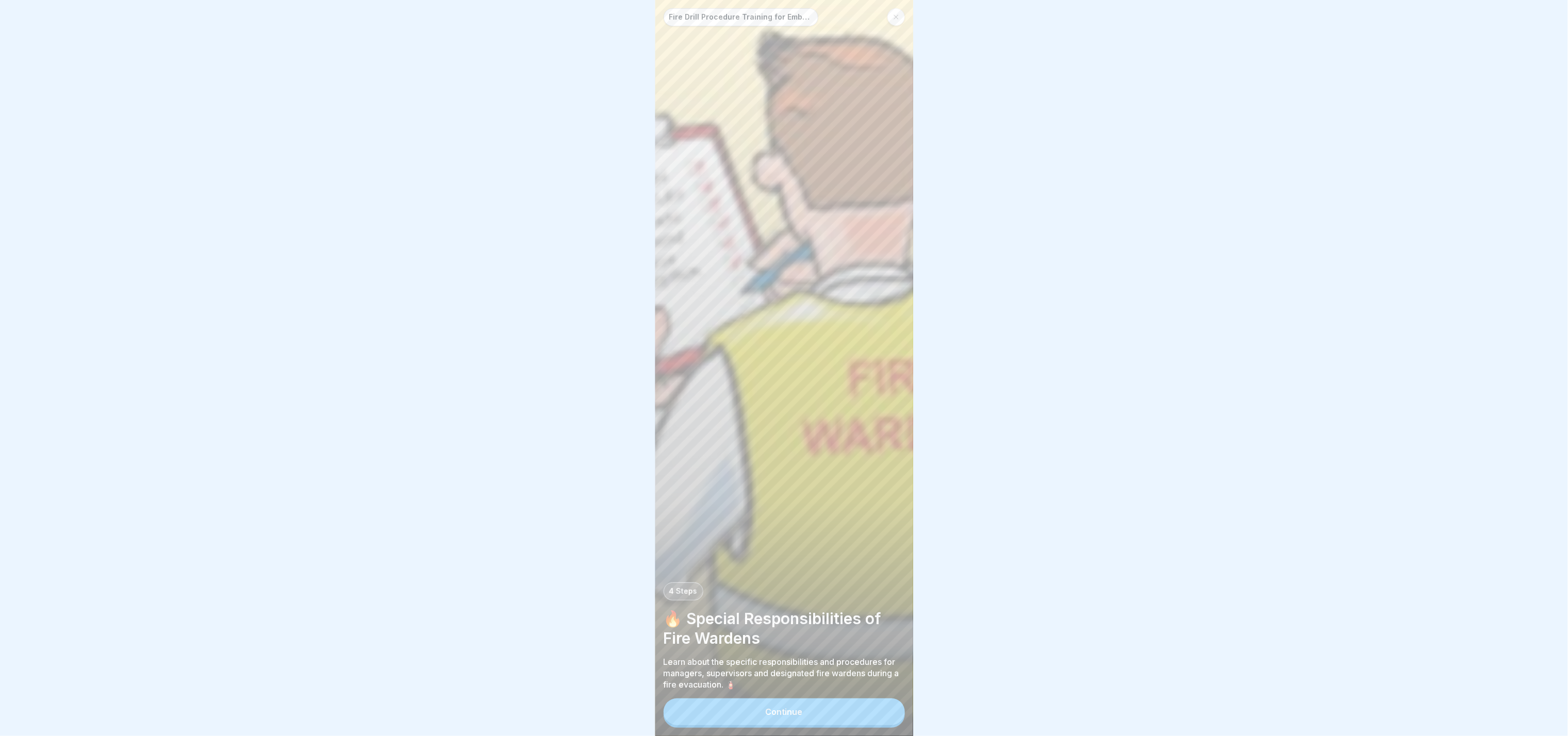
click at [784, 18] on icon at bounding box center [896, 17] width 6 height 6
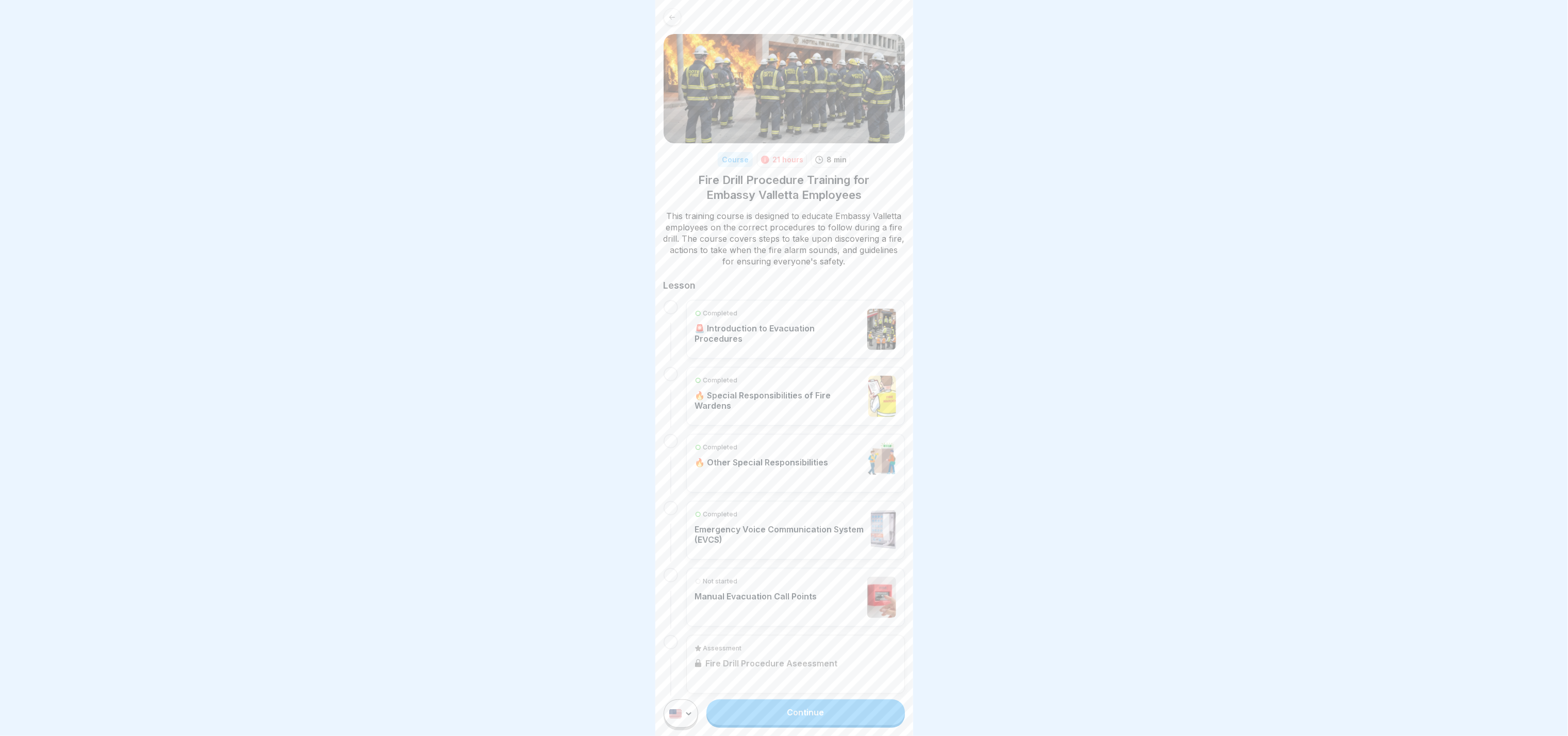
click at [784, 368] on p "Emergency Voice Communication System (EVCS)" at bounding box center [781, 535] width 172 height 21
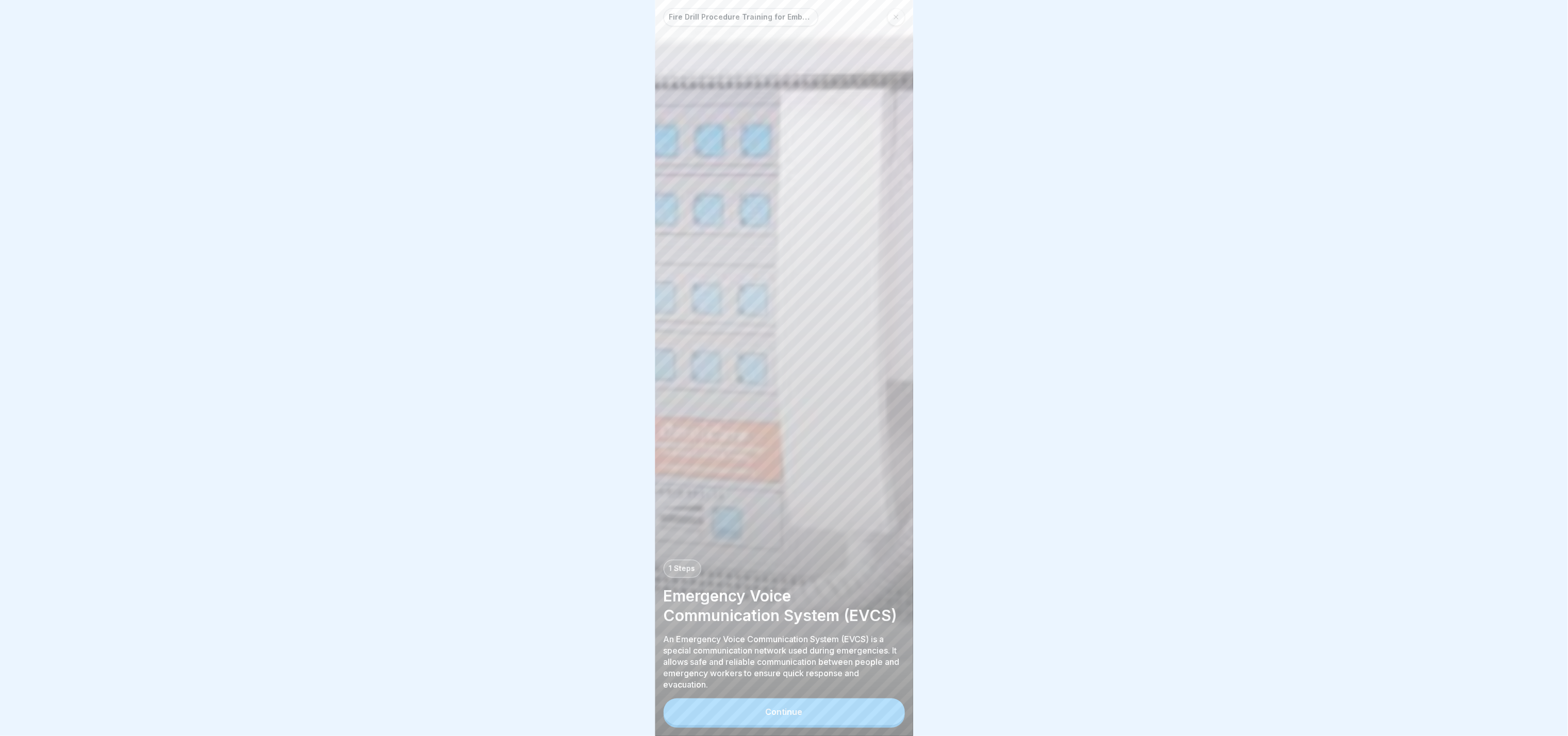
click at [784, 19] on div at bounding box center [896, 17] width 18 height 18
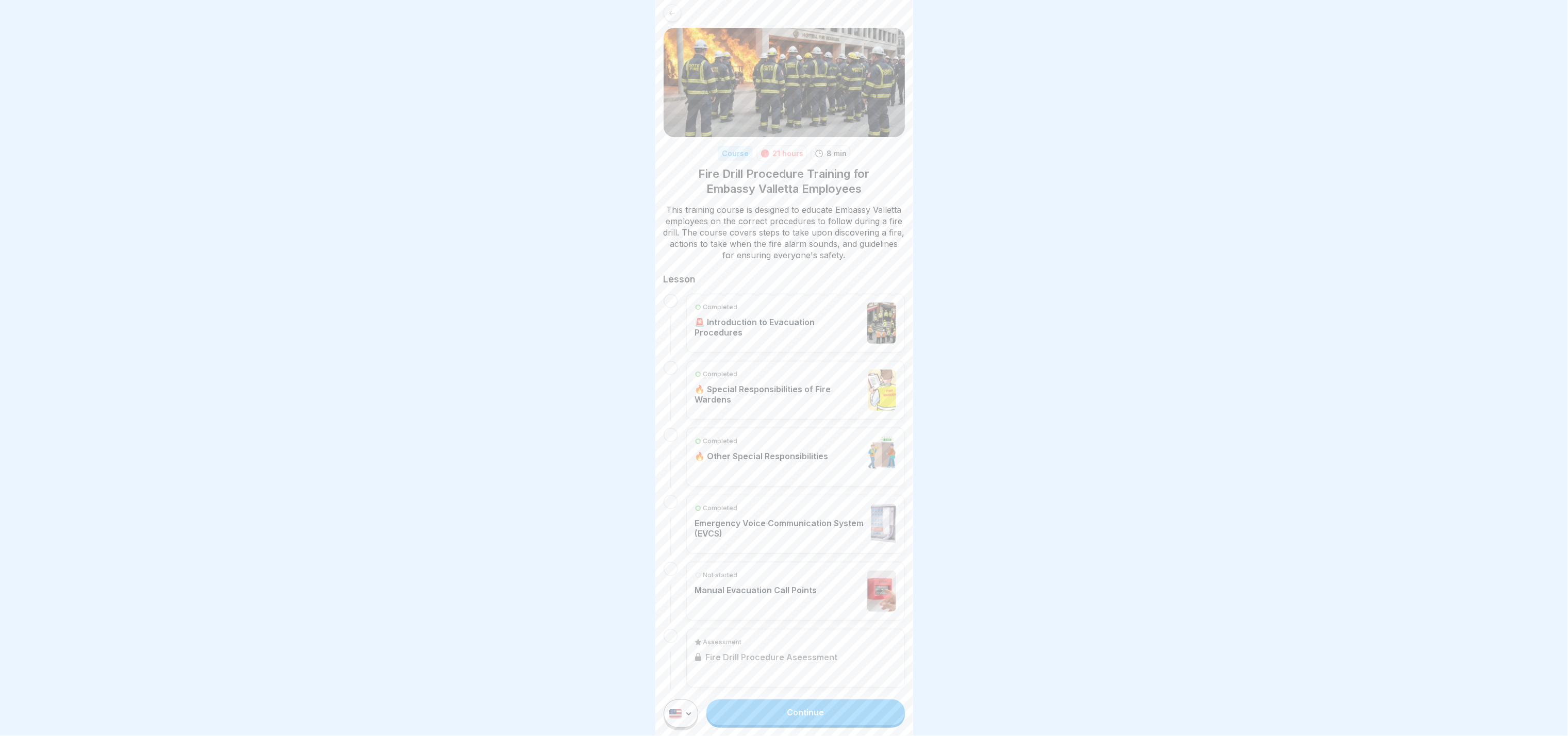
scroll to position [7, 0]
click at [759, 368] on div "Not started Manual Evacuation Call Points" at bounding box center [756, 591] width 122 height 42
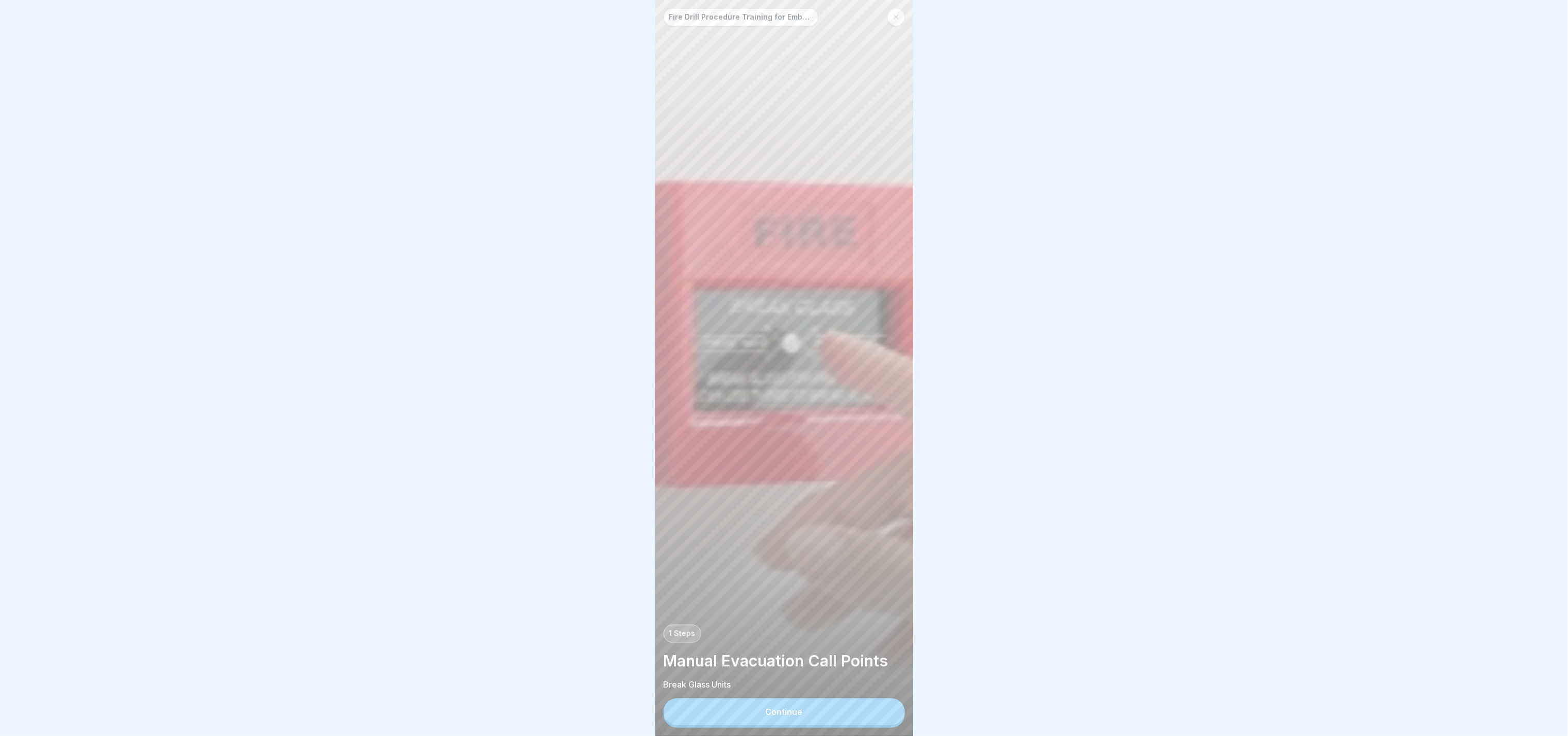
scroll to position [15, 0]
click at [784, 368] on button "Continue" at bounding box center [785, 711] width 242 height 27
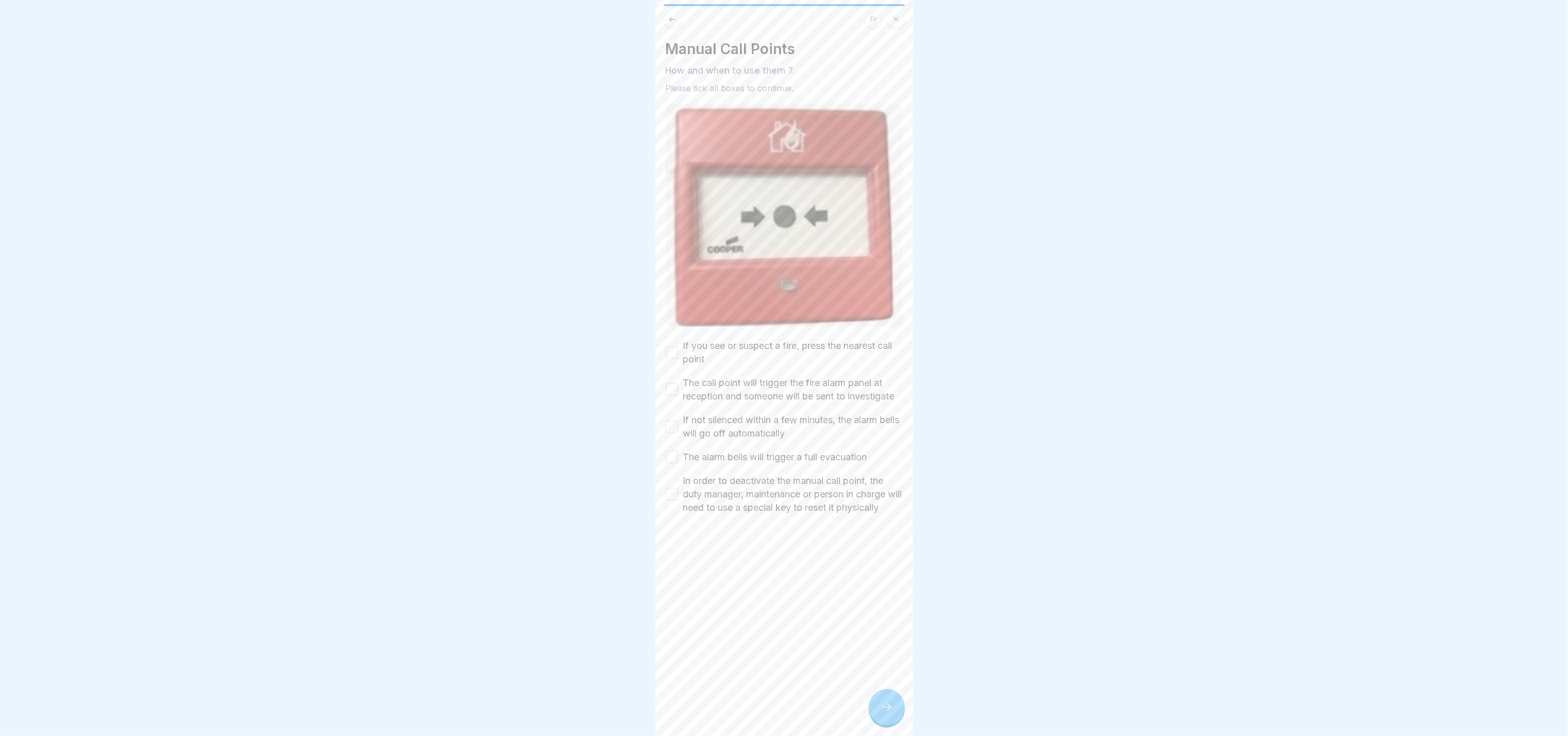
click at [669, 346] on button "If you see or suspect a fire, press the nearest call point" at bounding box center [672, 352] width 12 height 12
click at [667, 368] on button "The call point will trigger the fire alarm panel at reception and someone will …" at bounding box center [672, 390] width 12 height 12
click at [669, 368] on button "If not silenced within a few minutes, the alarm bells will go off automatically" at bounding box center [672, 427] width 12 height 12
click at [669, 368] on button "The alarm bells will trigger a full evacuation" at bounding box center [672, 458] width 12 height 12
click at [669, 368] on div "In order to deactivate the manual call point, the duty manager, maintenance or …" at bounding box center [784, 495] width 237 height 40
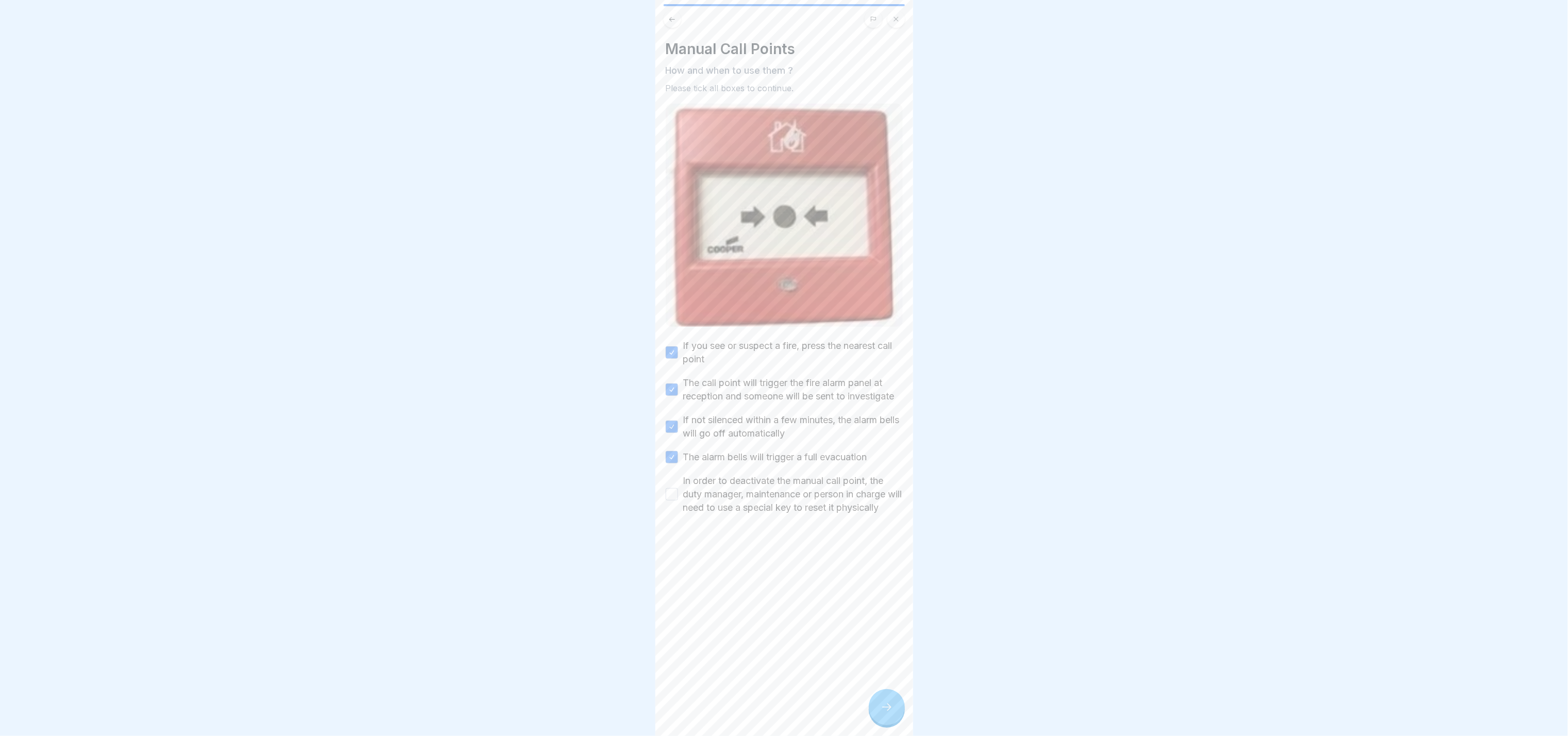
click at [669, 368] on button "In order to deactivate the manual call point, the duty manager, maintenance or …" at bounding box center [672, 495] width 12 height 12
type button "on"
click at [784, 368] on icon at bounding box center [887, 708] width 12 height 12
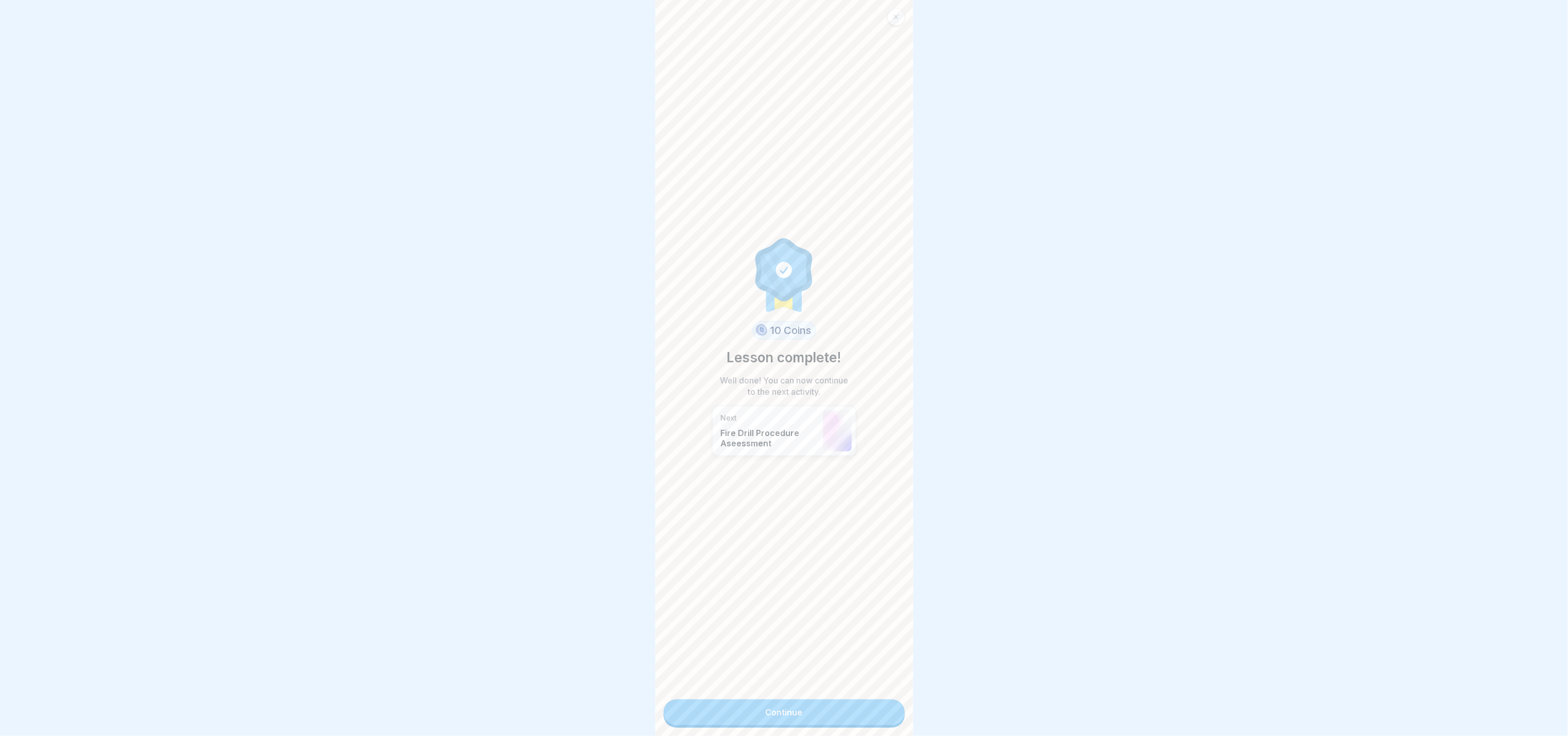
click at [784, 368] on link "Continue" at bounding box center [785, 713] width 242 height 26
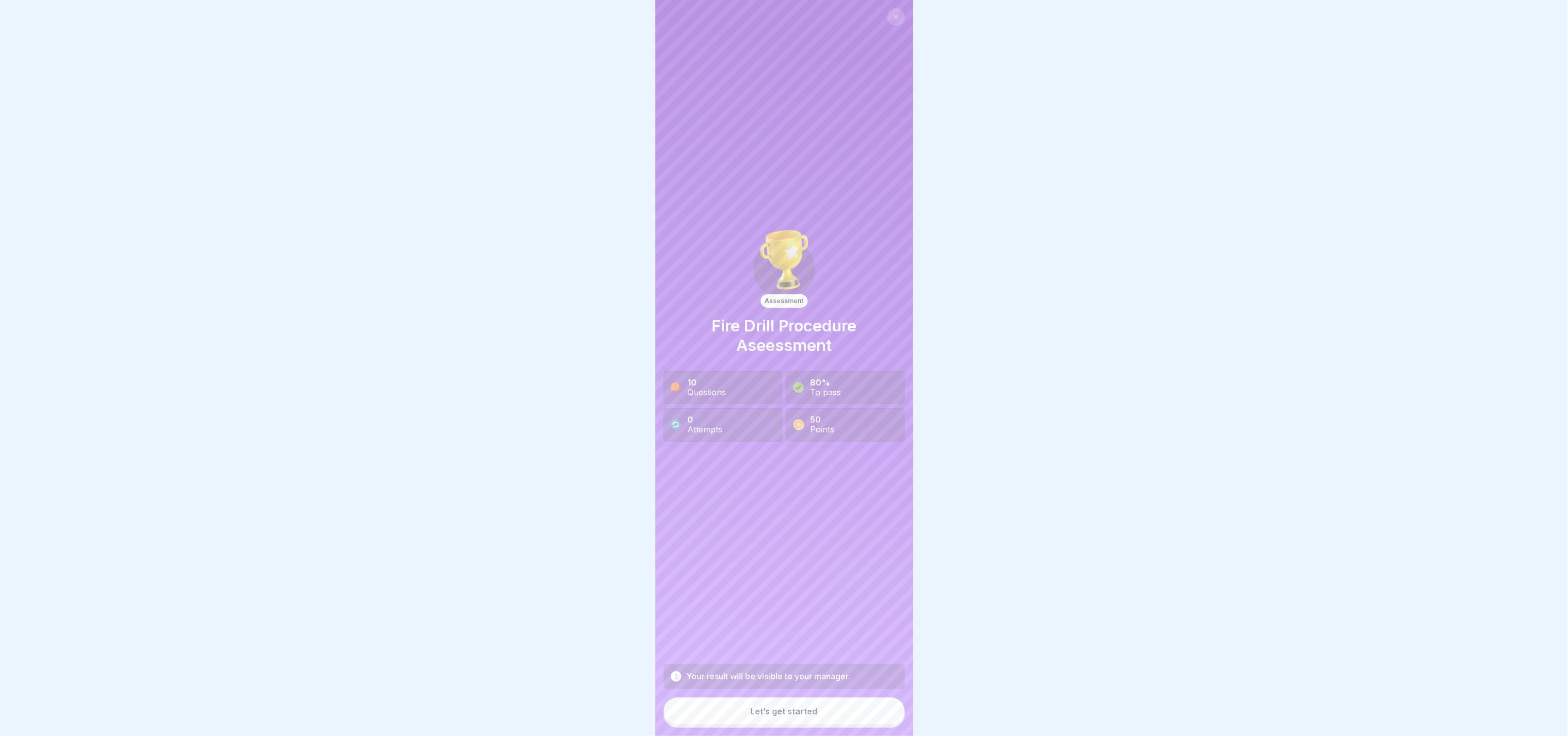
click at [784, 12] on button at bounding box center [896, 17] width 18 height 18
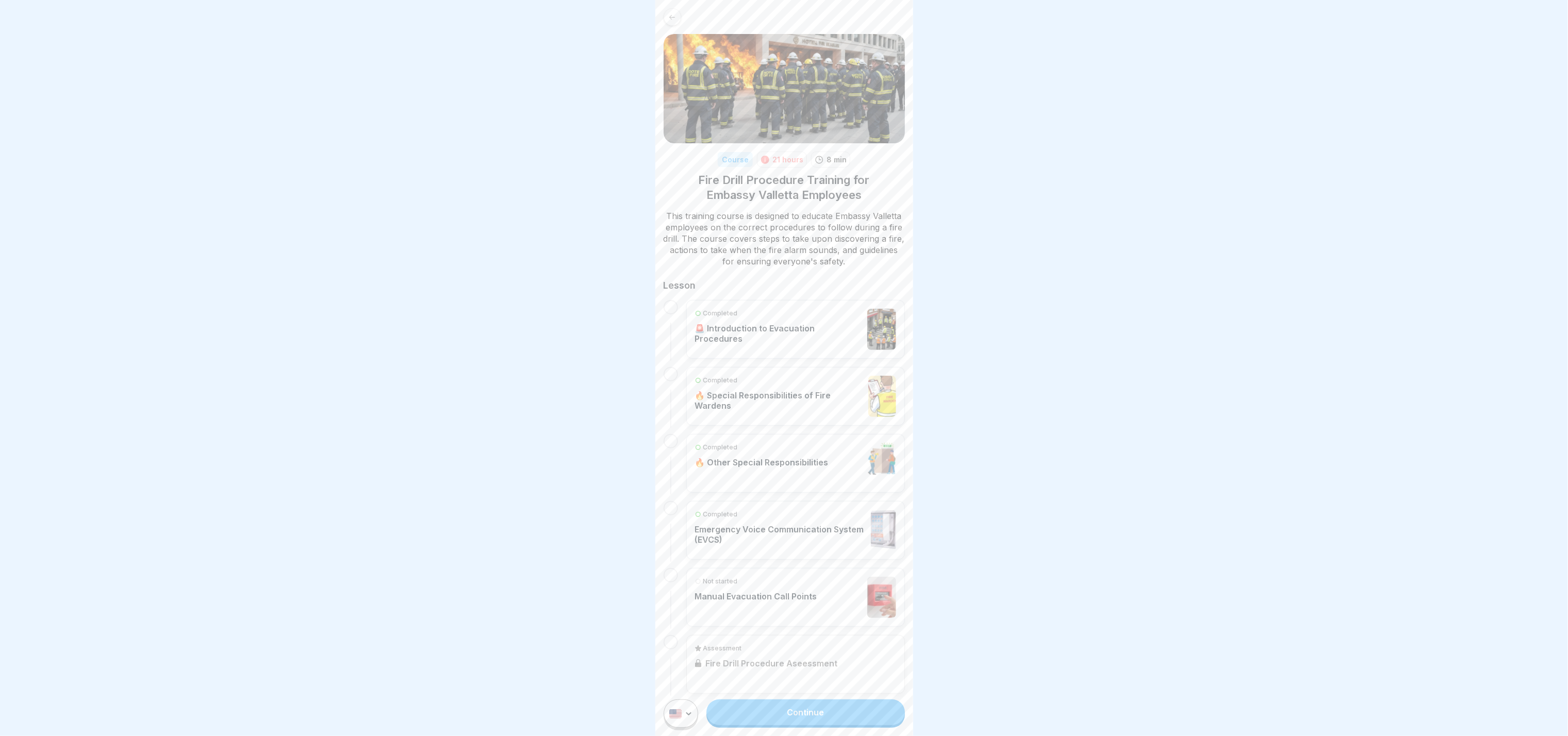
drag, startPoint x: 686, startPoint y: 180, endPoint x: 822, endPoint y: 185, distance: 136.1
click at [784, 185] on h1 "Fire Drill Procedure Training for Embassy Valletta Employees" at bounding box center [785, 188] width 242 height 29
